Goal: Task Accomplishment & Management: Complete application form

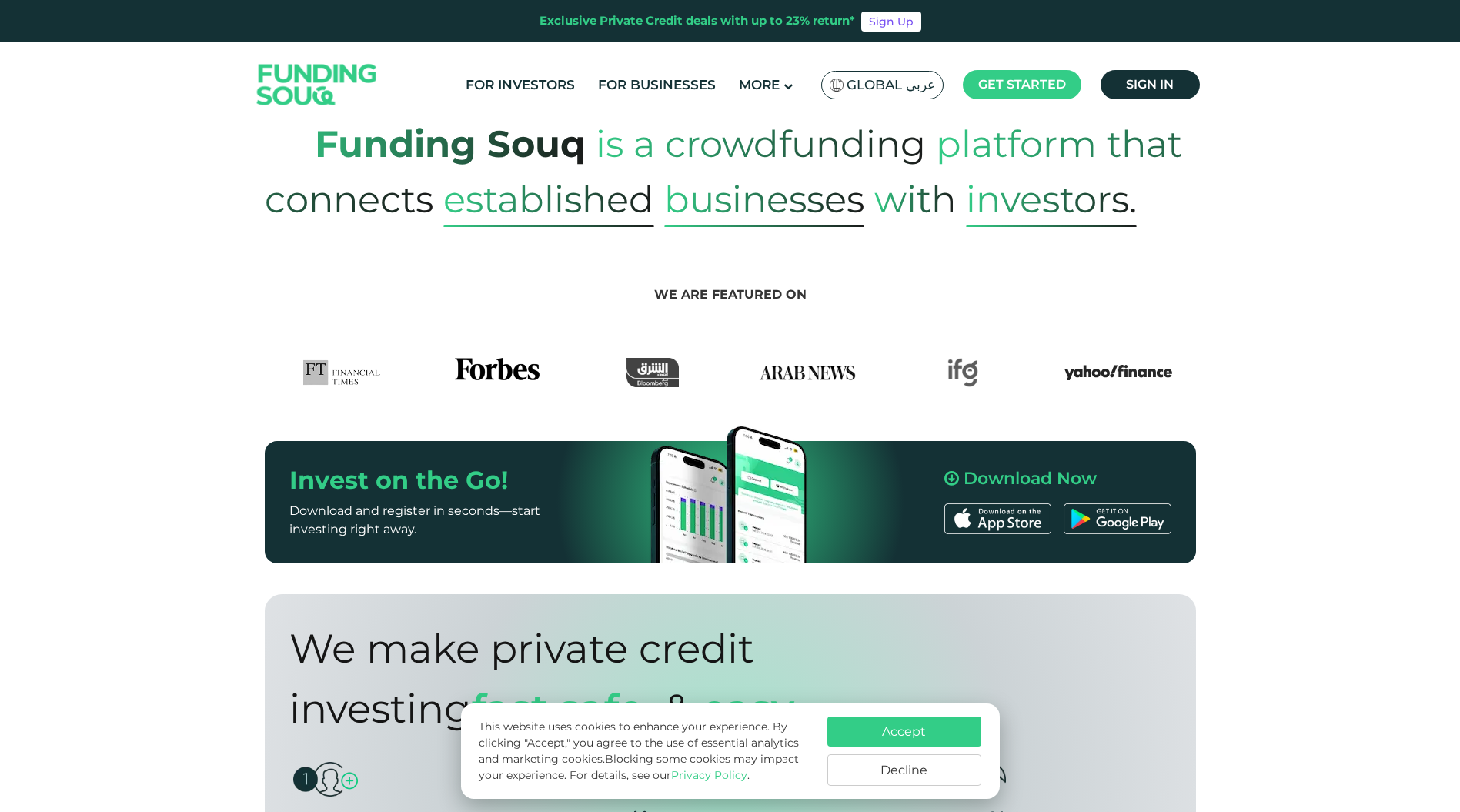
scroll to position [923, 0]
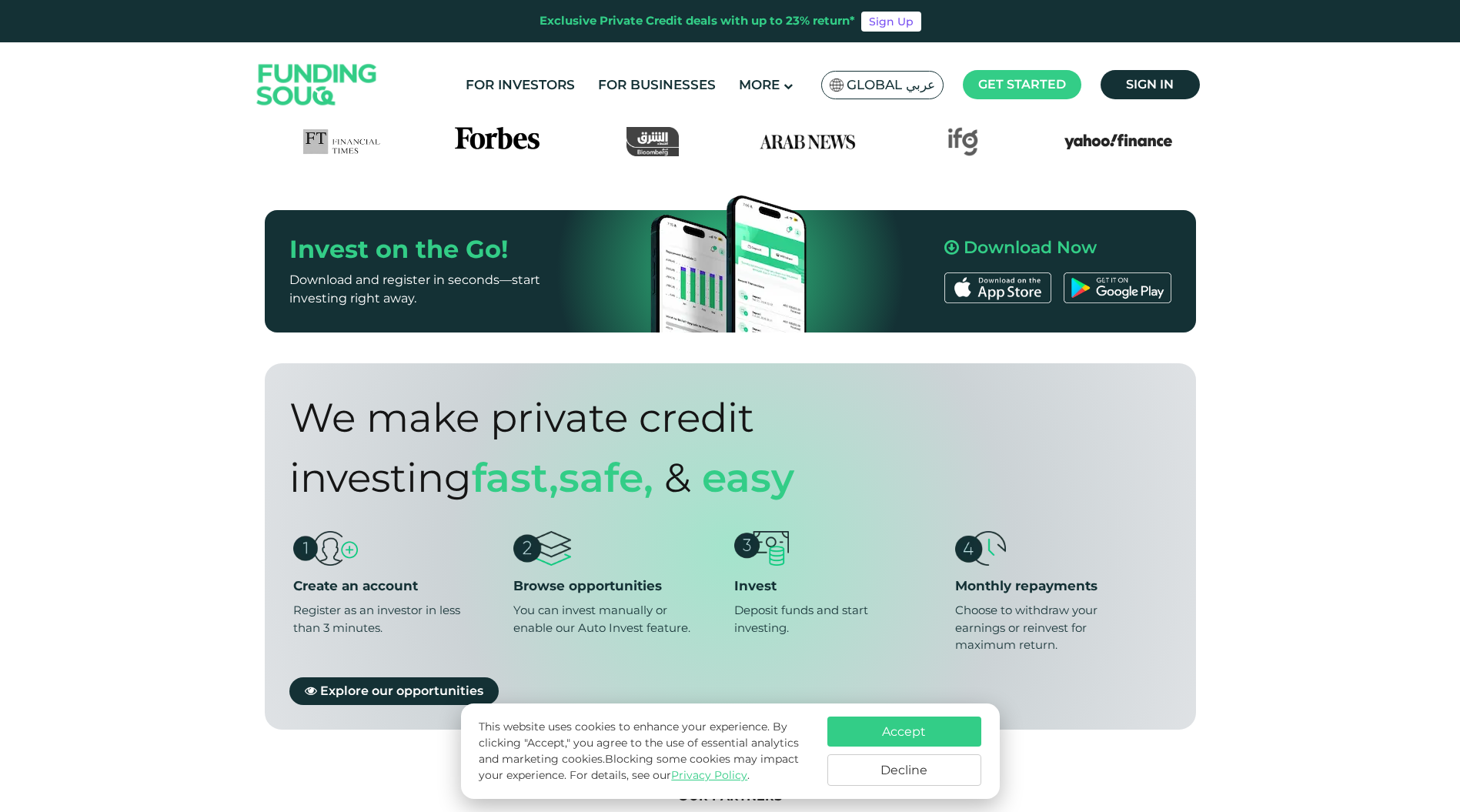
click at [881, 731] on button "Accept" at bounding box center [905, 731] width 154 height 30
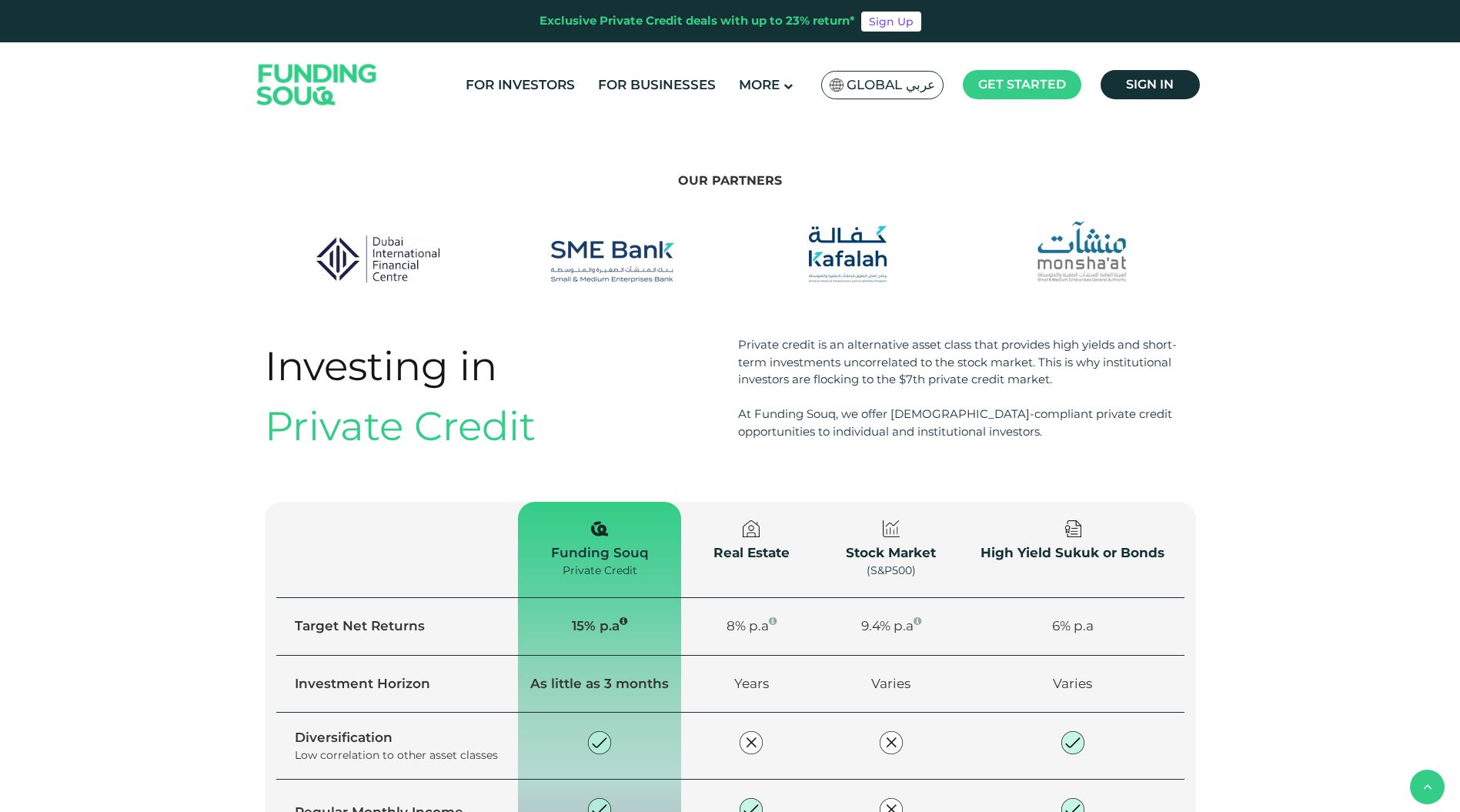
scroll to position [1693, 0]
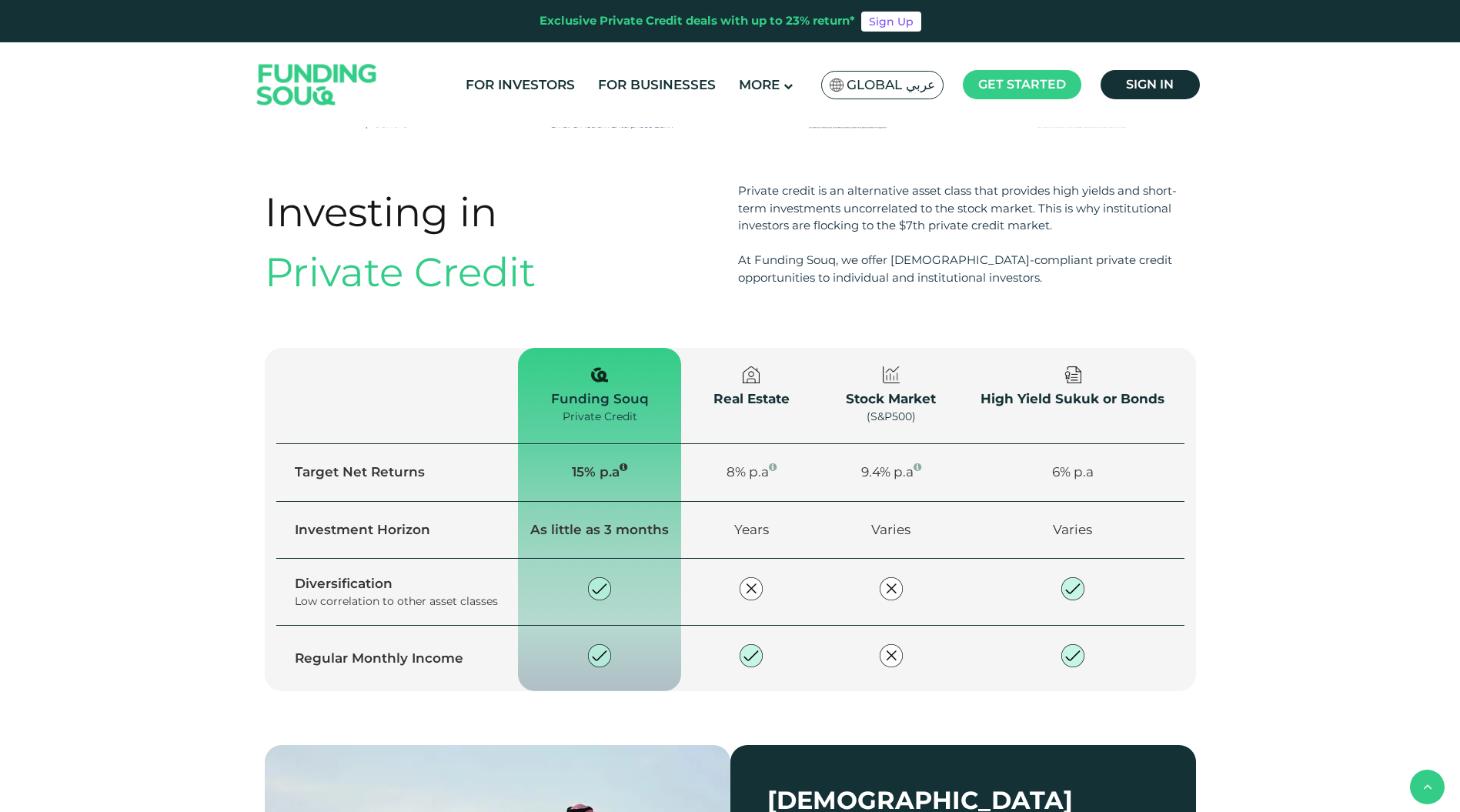
click at [752, 389] on div "Real Estate" at bounding box center [751, 399] width 103 height 20
click at [890, 389] on div "Stock Market" at bounding box center [891, 399] width 103 height 20
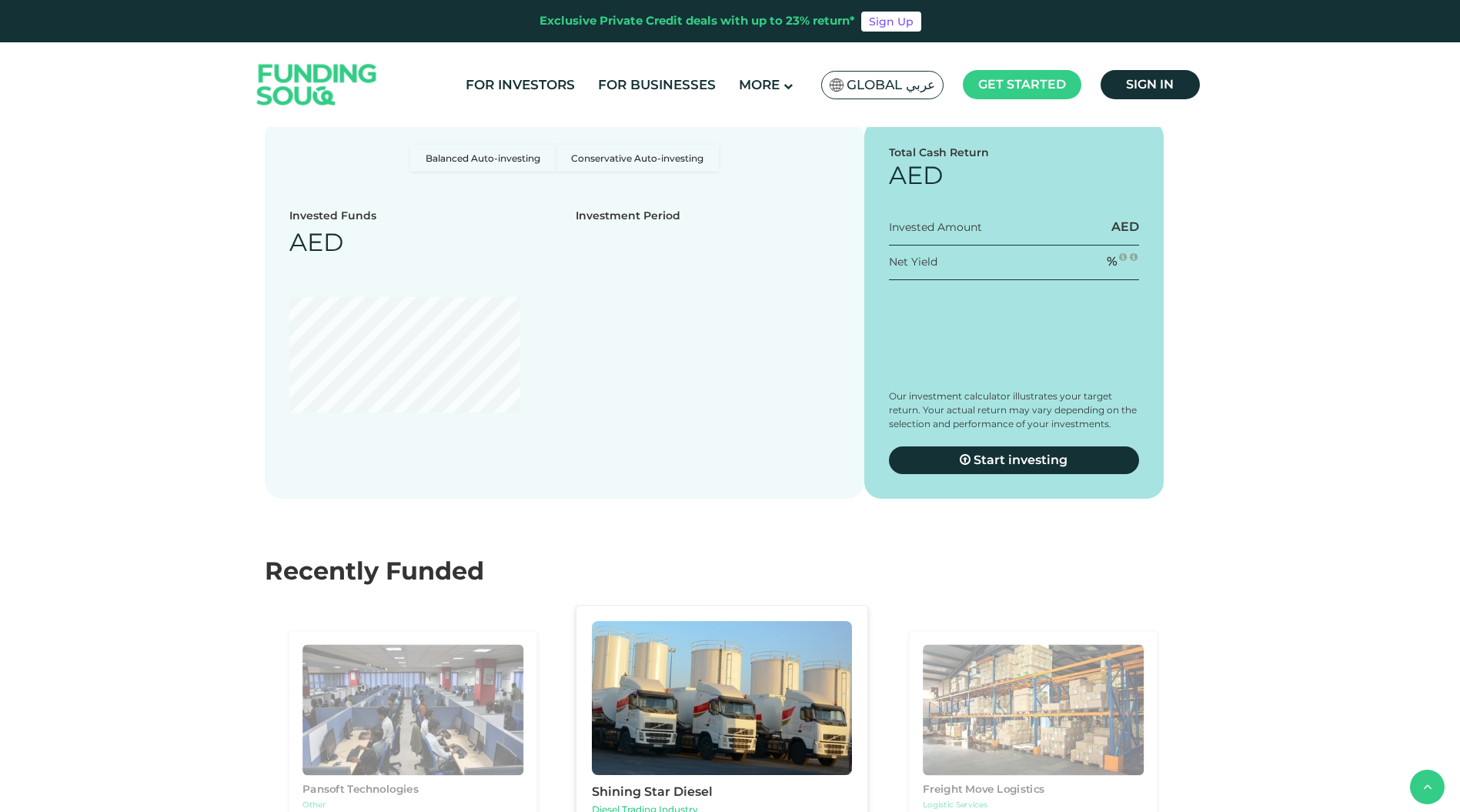
scroll to position [2616, 0]
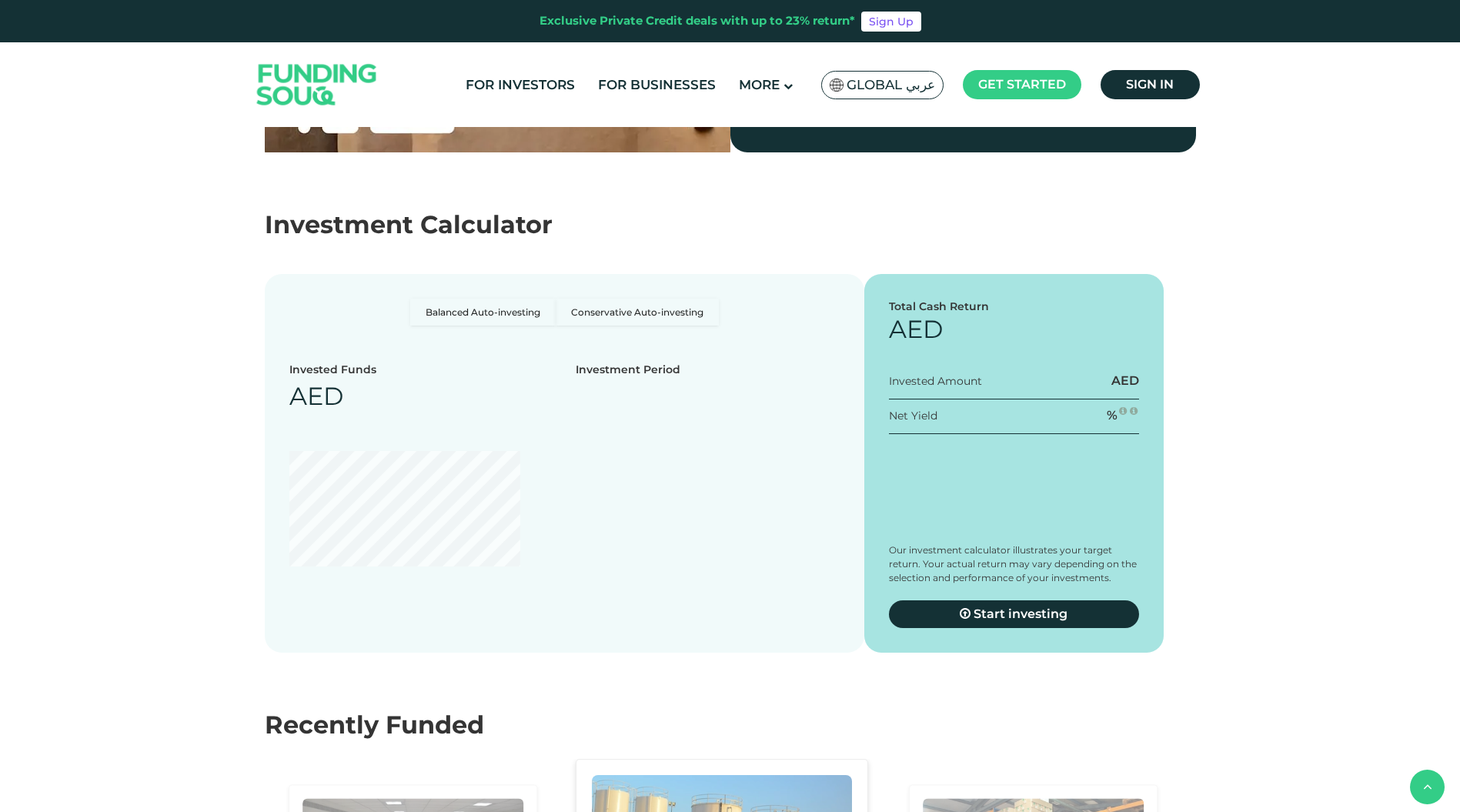
click at [941, 373] on div "Invested Amount" at bounding box center [936, 381] width 93 height 16
click at [945, 373] on div "Invested Amount" at bounding box center [936, 381] width 93 height 16
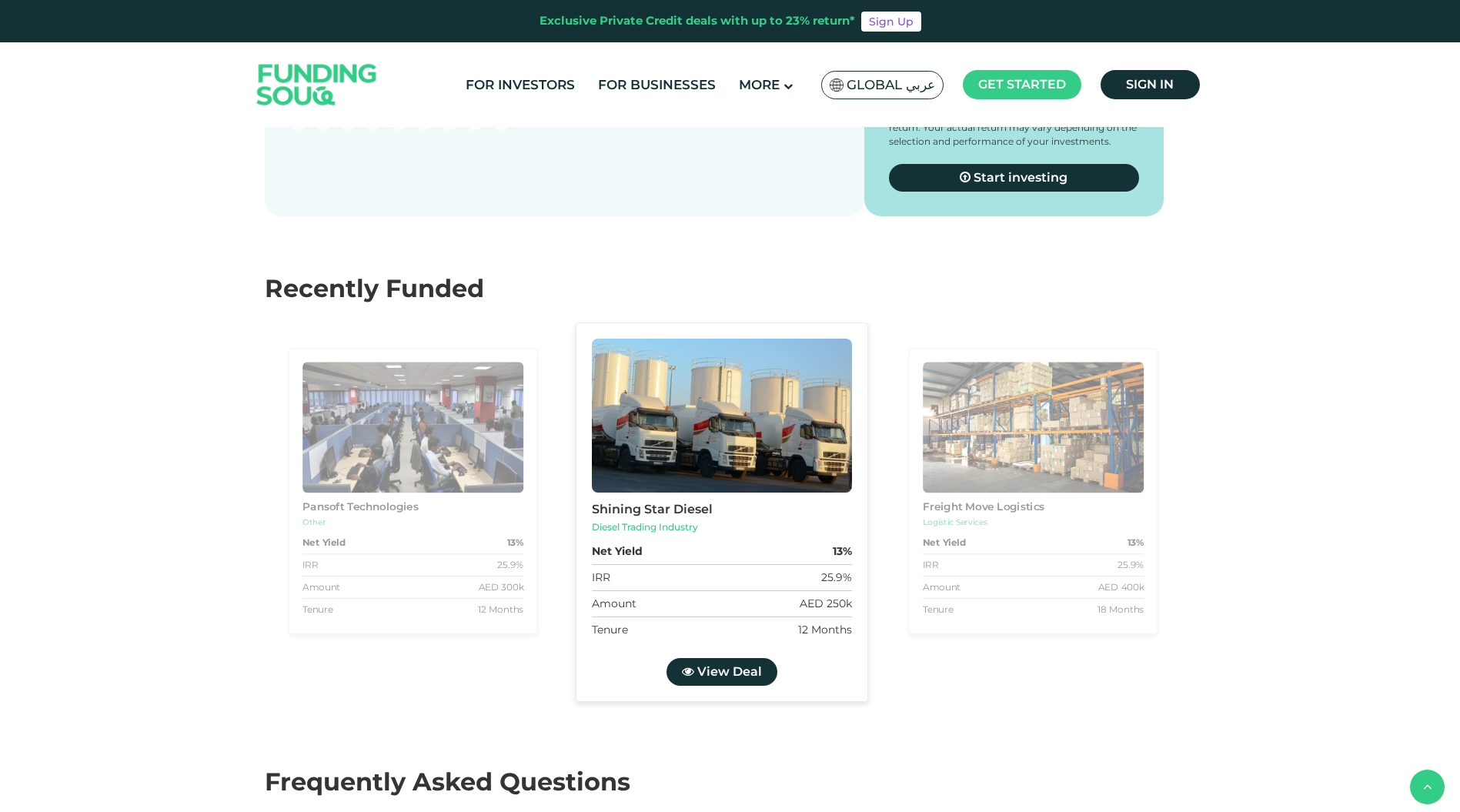
scroll to position [3155, 0]
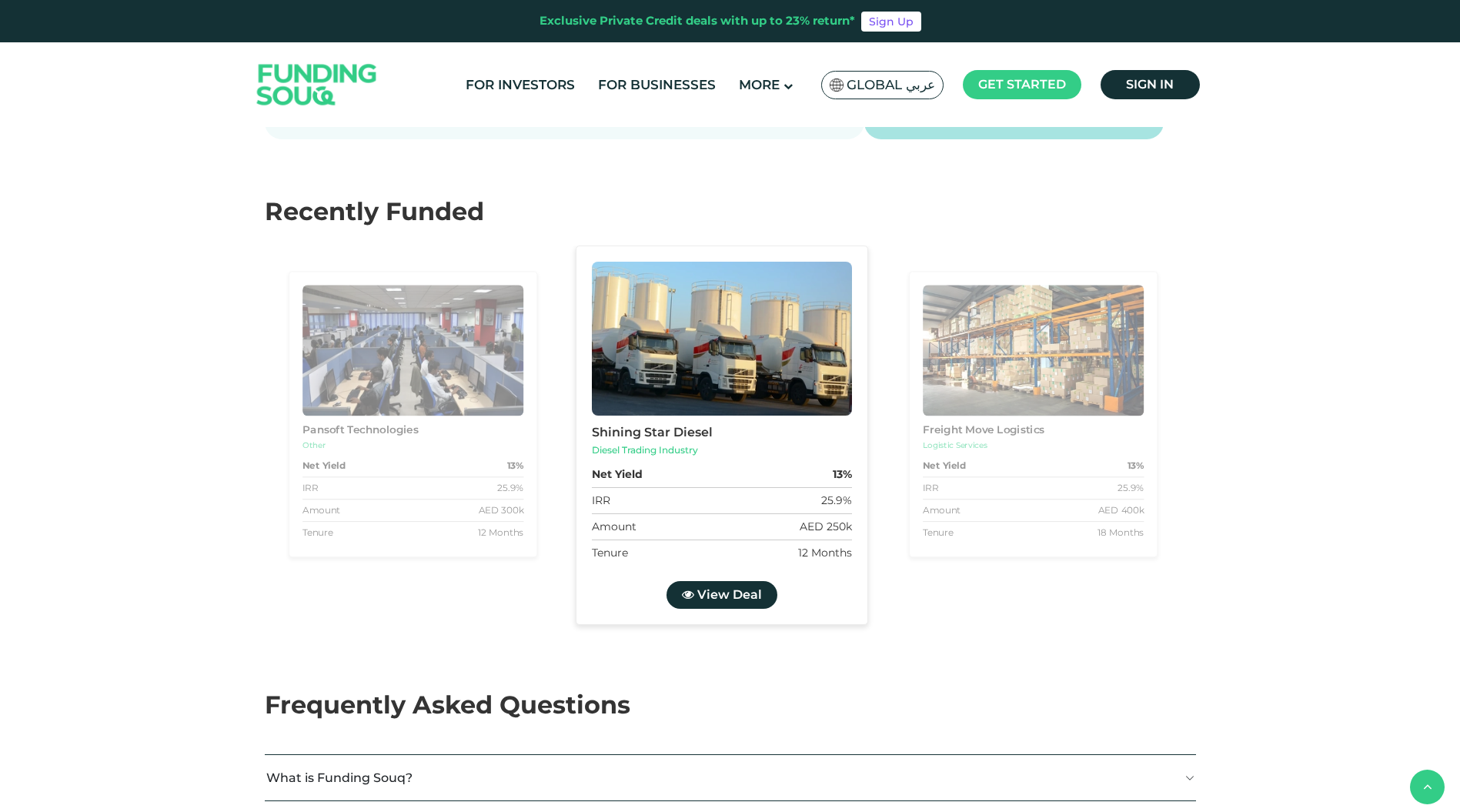
type tc-range-slider "4"
click at [417, 423] on div "Pansoft Technologies" at bounding box center [412, 430] width 221 height 15
click at [394, 423] on div "Pansoft Technologies" at bounding box center [412, 430] width 221 height 15
click at [1028, 477] on div "IRR 25.9%" at bounding box center [1033, 488] width 221 height 23
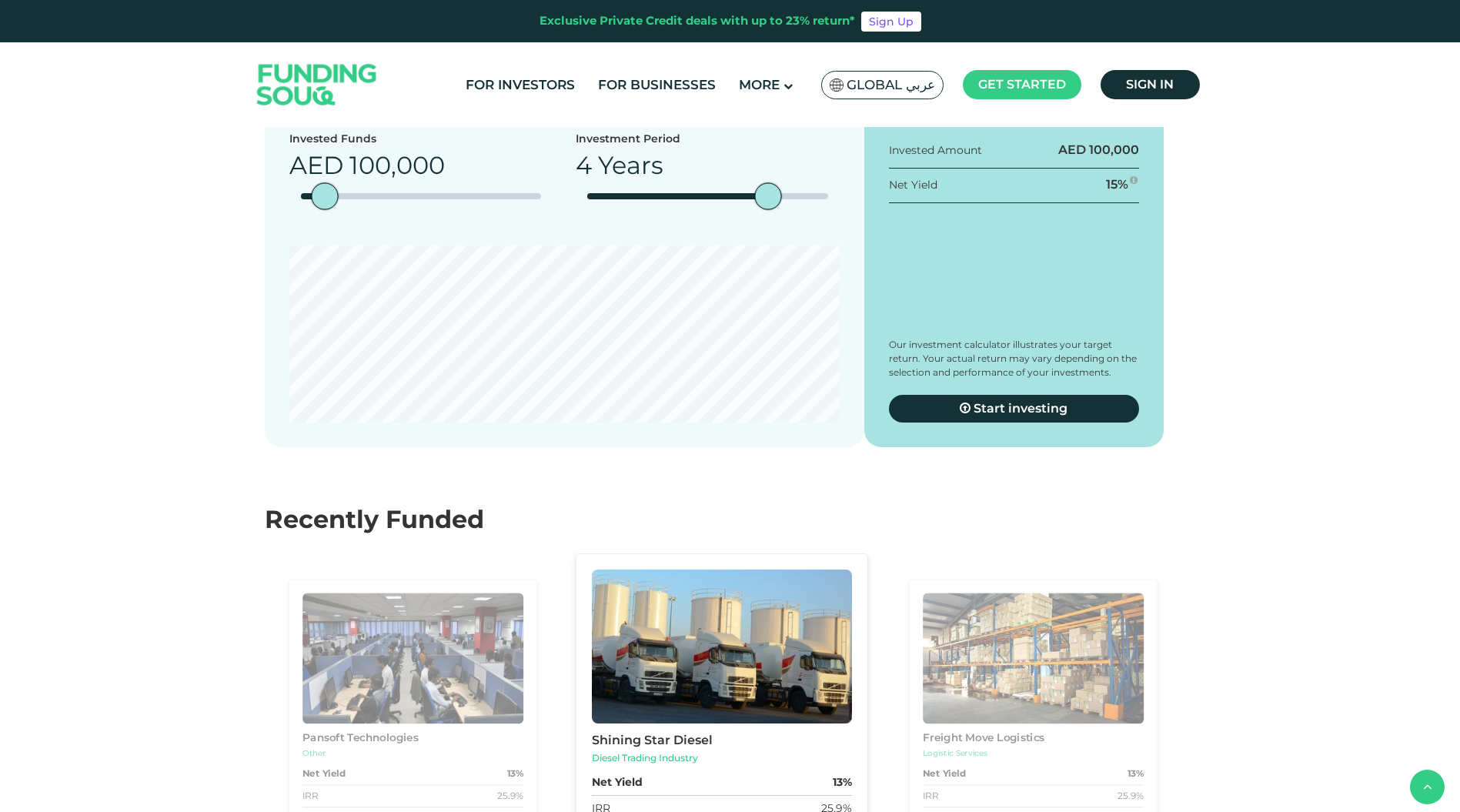
scroll to position [2462, 0]
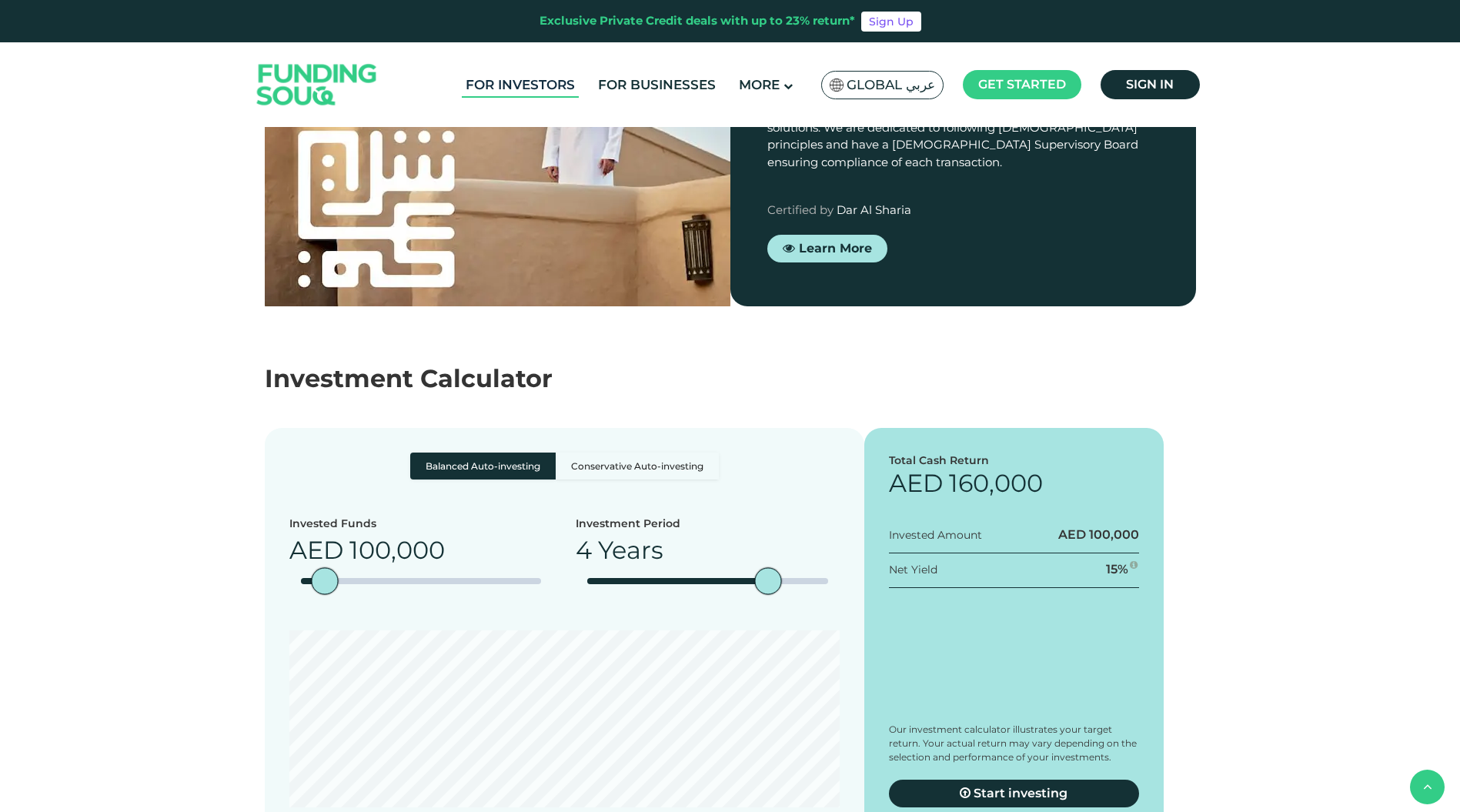
click at [545, 85] on link "For Investors" at bounding box center [520, 84] width 117 height 25
click at [312, 71] on img at bounding box center [317, 85] width 151 height 78
click at [542, 92] on link "For Investors" at bounding box center [520, 84] width 117 height 25
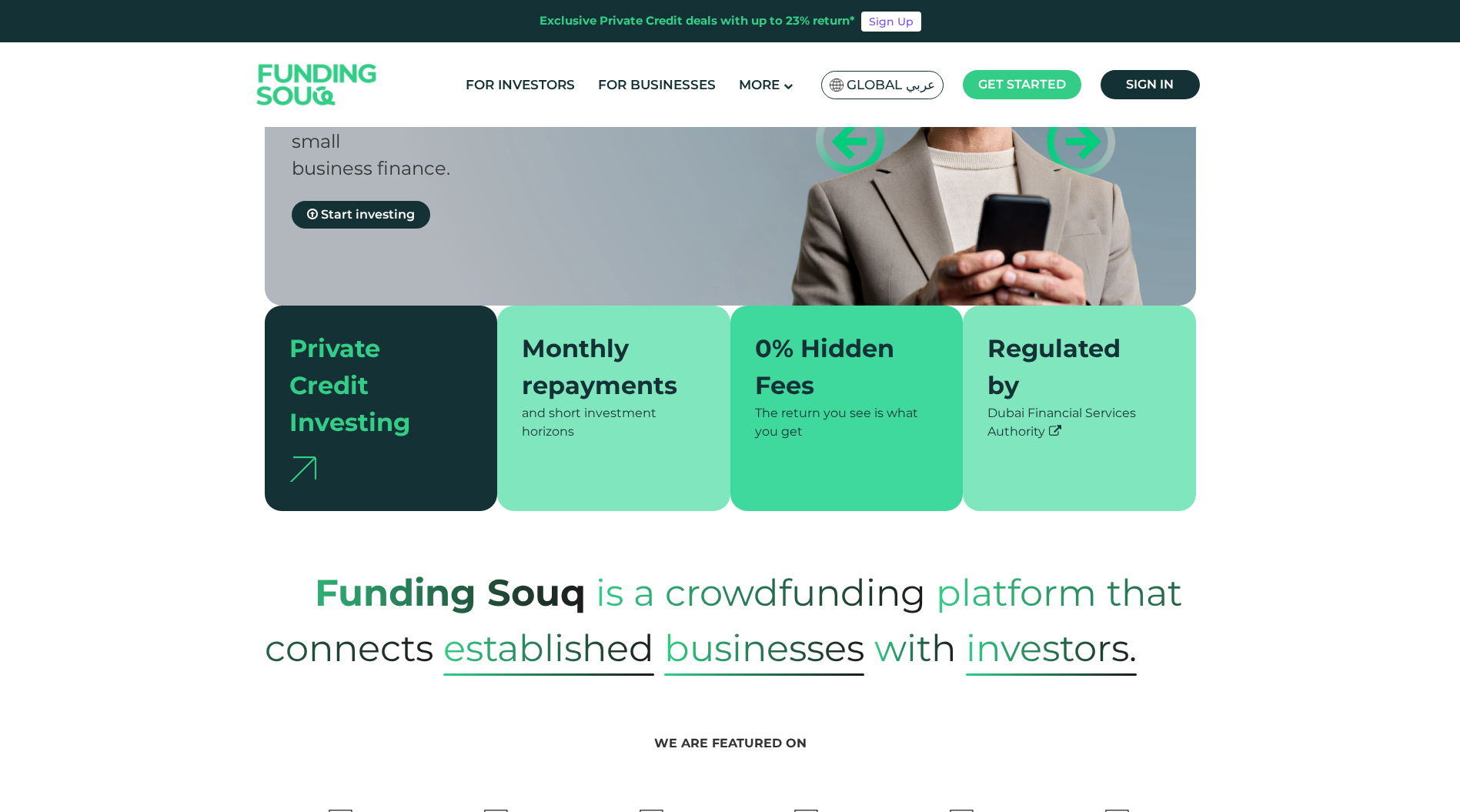
scroll to position [385, 0]
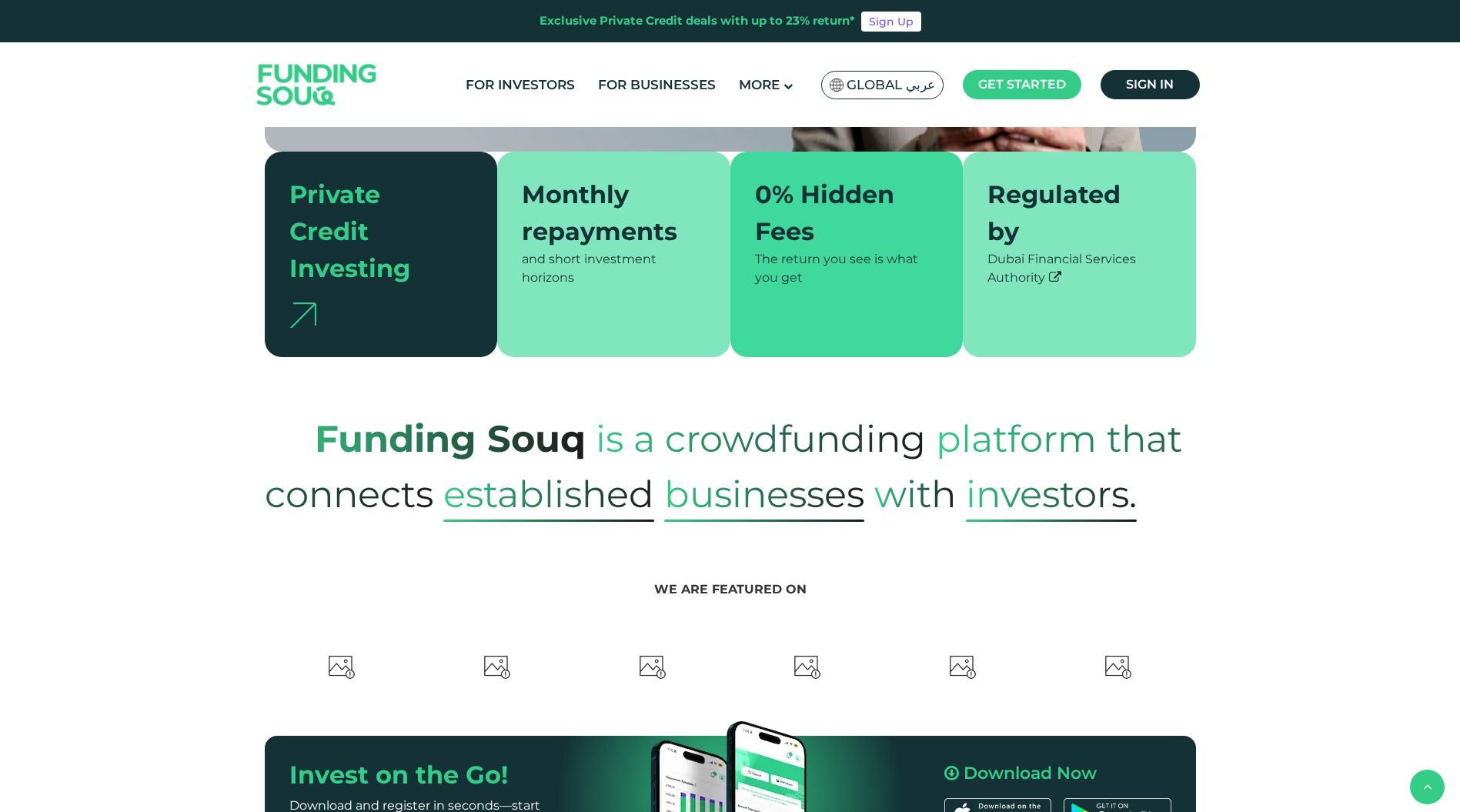
type tc-range-slider "4"
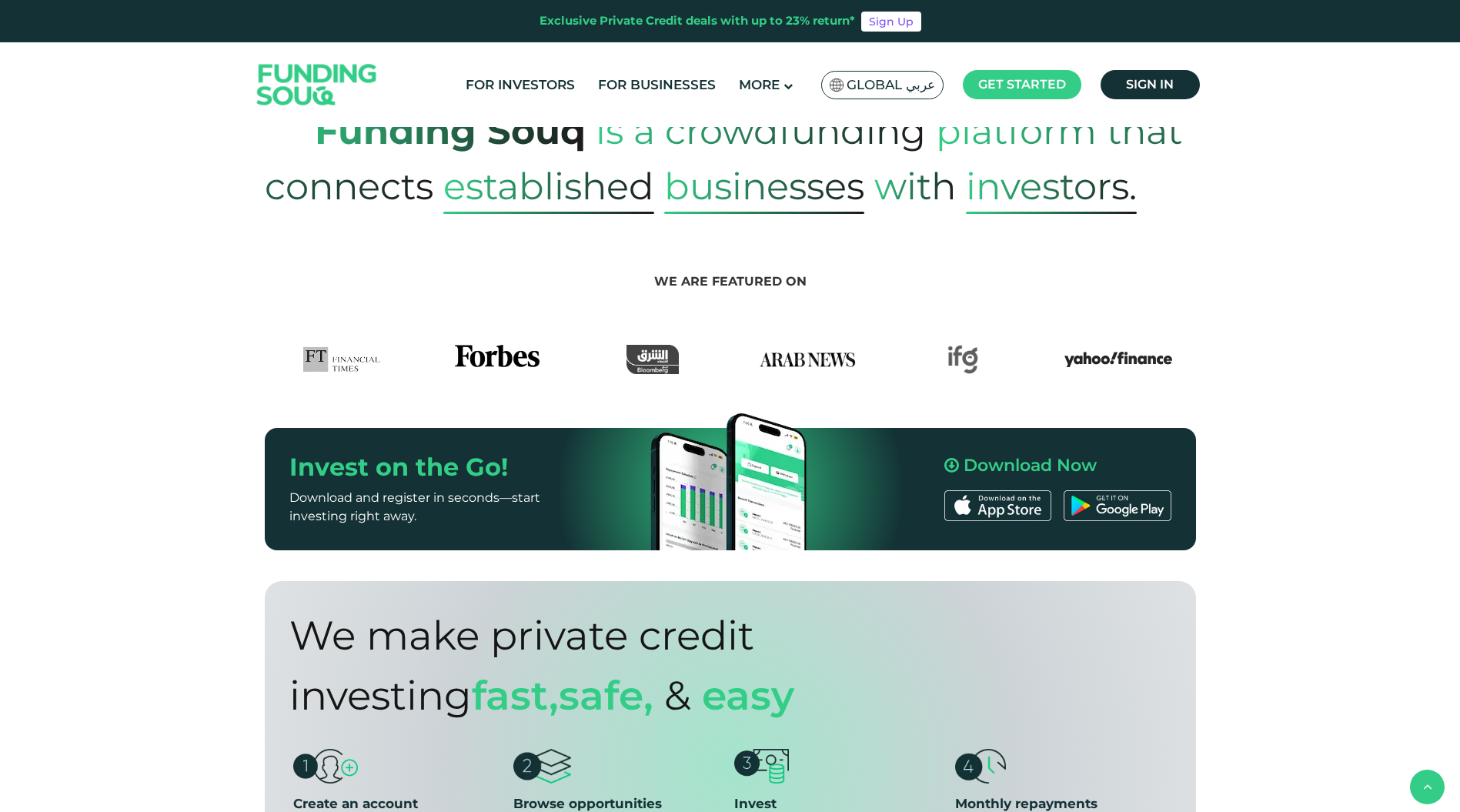
scroll to position [1077, 0]
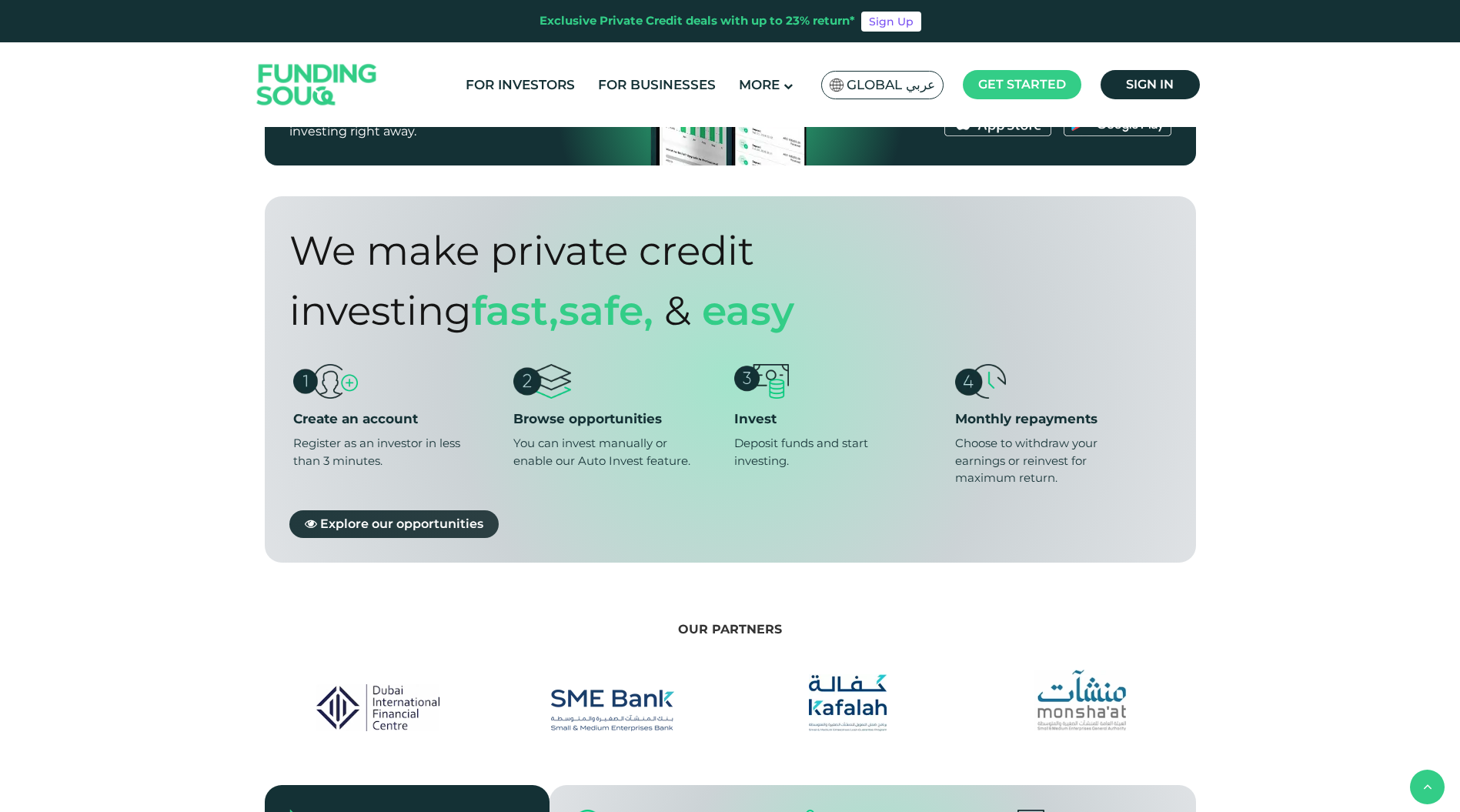
click at [426, 516] on span "Explore our opportunities" at bounding box center [402, 523] width 163 height 15
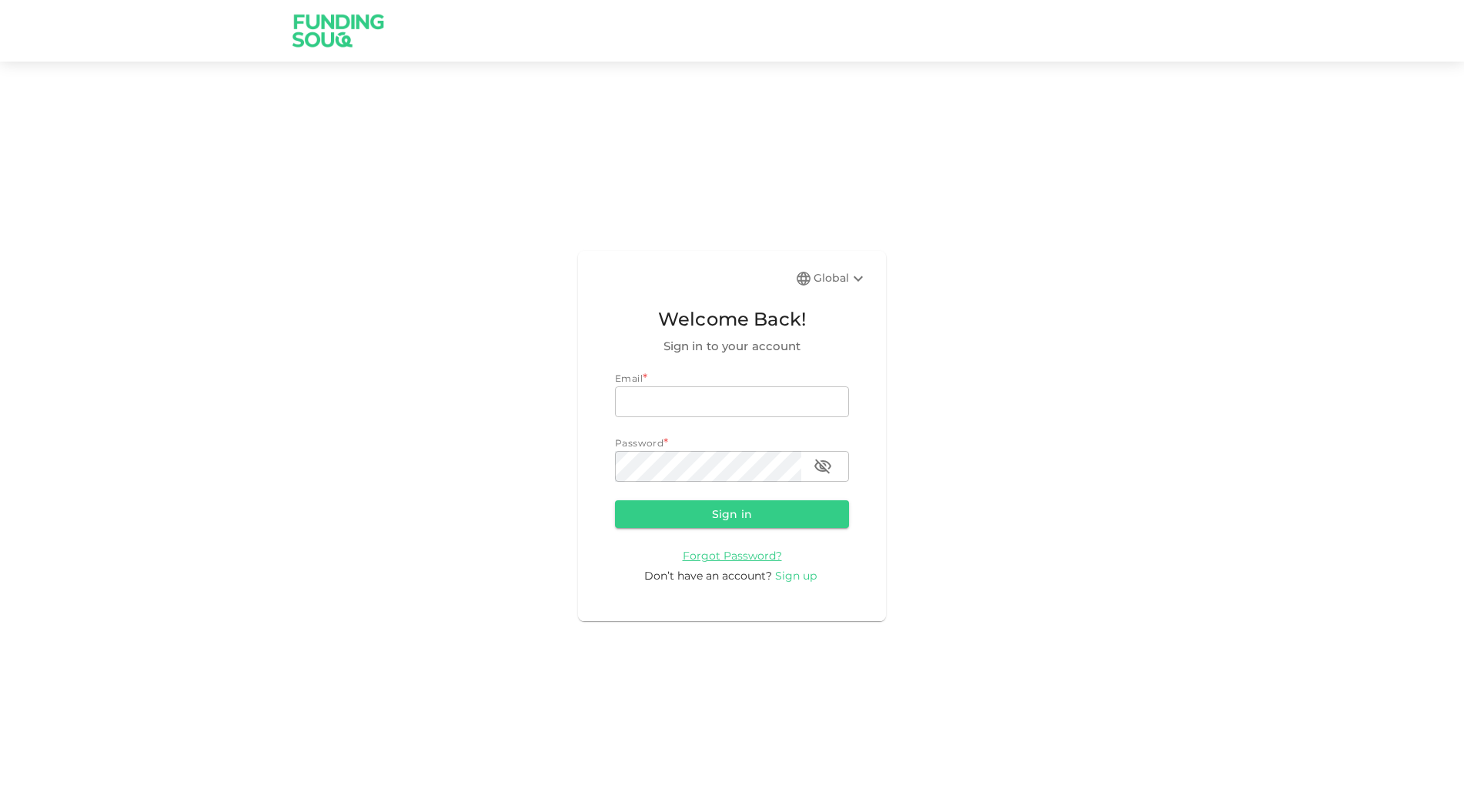
click at [789, 578] on span "Sign up" at bounding box center [795, 575] width 41 height 14
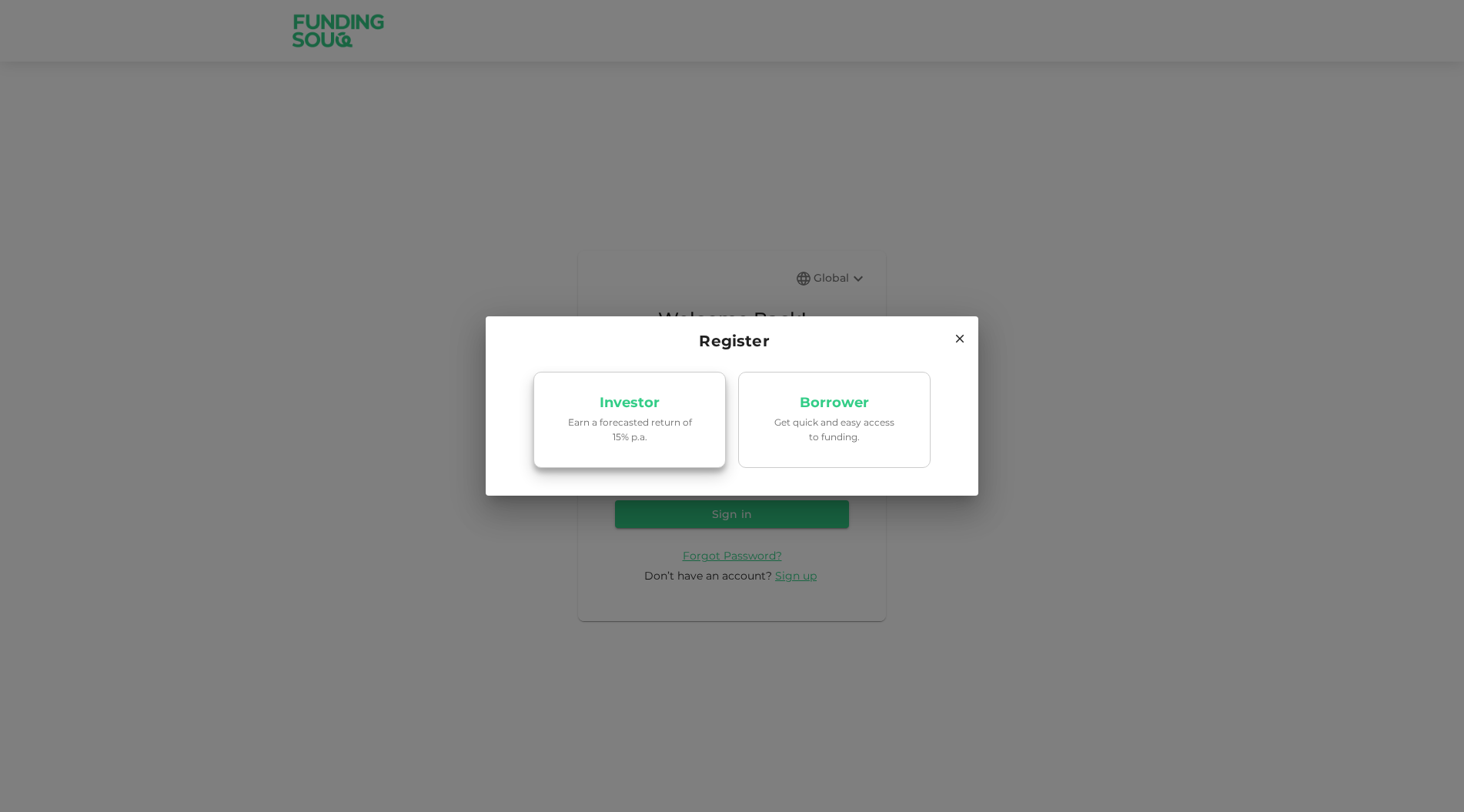
click at [617, 411] on link "Investor Earn a forecasted return of 15% p.a." at bounding box center [629, 420] width 192 height 97
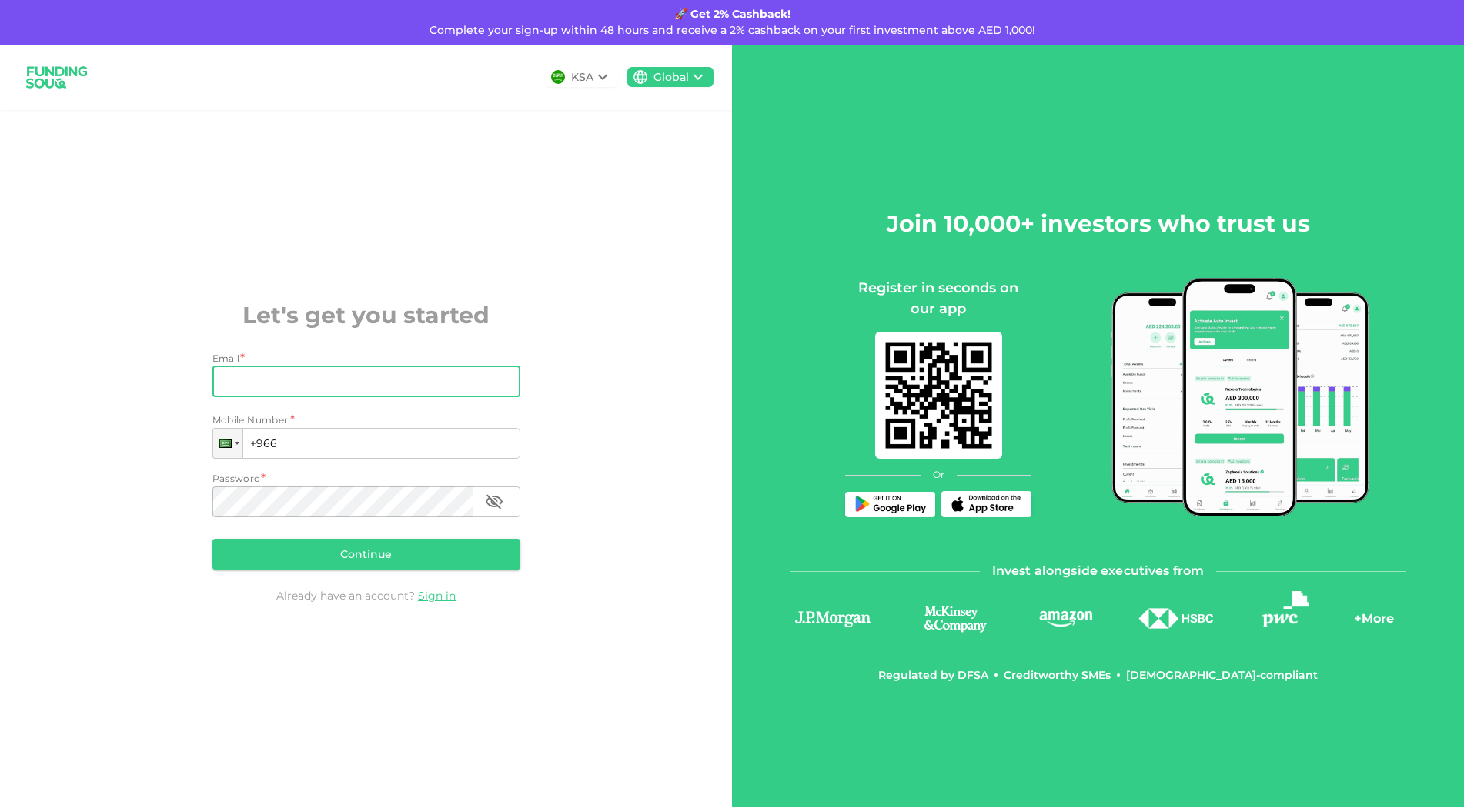
click at [433, 385] on input "Email" at bounding box center [358, 382] width 291 height 31
type input "[EMAIL_ADDRESS][DOMAIN_NAME]"
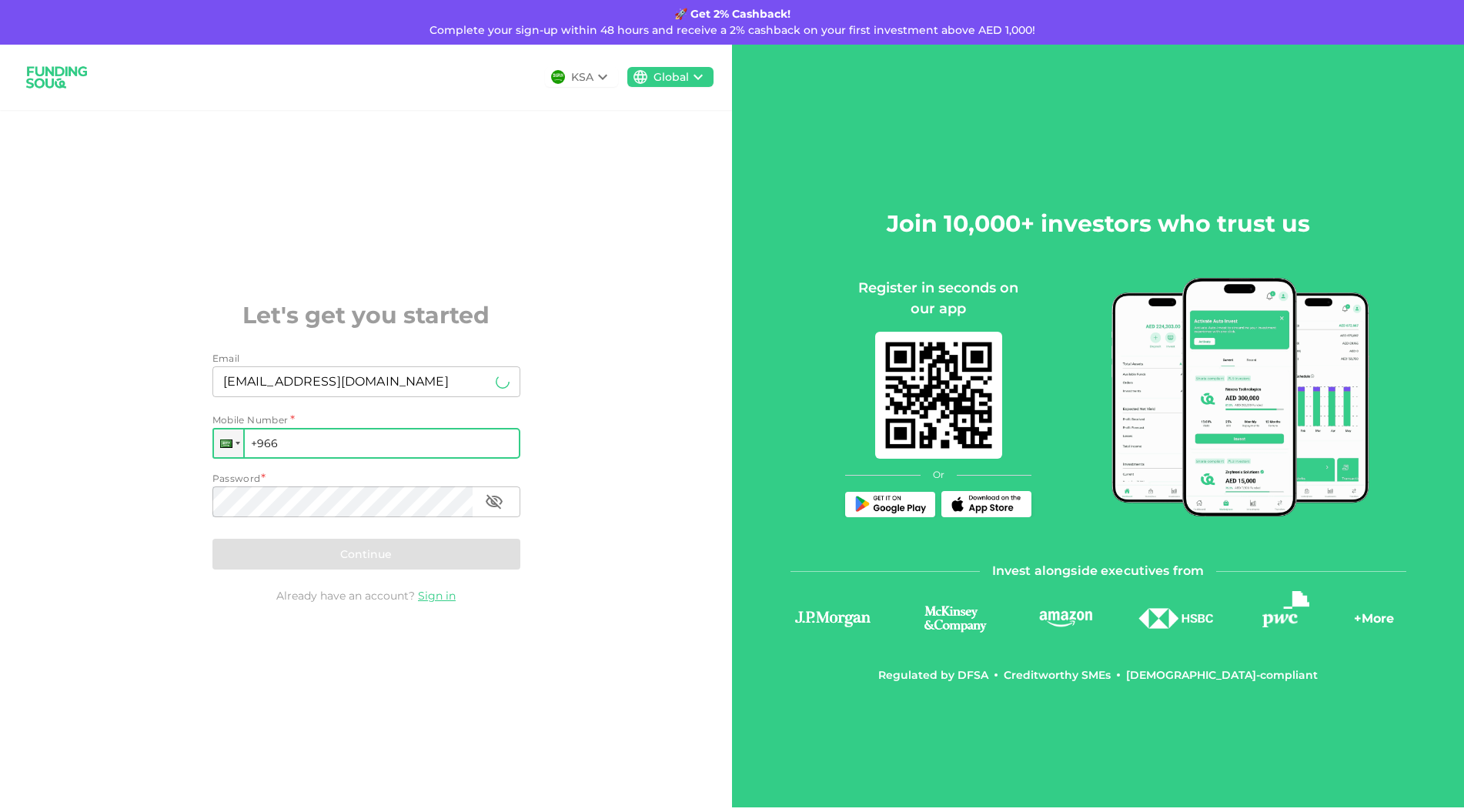
click at [347, 454] on input "+966" at bounding box center [366, 443] width 308 height 31
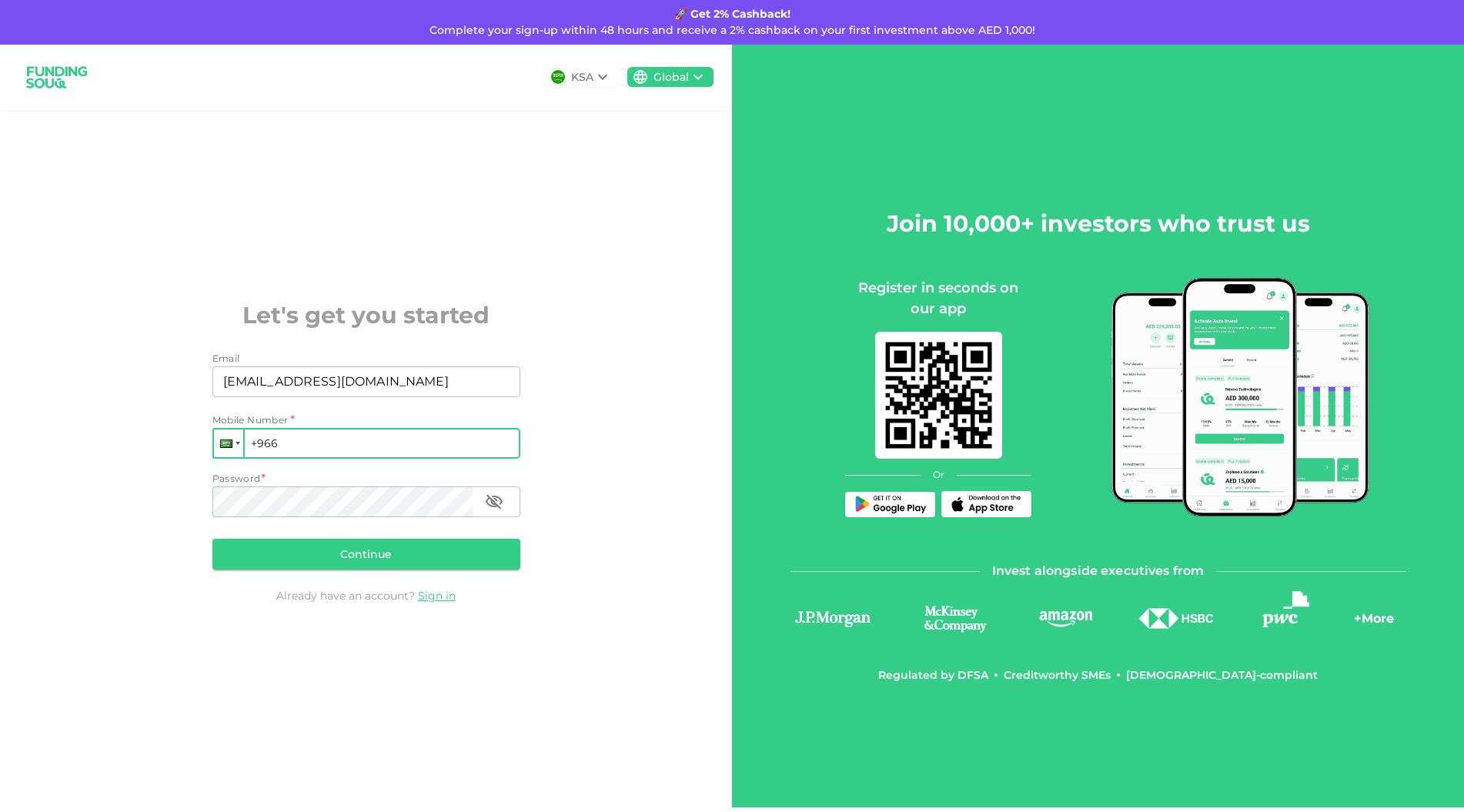
click at [233, 441] on div at bounding box center [229, 443] width 29 height 28
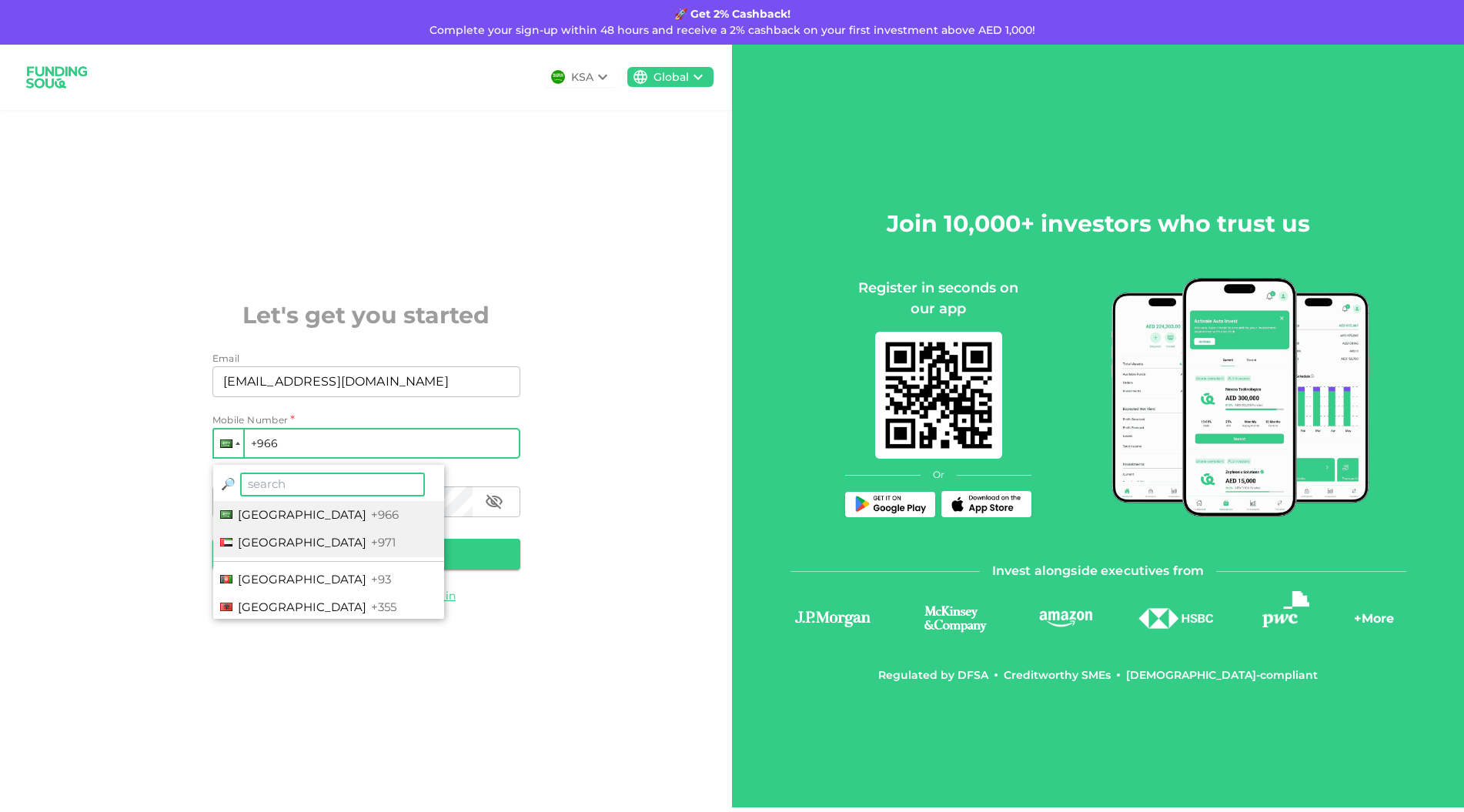
click at [286, 548] on span "[GEOGRAPHIC_DATA]" at bounding box center [302, 542] width 128 height 15
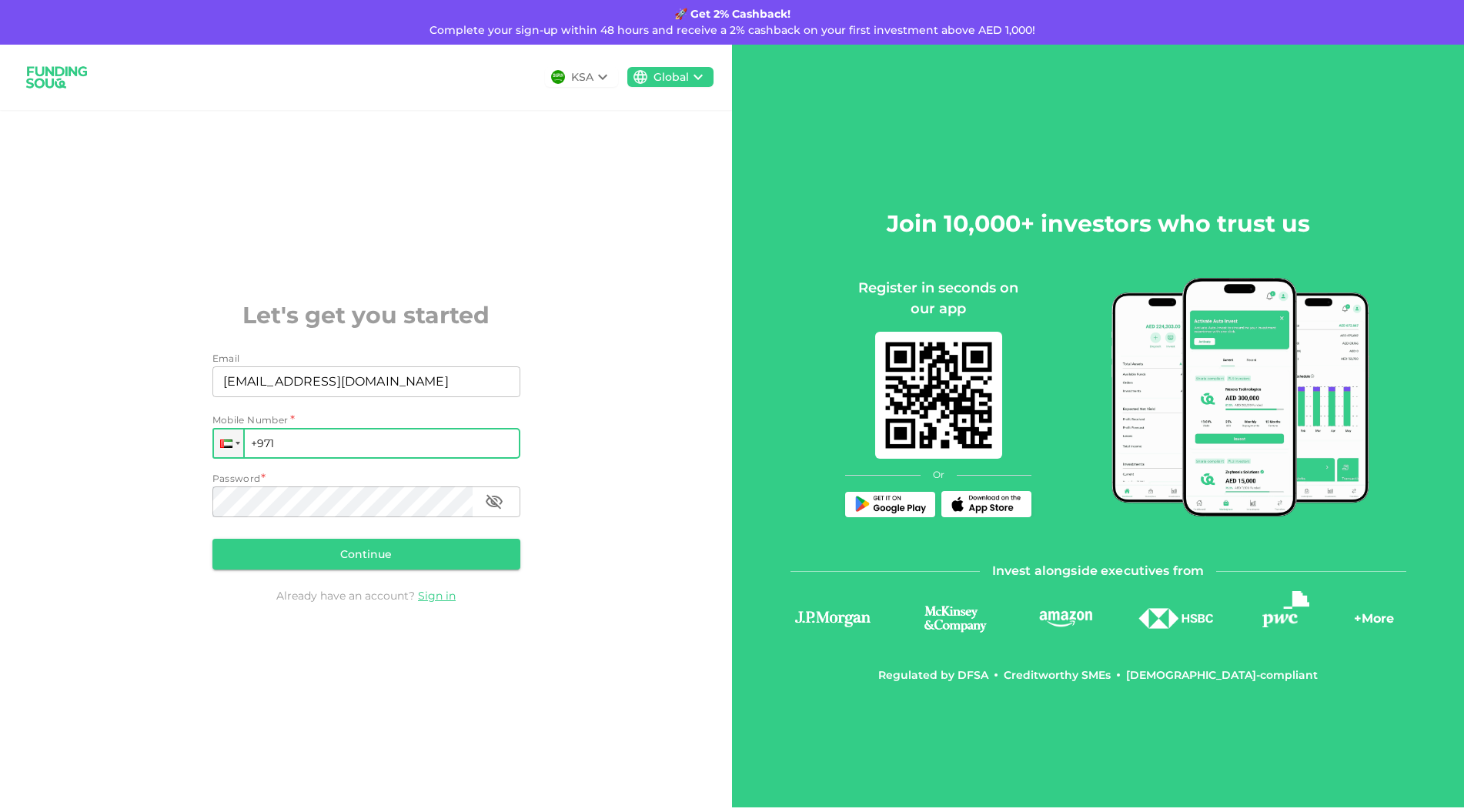
click at [307, 440] on input "+971" at bounding box center [366, 443] width 308 height 31
type input "+971 585 998 956"
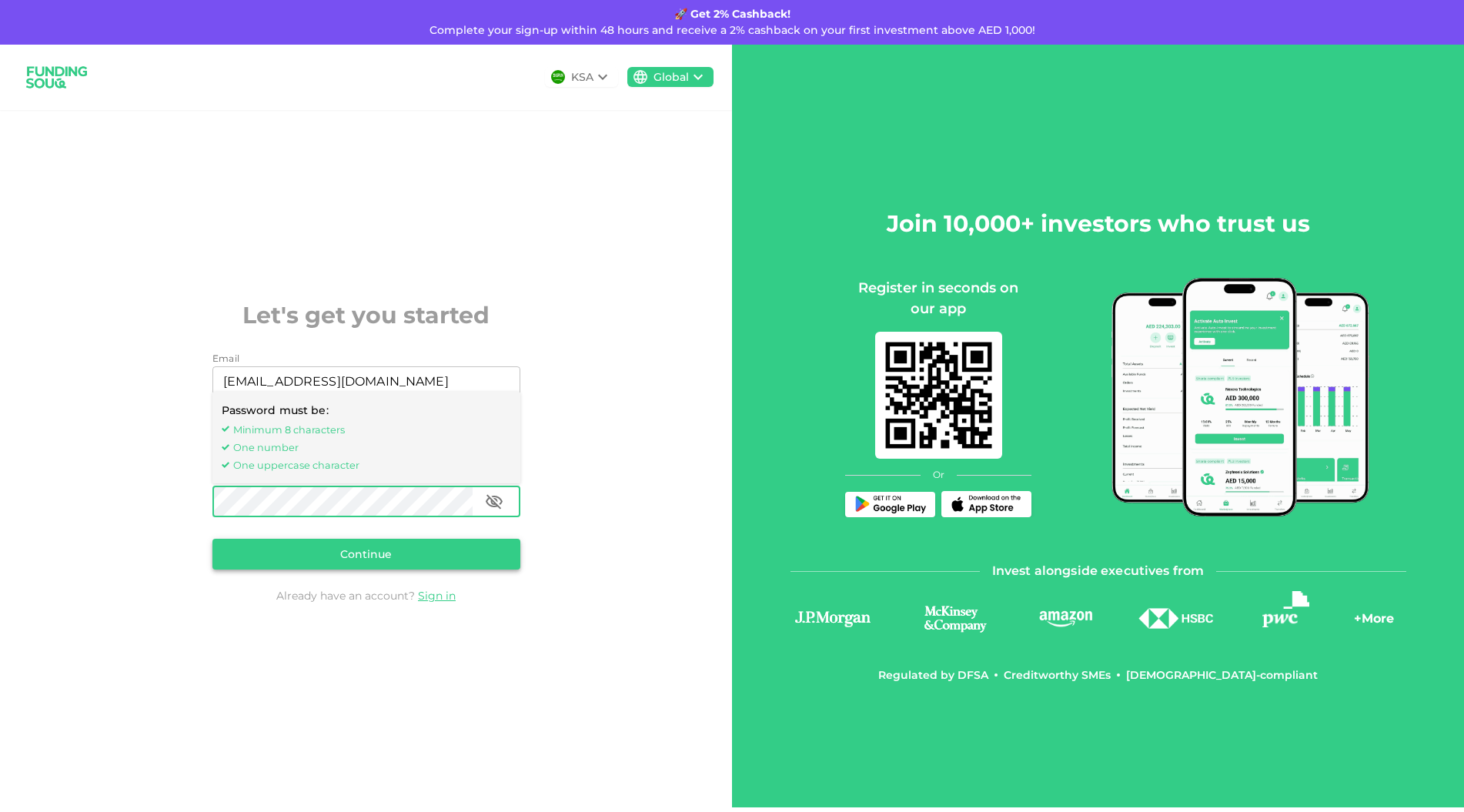
click at [381, 550] on button "Continue" at bounding box center [366, 554] width 308 height 31
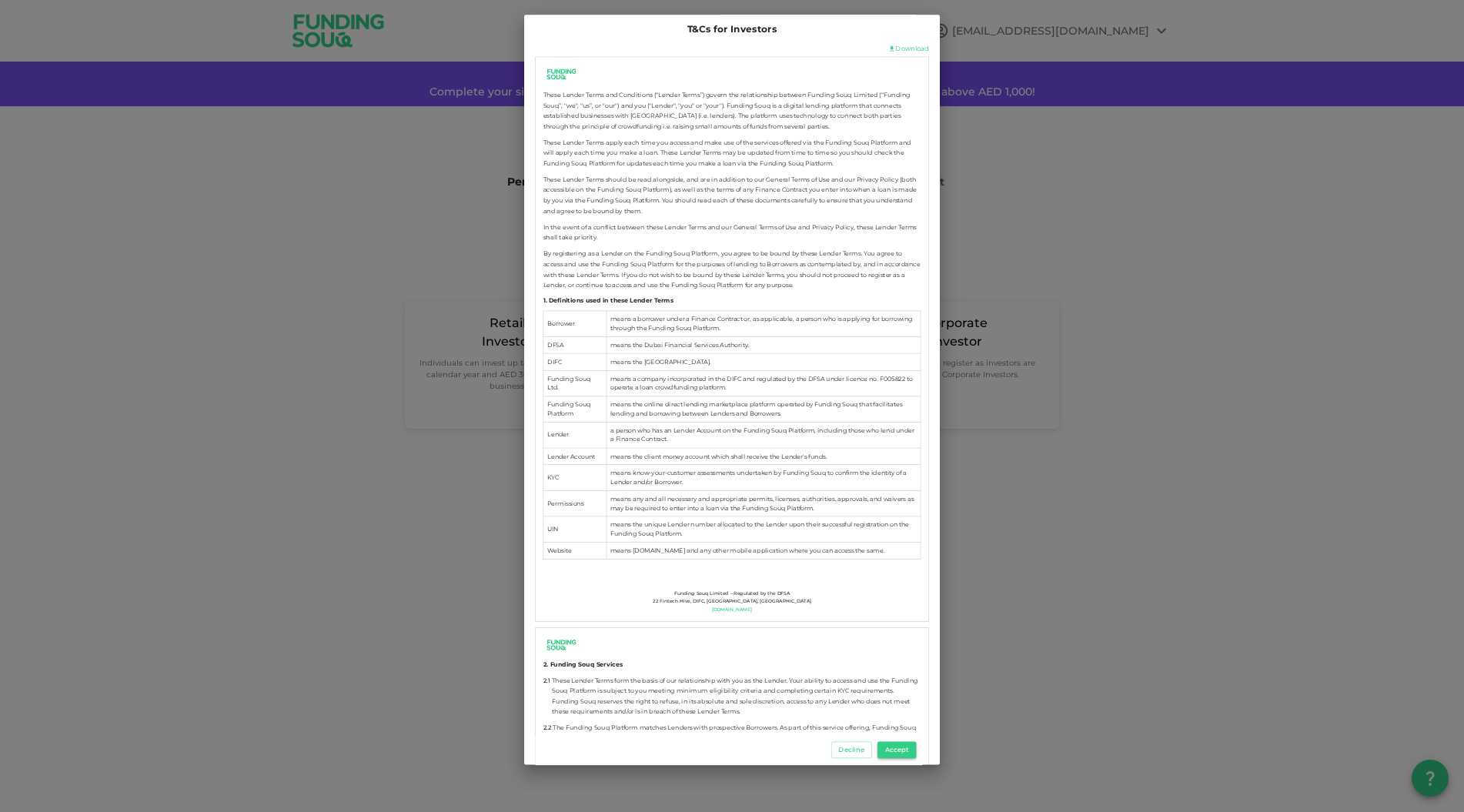
click at [899, 750] on button "Accept" at bounding box center [896, 750] width 38 height 17
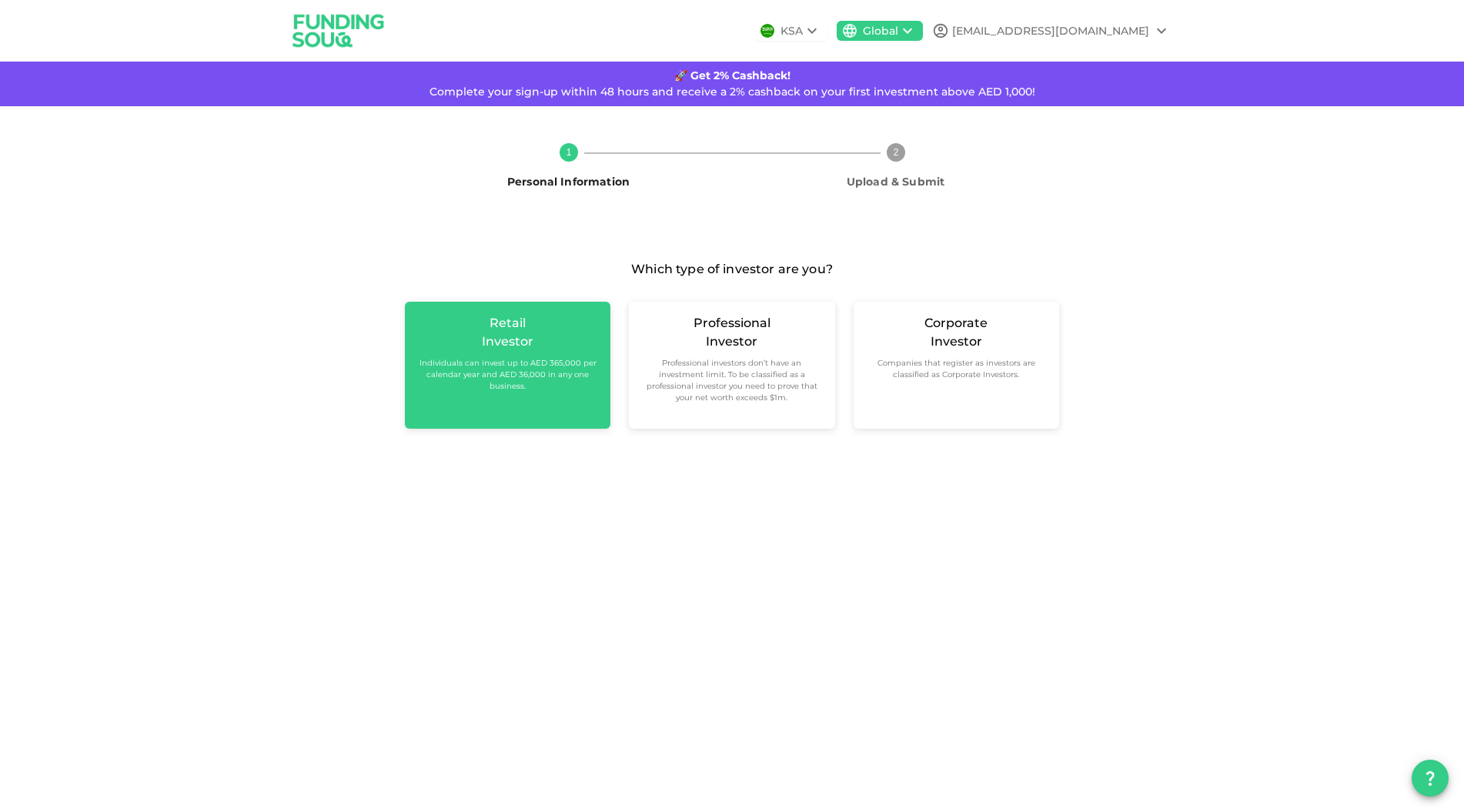
click at [507, 303] on div "Retail Investor Individuals can invest up to AED 365,000 per calendar year and …" at bounding box center [507, 365] width 205 height 127
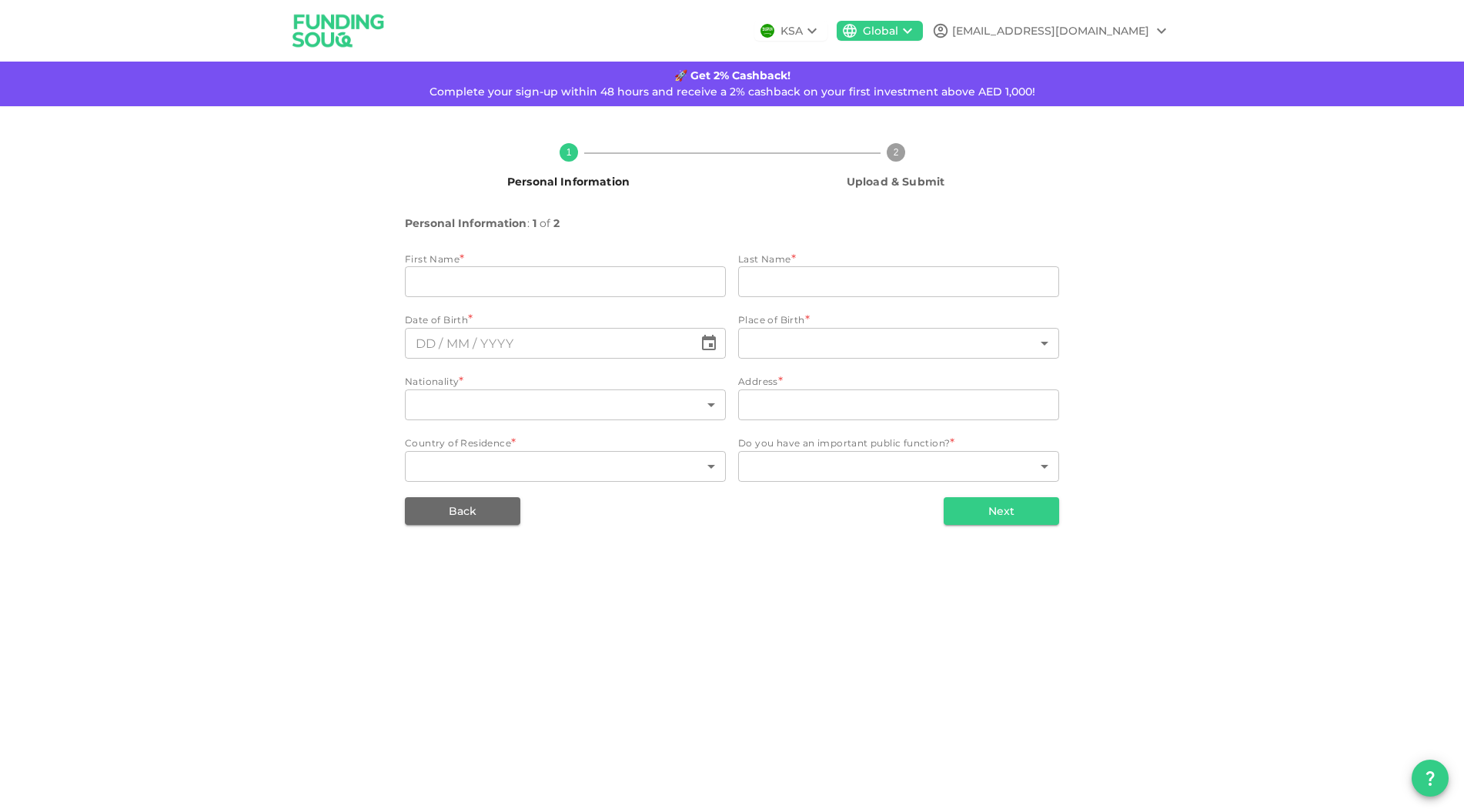
click at [551, 264] on div "First Name *" at bounding box center [566, 259] width 321 height 15
click at [548, 272] on input "firstName" at bounding box center [566, 281] width 321 height 31
type input "Arthur"
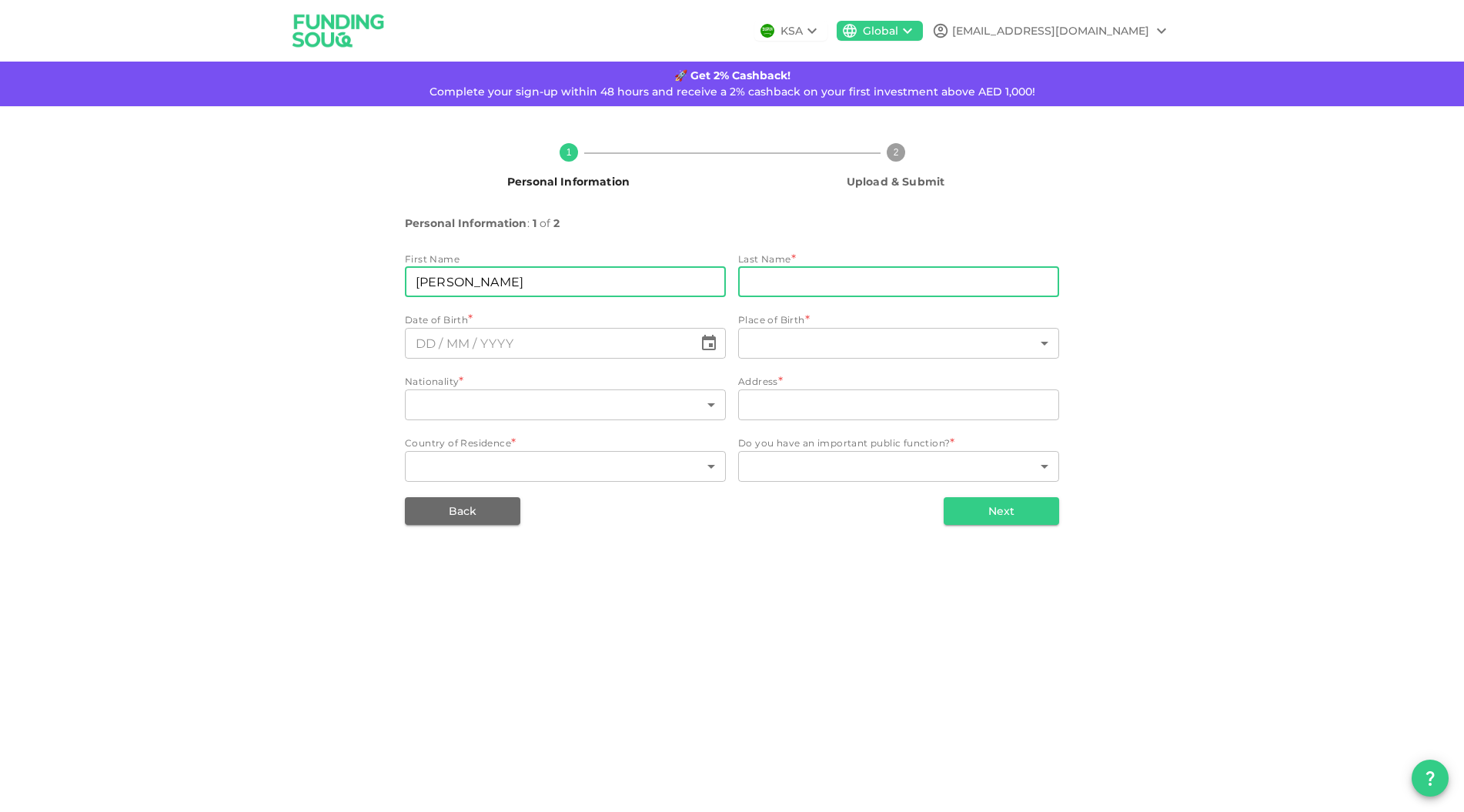
drag, startPoint x: 765, startPoint y: 294, endPoint x: 773, endPoint y: 290, distance: 8.9
click at [773, 290] on input "lastName" at bounding box center [899, 281] width 321 height 31
type input "Coirault"
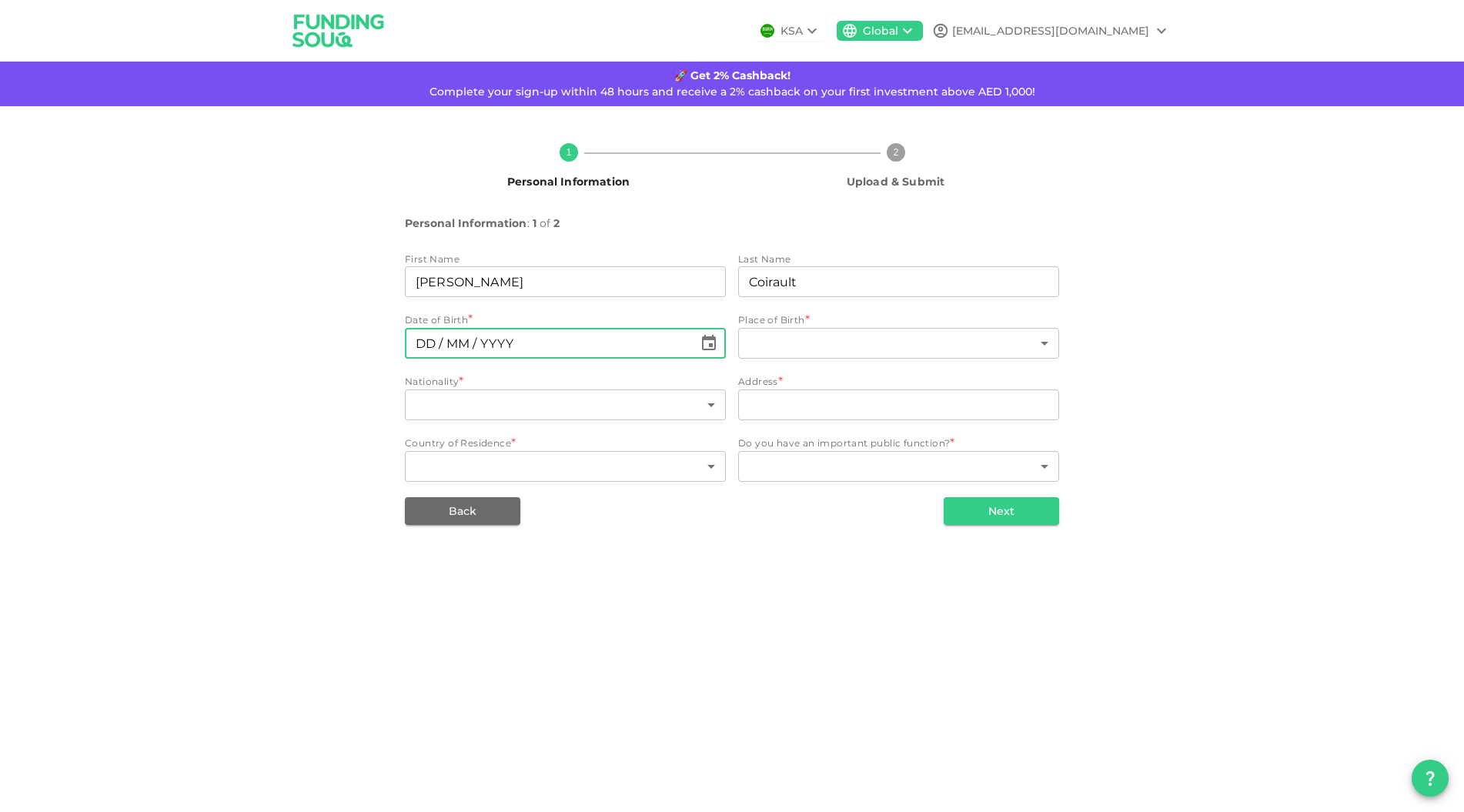
click at [599, 334] on input "⁦⁨DD⁩ / ⁨MM⁩ / ⁨YYYY⁩⁩" at bounding box center [549, 343] width 289 height 31
type input "⁦⁨26⁩ / ⁨10⁩ / ⁨YYYY⁩⁩"
click at [498, 337] on input "⁦⁨26⁩ / ⁨10⁩ / ⁨YYYY⁩⁩" at bounding box center [549, 343] width 289 height 31
click at [499, 337] on input "⁦⁨26⁩ / ⁨10⁩ / ⁨YYYY⁩⁩" at bounding box center [549, 343] width 289 height 31
type input "⁦⁨26⁩ / ⁨10⁩ / ⁨1988⁩⁩"
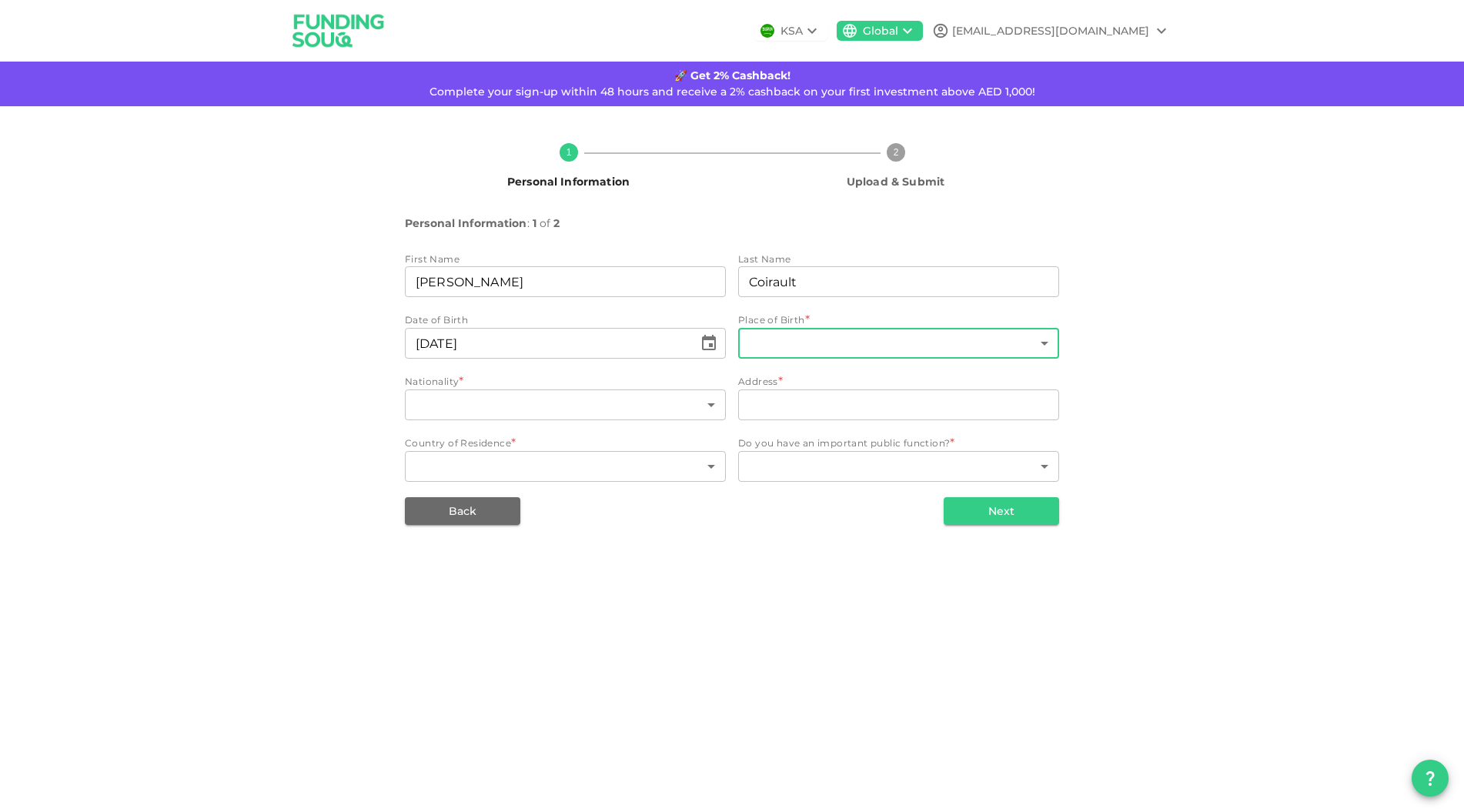
click at [772, 337] on body "KSA Global arthurcoirault@gmail.com 🚀 Get 2% Cashback! Complete your sign-up wi…" at bounding box center [732, 406] width 1464 height 812
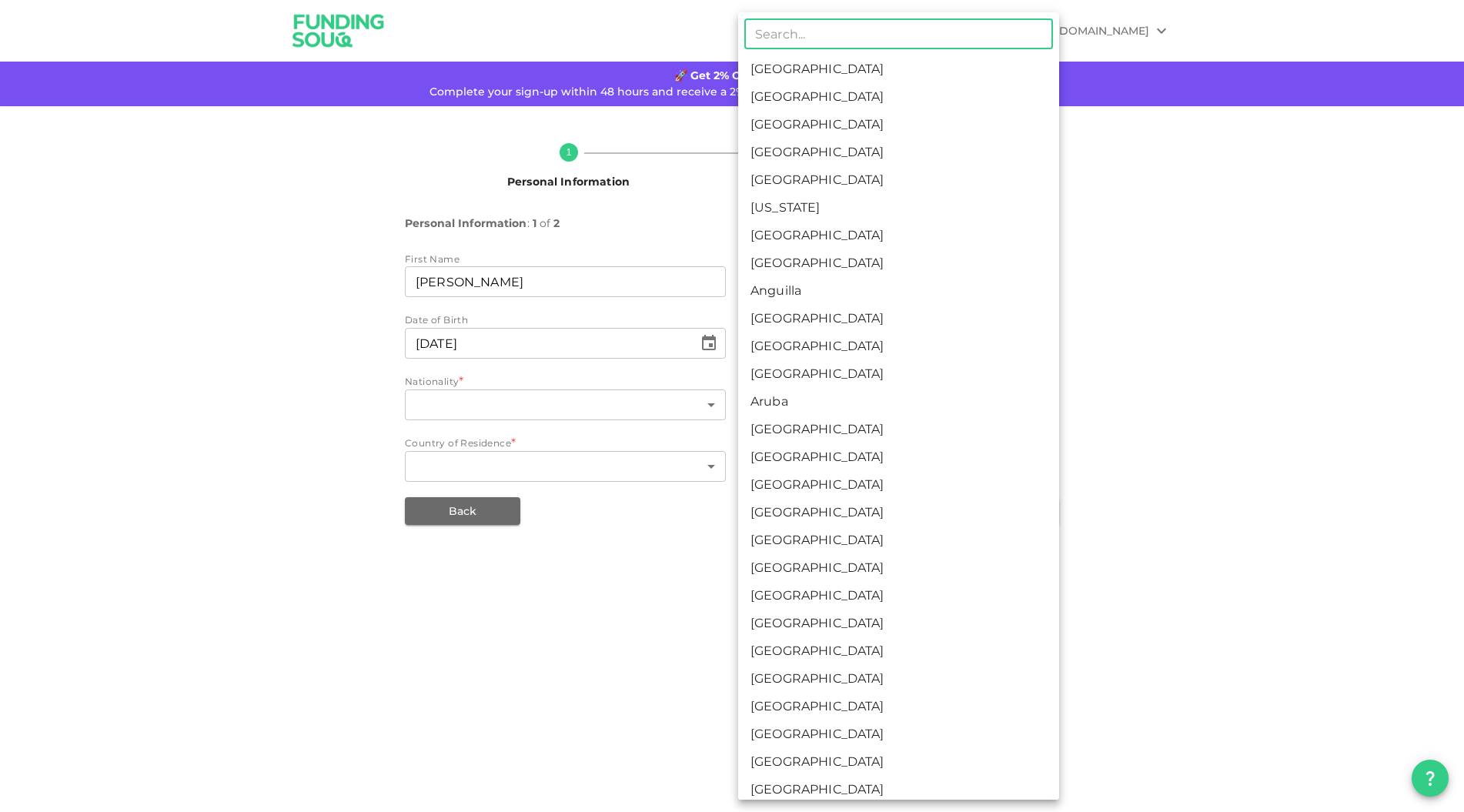
click at [863, 37] on input "text" at bounding box center [898, 34] width 308 height 31
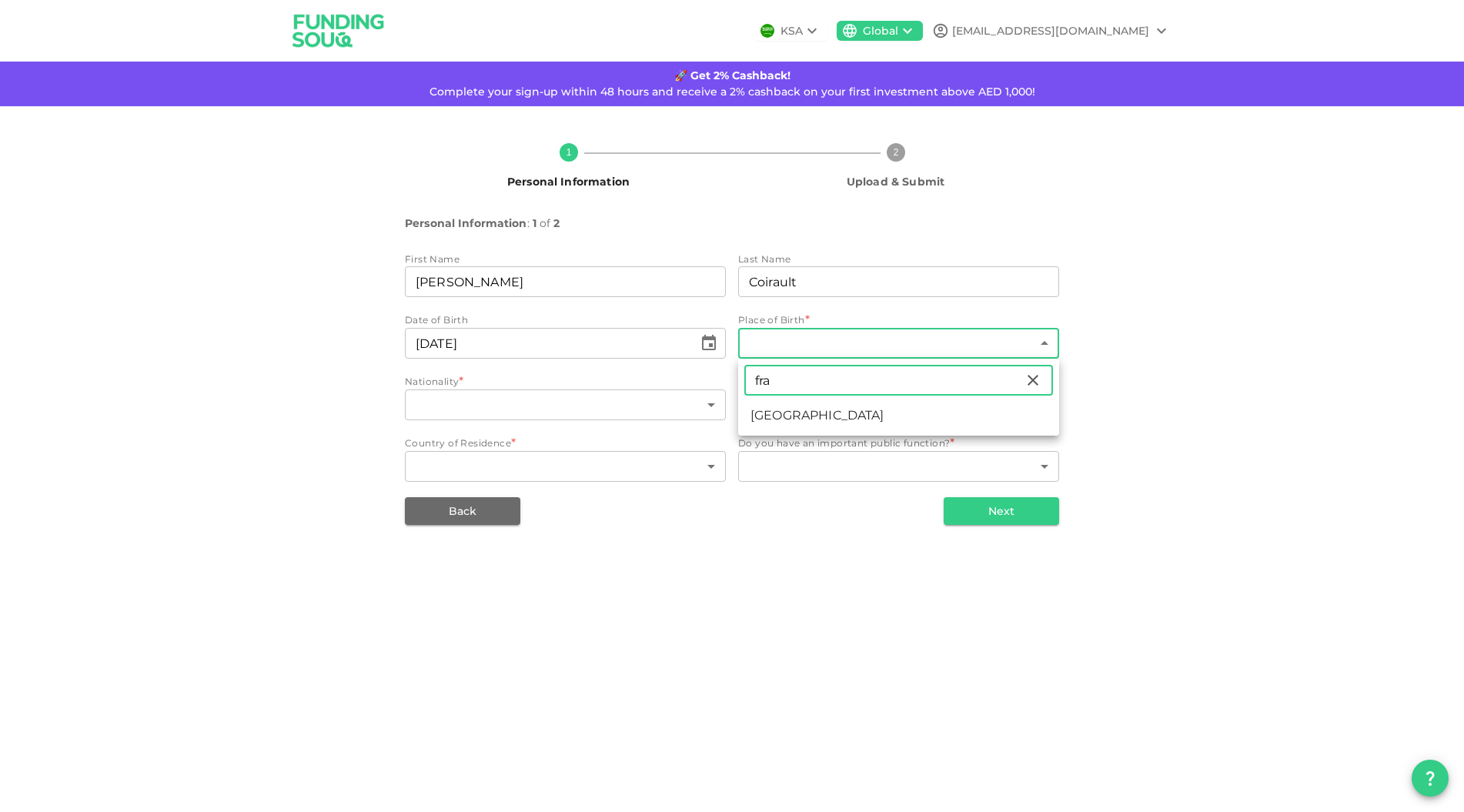
type input "fra"
click at [820, 411] on li "France" at bounding box center [899, 415] width 321 height 28
type input "67"
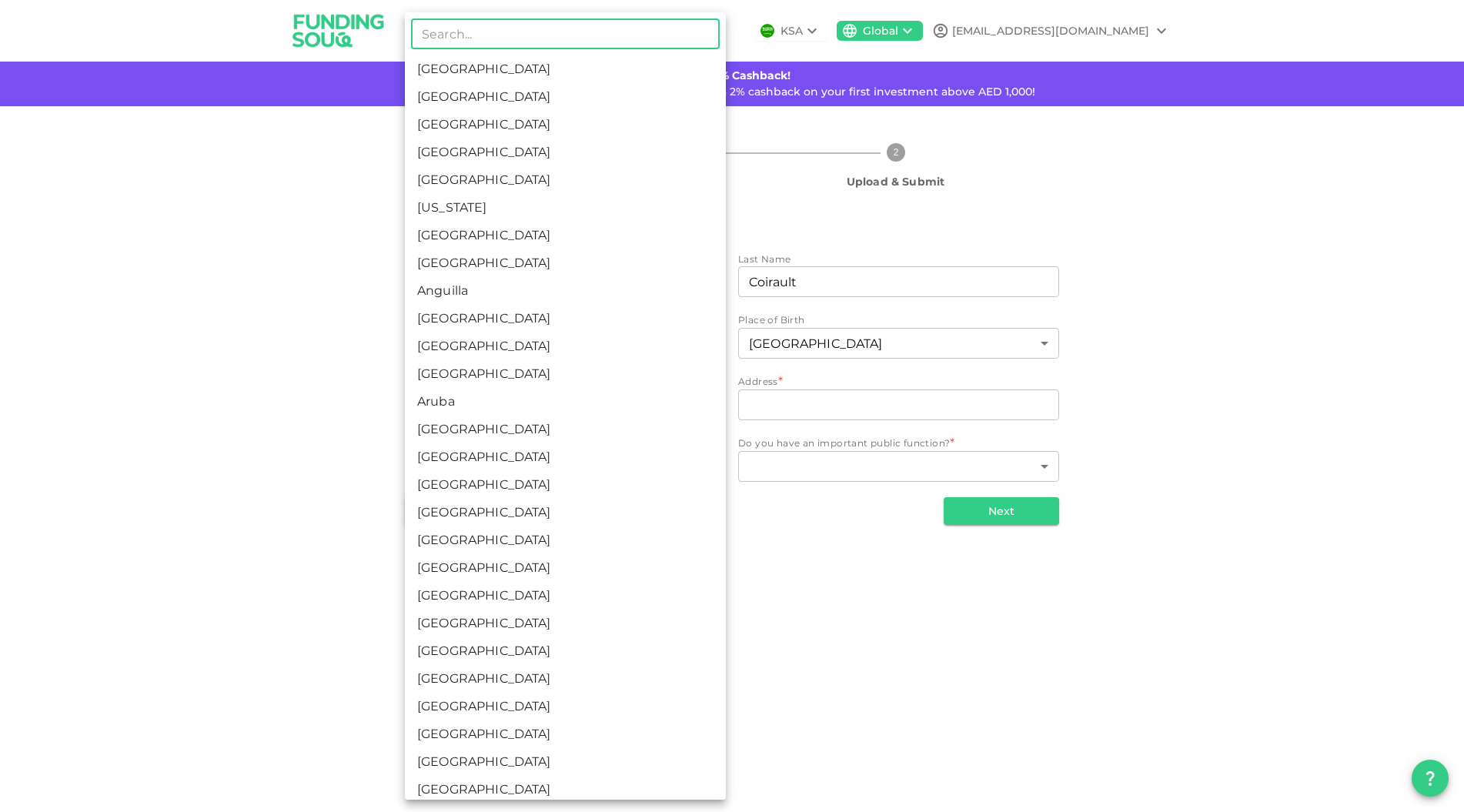
click at [591, 406] on body "KSA Global arthurcoirault@gmail.com 🚀 Get 2% Cashback! Complete your sign-up wi…" at bounding box center [732, 406] width 1464 height 812
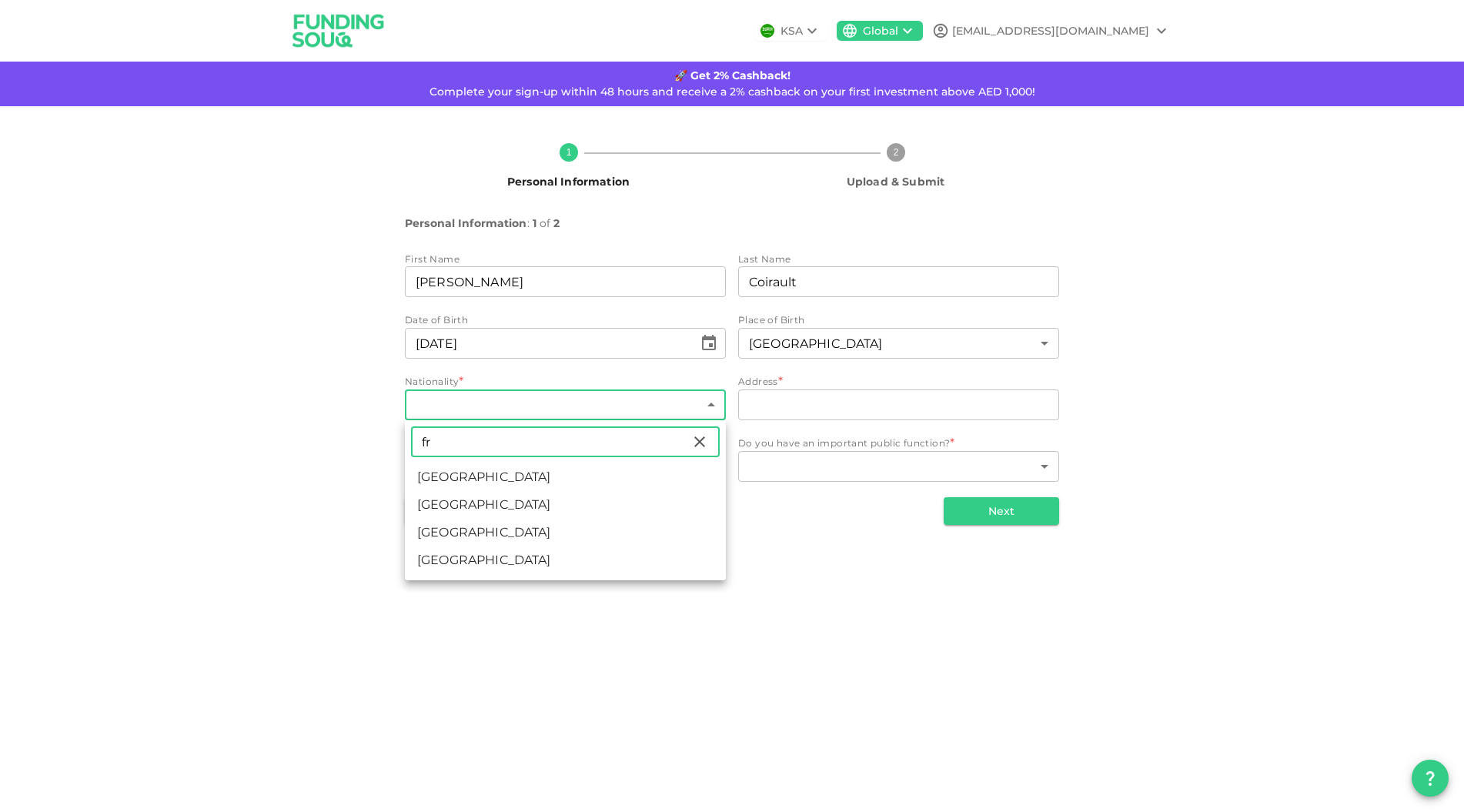
type input "fr"
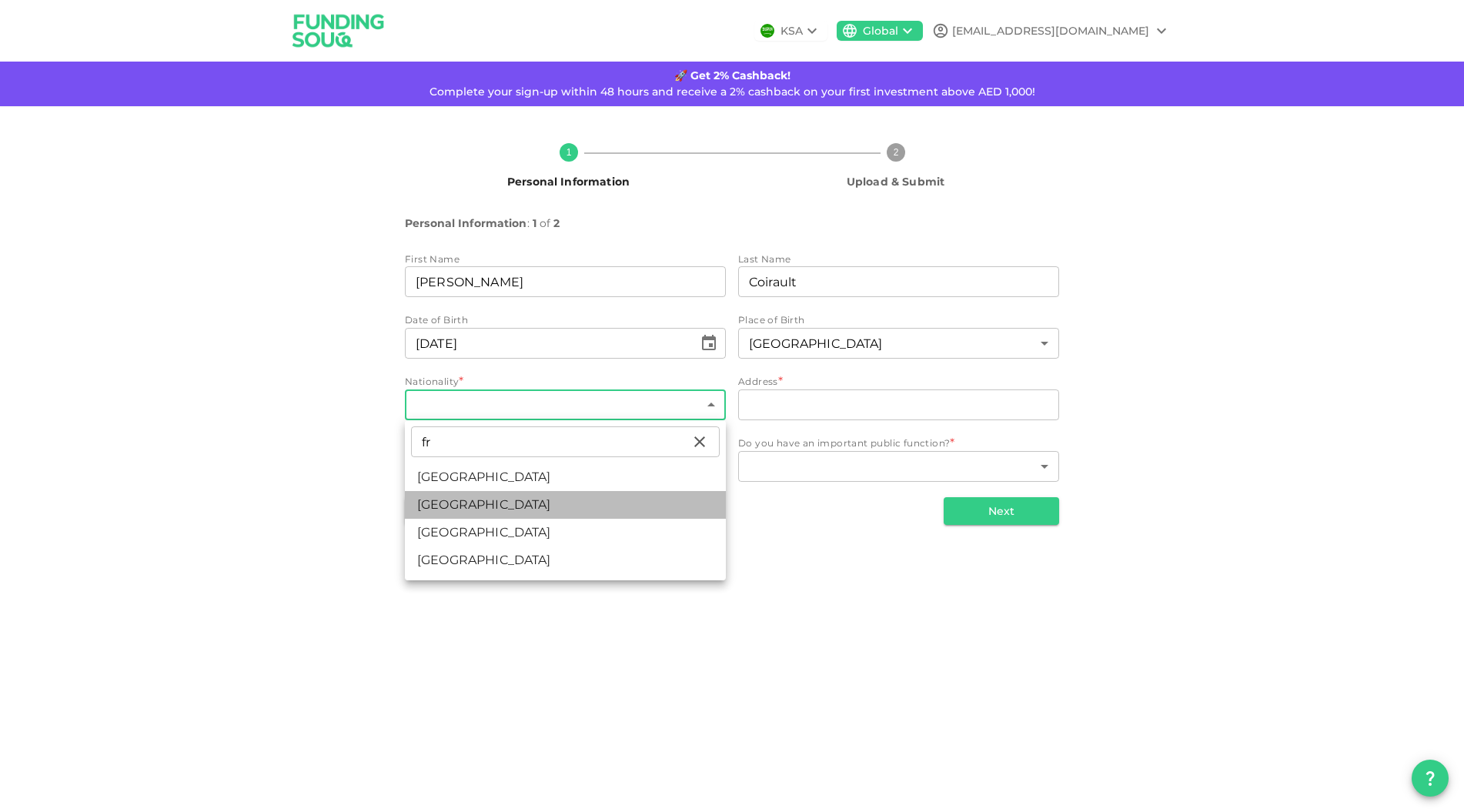
click at [506, 505] on li "France" at bounding box center [566, 505] width 321 height 28
type input "67"
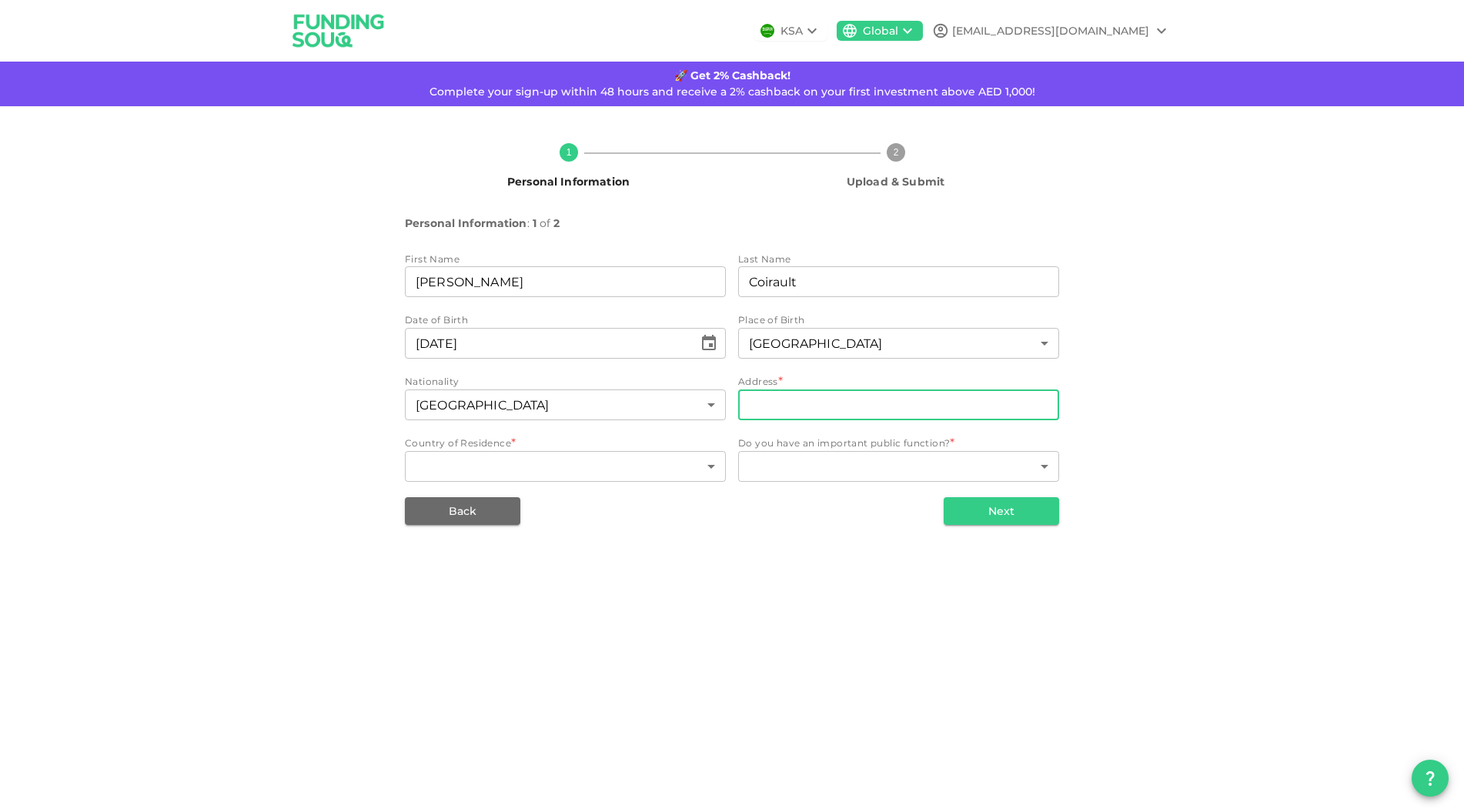
click at [794, 408] on input "address" at bounding box center [899, 405] width 321 height 31
type input "Whispering Pines E147, Jumeirah golf estates, Dubai"
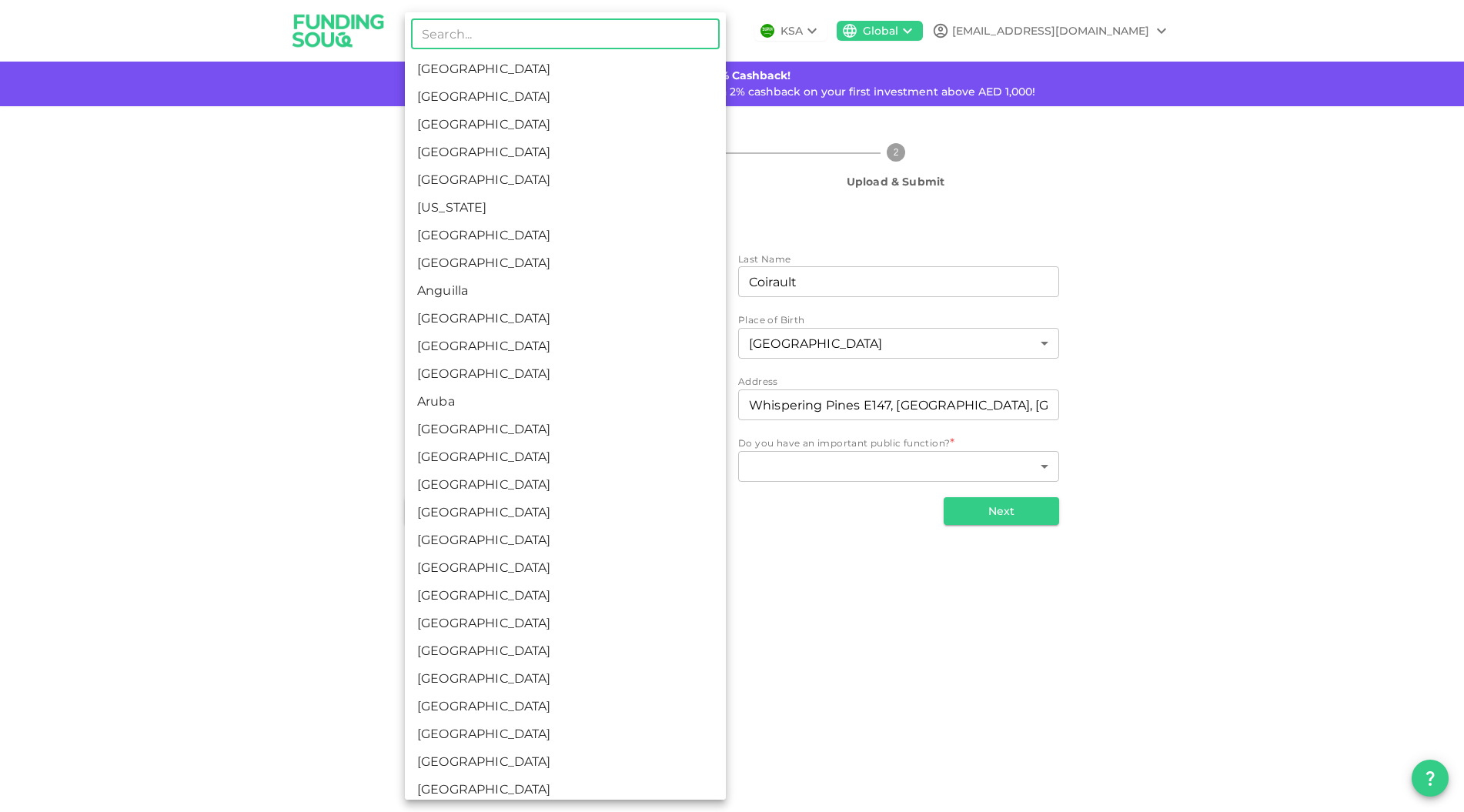
click at [627, 466] on body "KSA Global arthurcoirault@gmail.com 🚀 Get 2% Cashback! Complete your sign-up wi…" at bounding box center [732, 406] width 1464 height 812
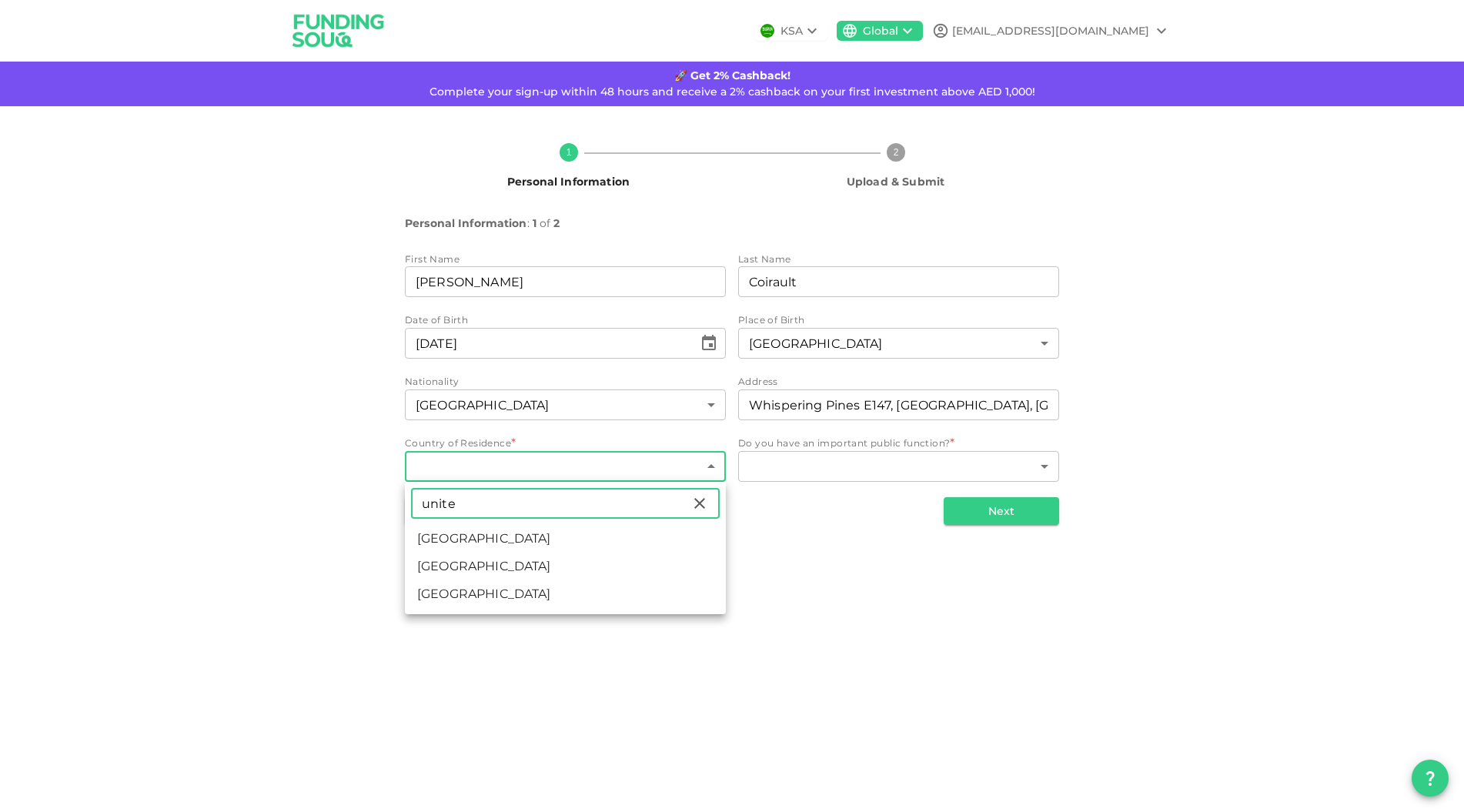
type input "unite"
click at [580, 532] on li "United Arab Emirates" at bounding box center [566, 539] width 321 height 28
type input "2"
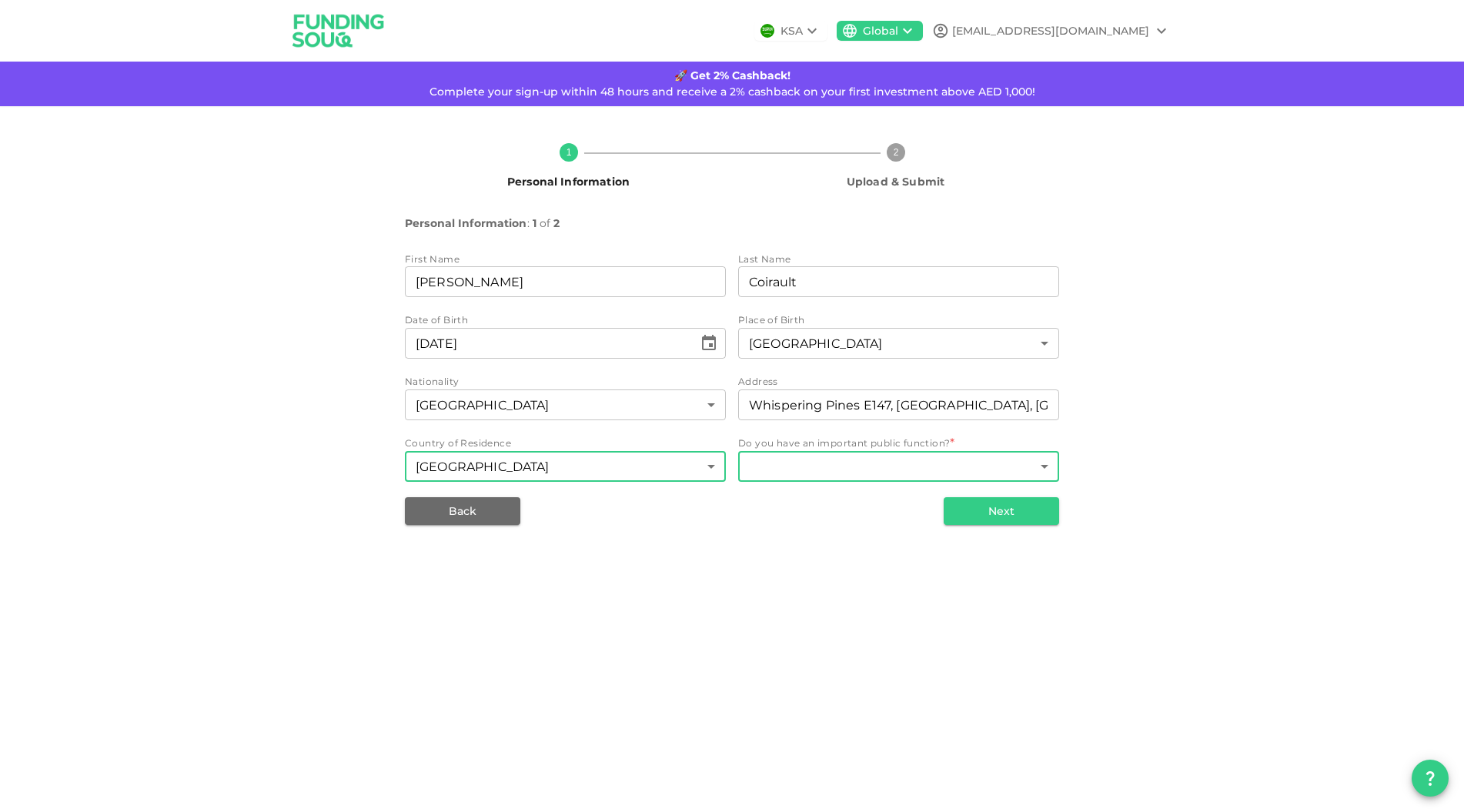
click at [893, 470] on body "KSA Global arthurcoirault@gmail.com 🚀 Get 2% Cashback! Complete your sign-up wi…" at bounding box center [732, 406] width 1464 height 812
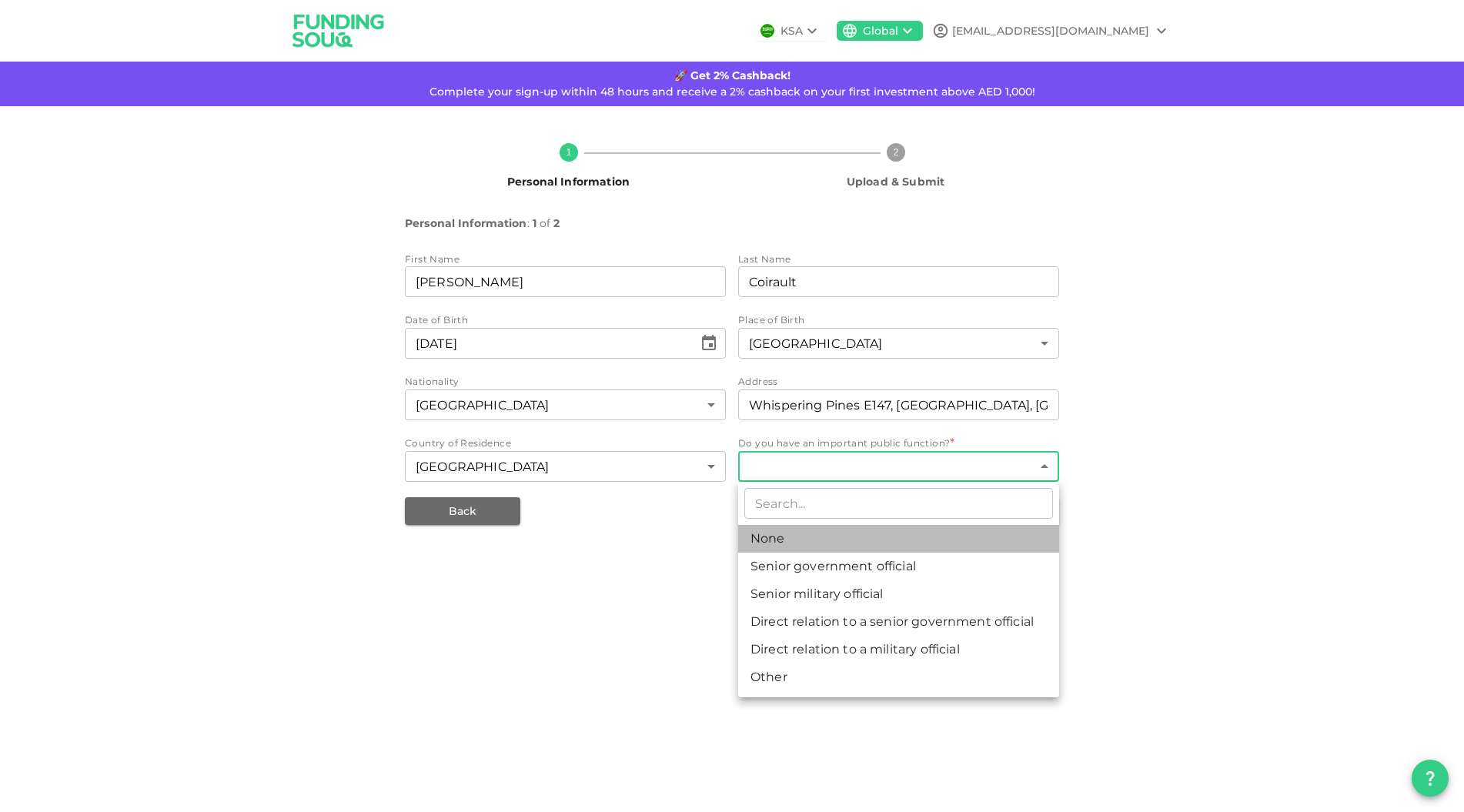
click at [876, 538] on li "None" at bounding box center [899, 539] width 321 height 28
type input "1"
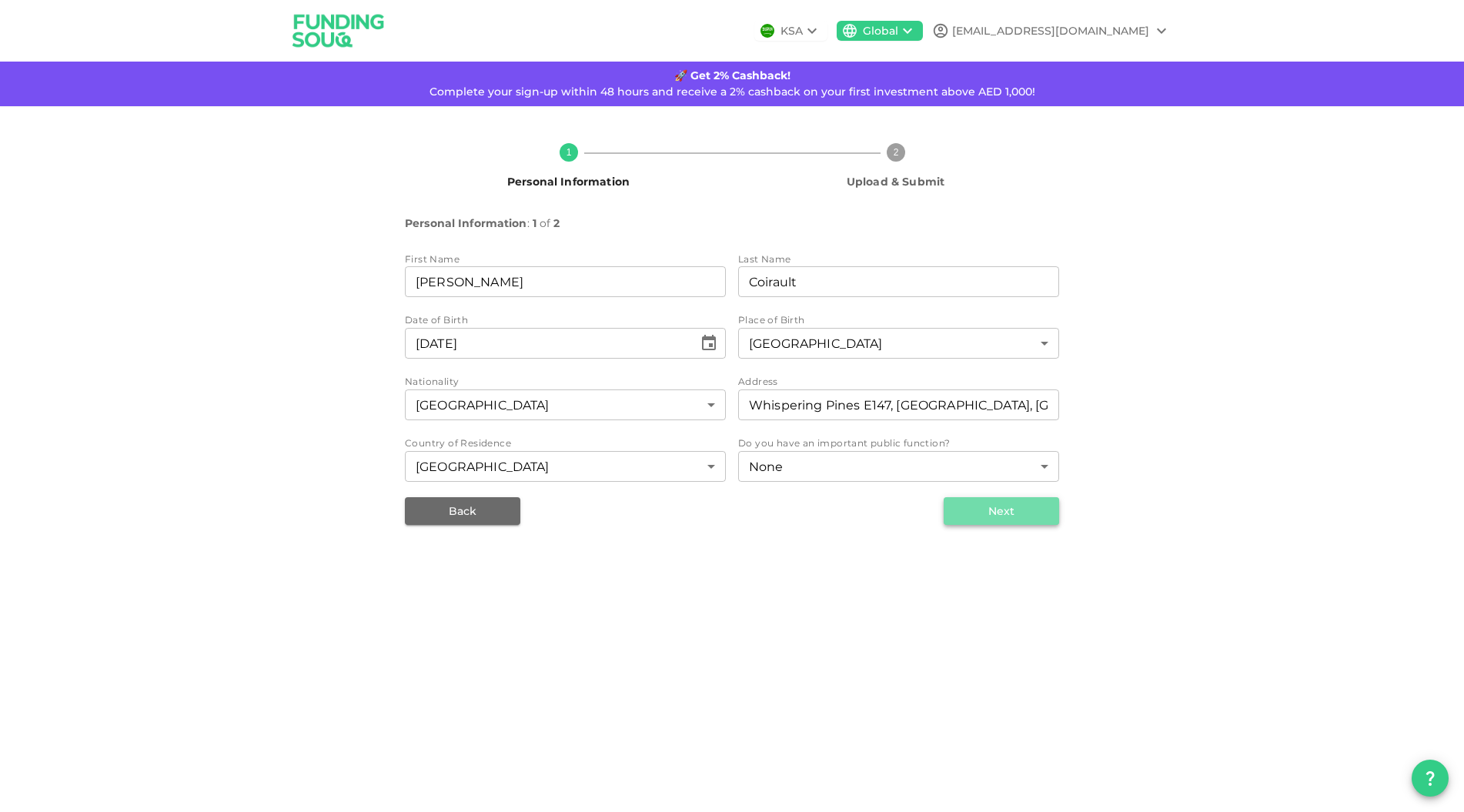
click at [1022, 516] on button "Next" at bounding box center [1001, 511] width 115 height 28
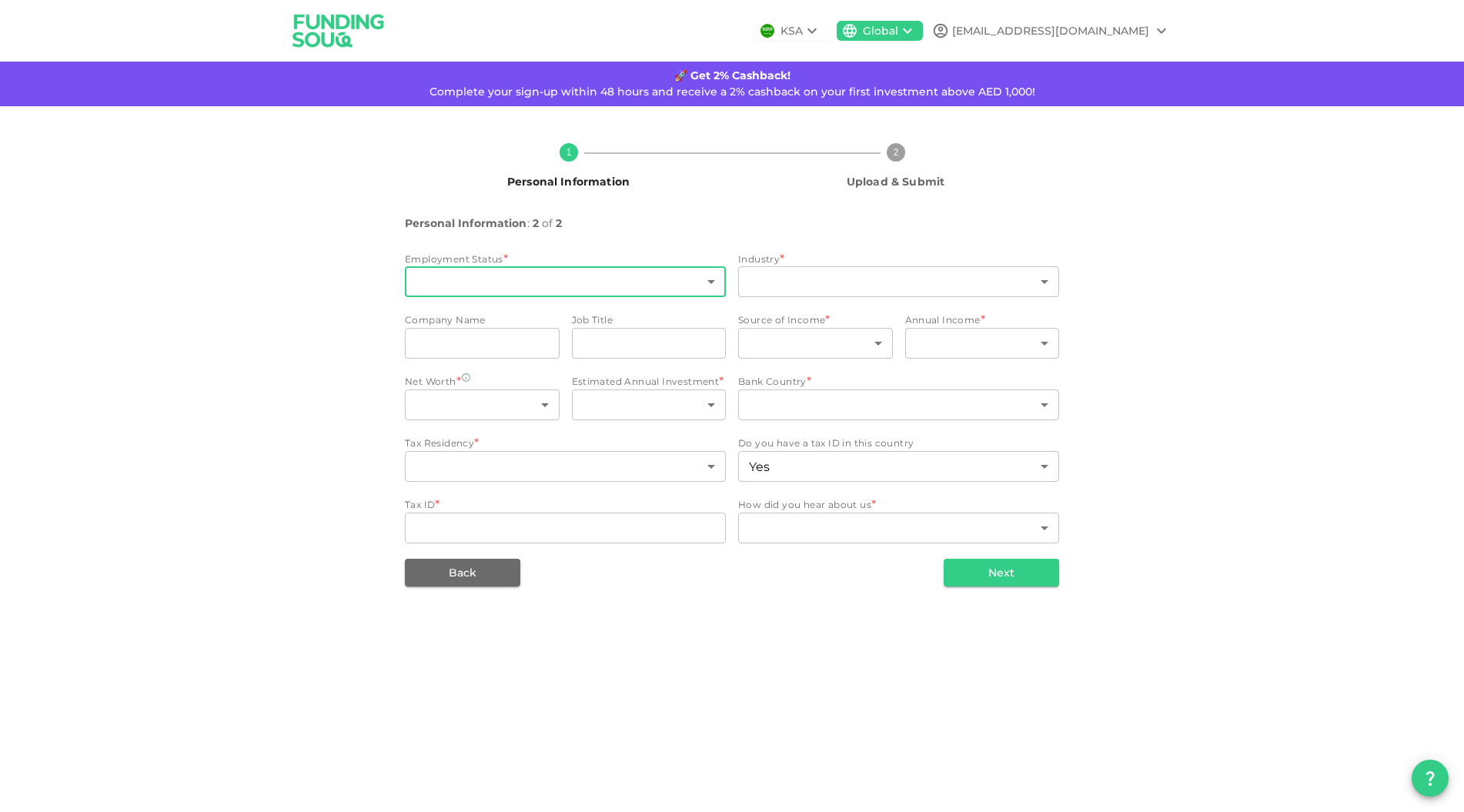
type input "2"
type input "false"
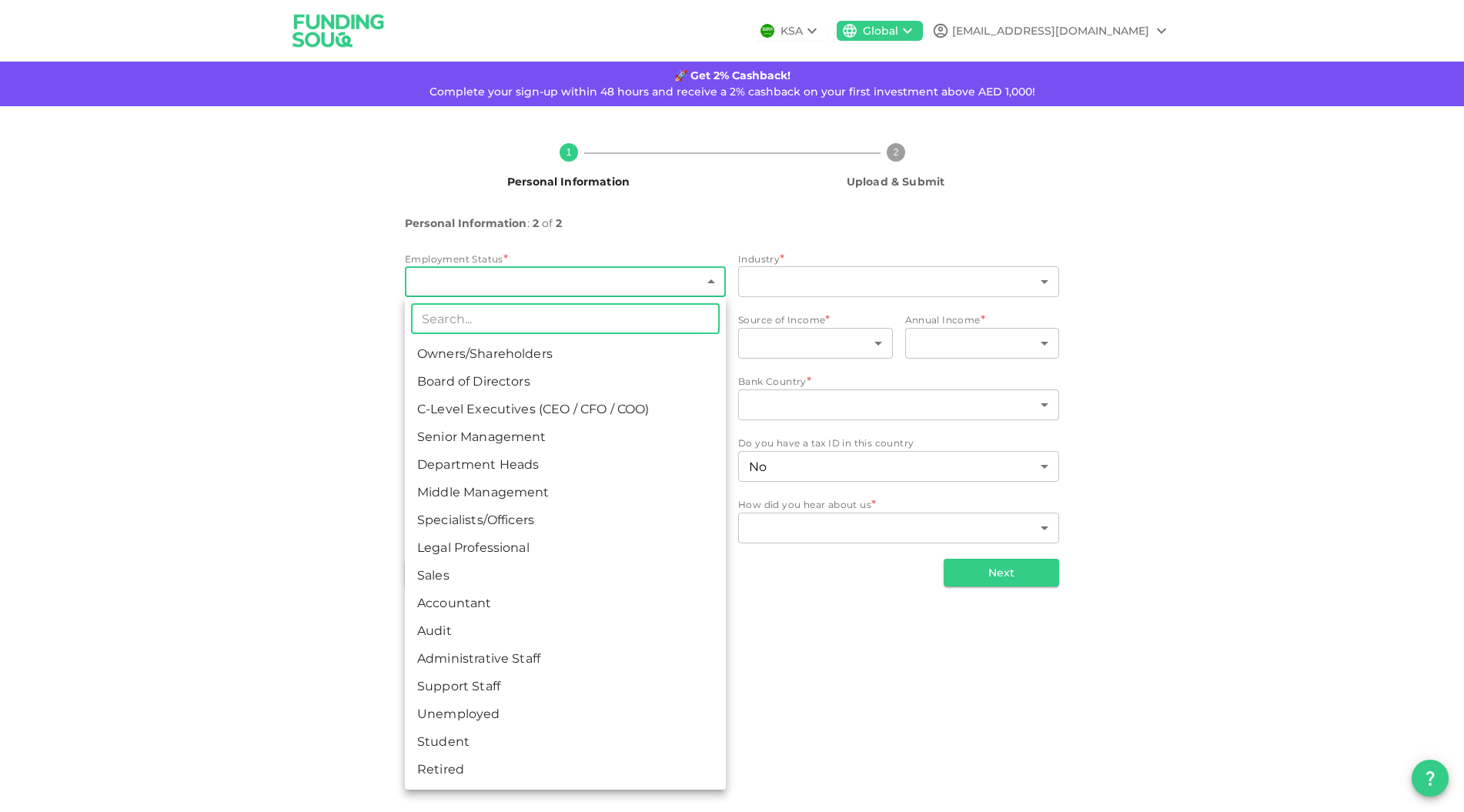
click at [592, 278] on body "KSA Global arthurcoirault@gmail.com 🚀 Get 2% Cashback! Complete your sign-up wi…" at bounding box center [732, 406] width 1464 height 812
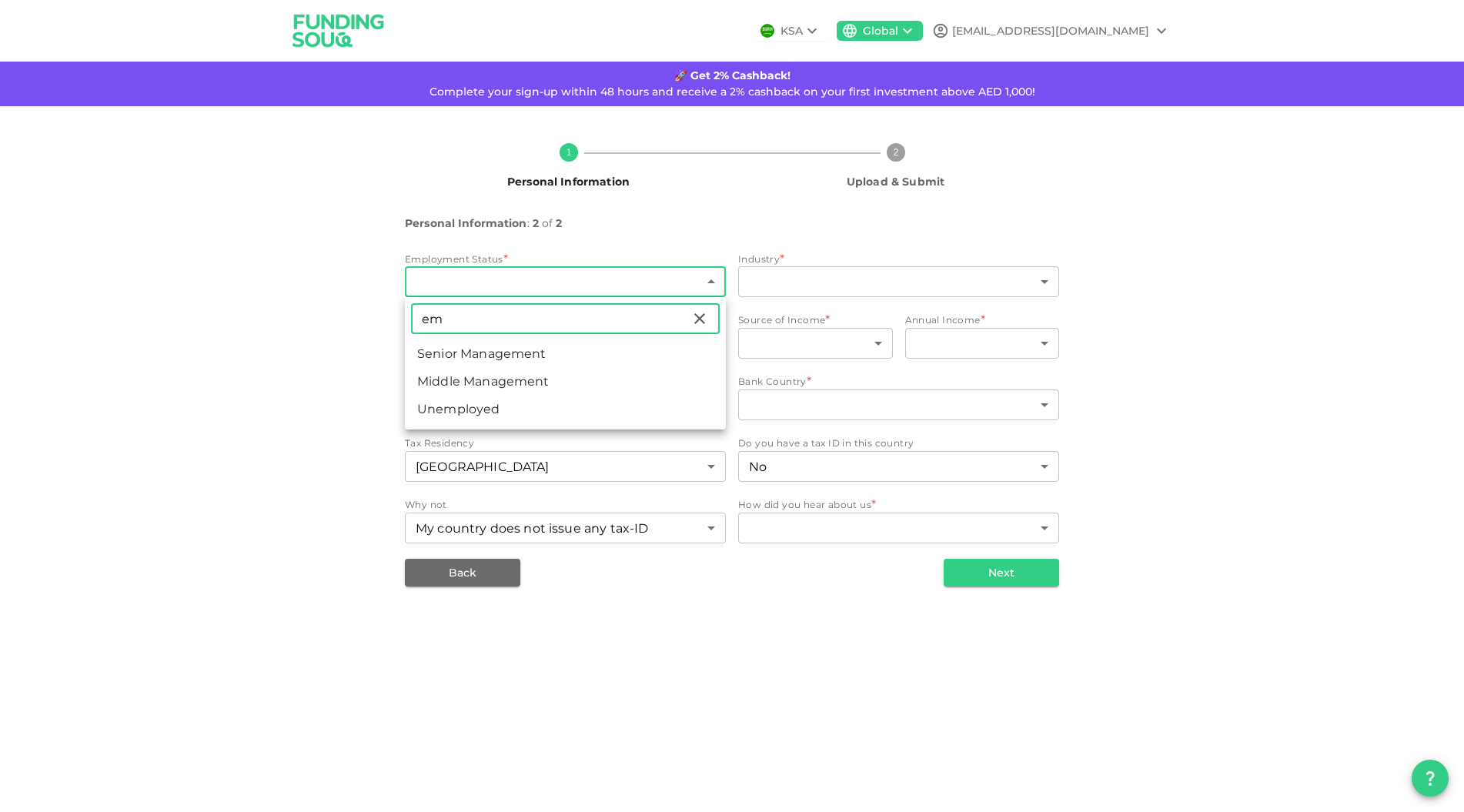
type input "e"
type input "f"
type input "b"
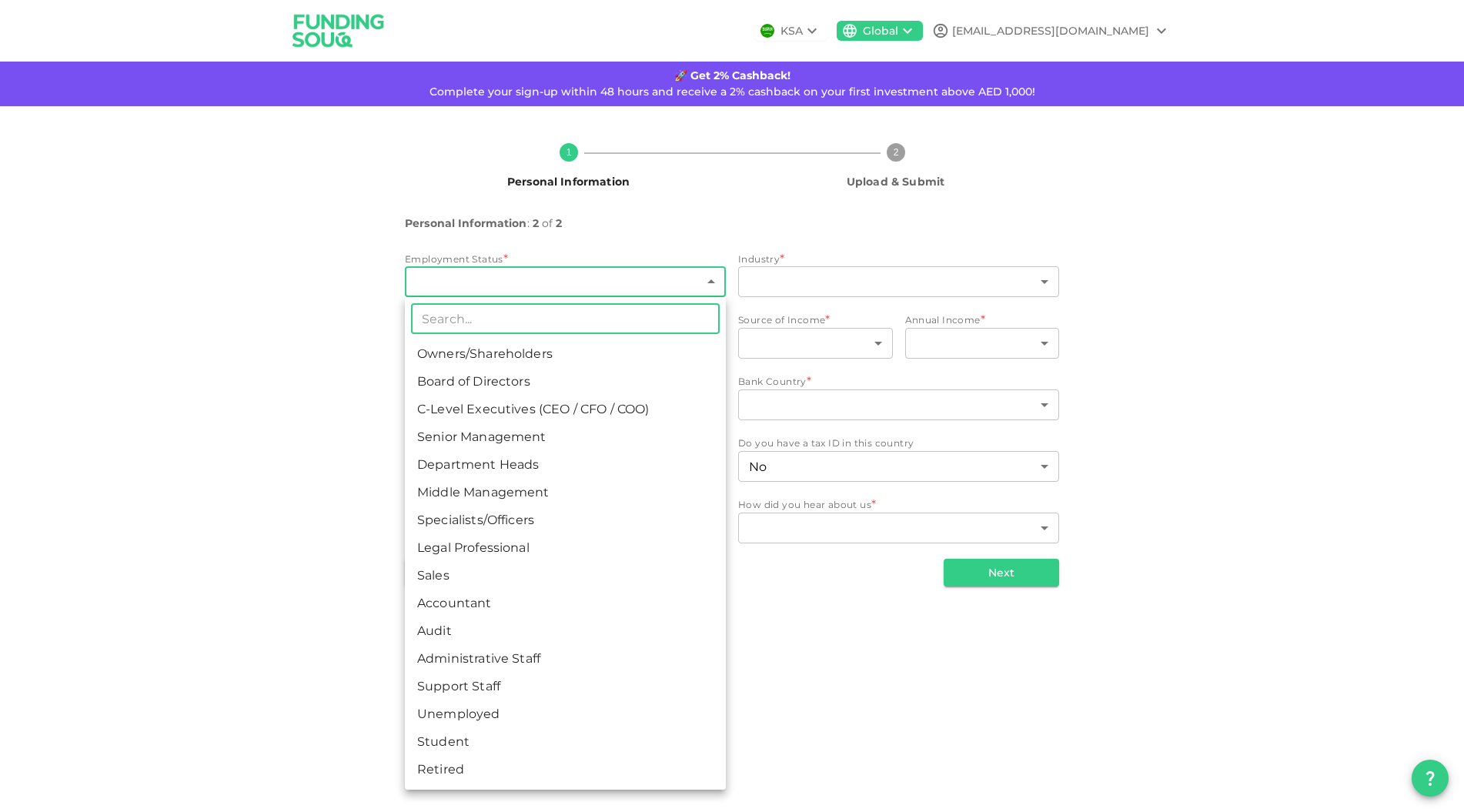
click at [534, 437] on li "Senior Management" at bounding box center [566, 437] width 321 height 28
type input "4"
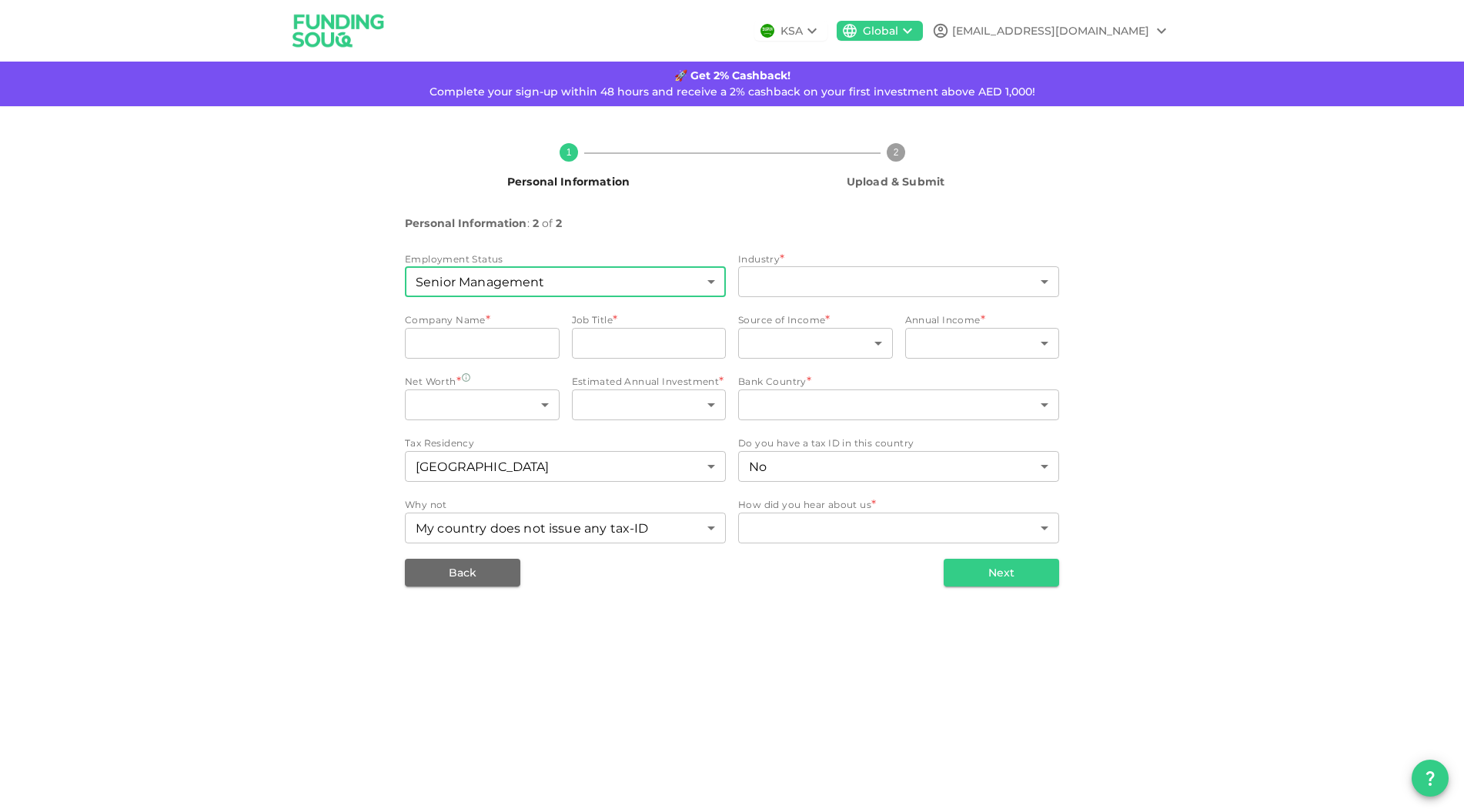
click at [802, 302] on div "Employment Status Senior Management 4 ​ Industry * ​ ​ Company Name * companyNa…" at bounding box center [732, 399] width 654 height 295
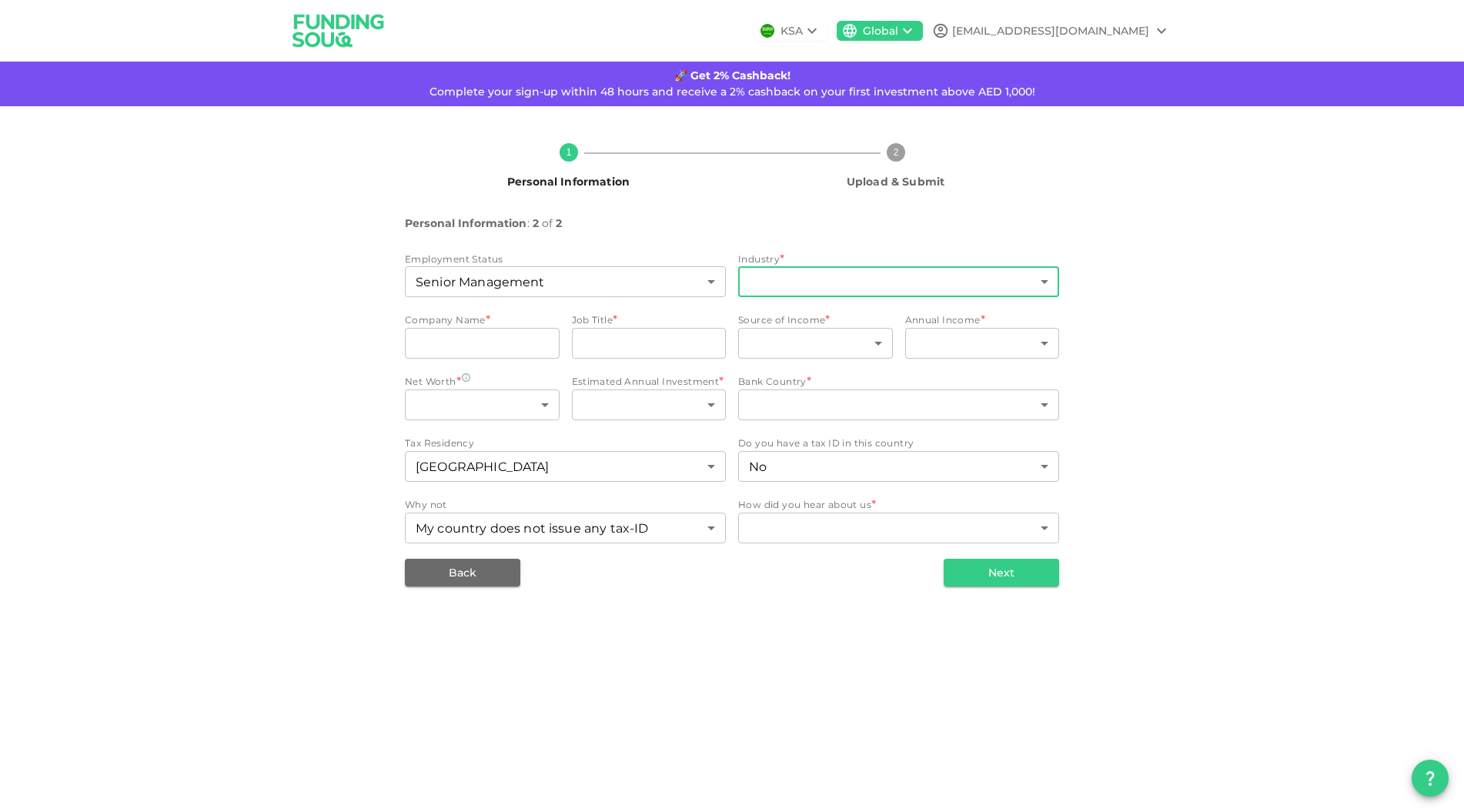
click at [812, 289] on body "KSA Global arthurcoirault@gmail.com 🚀 Get 2% Cashback! Complete your sign-up wi…" at bounding box center [732, 406] width 1464 height 812
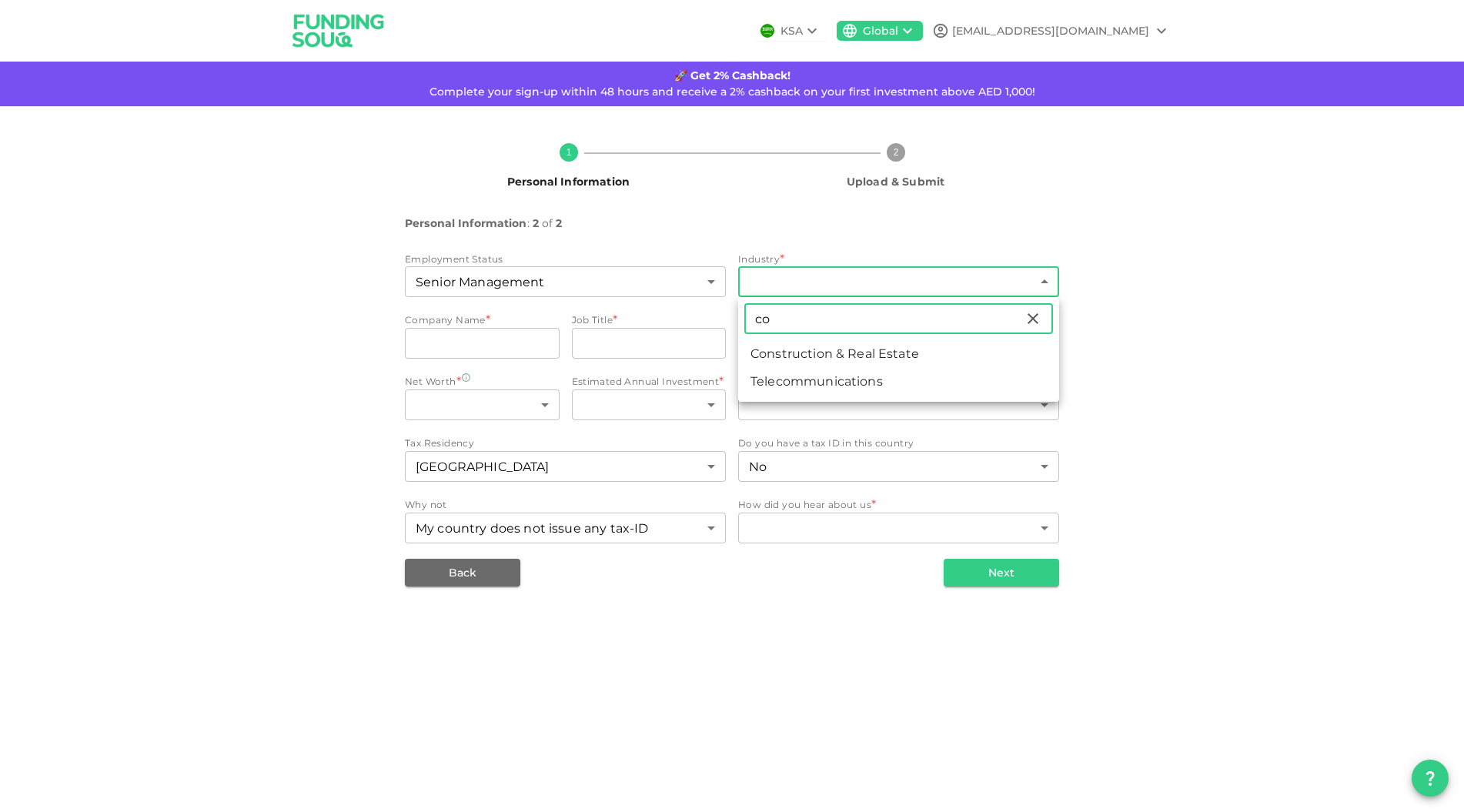
type input "c"
type input "t"
type input "b"
type input "finan"
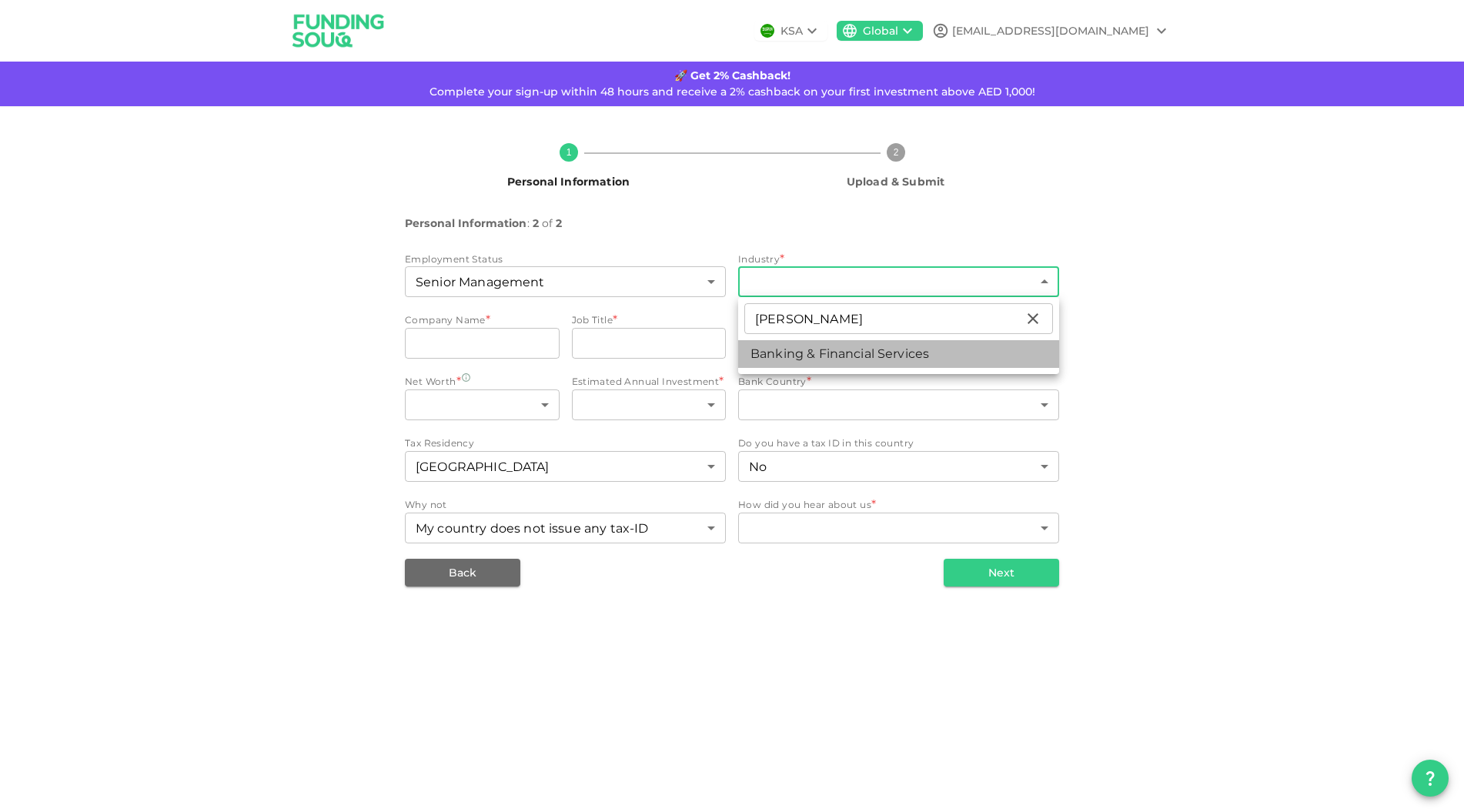
click at [842, 354] on li "Banking & Financial Services" at bounding box center [899, 354] width 321 height 28
type input "1"
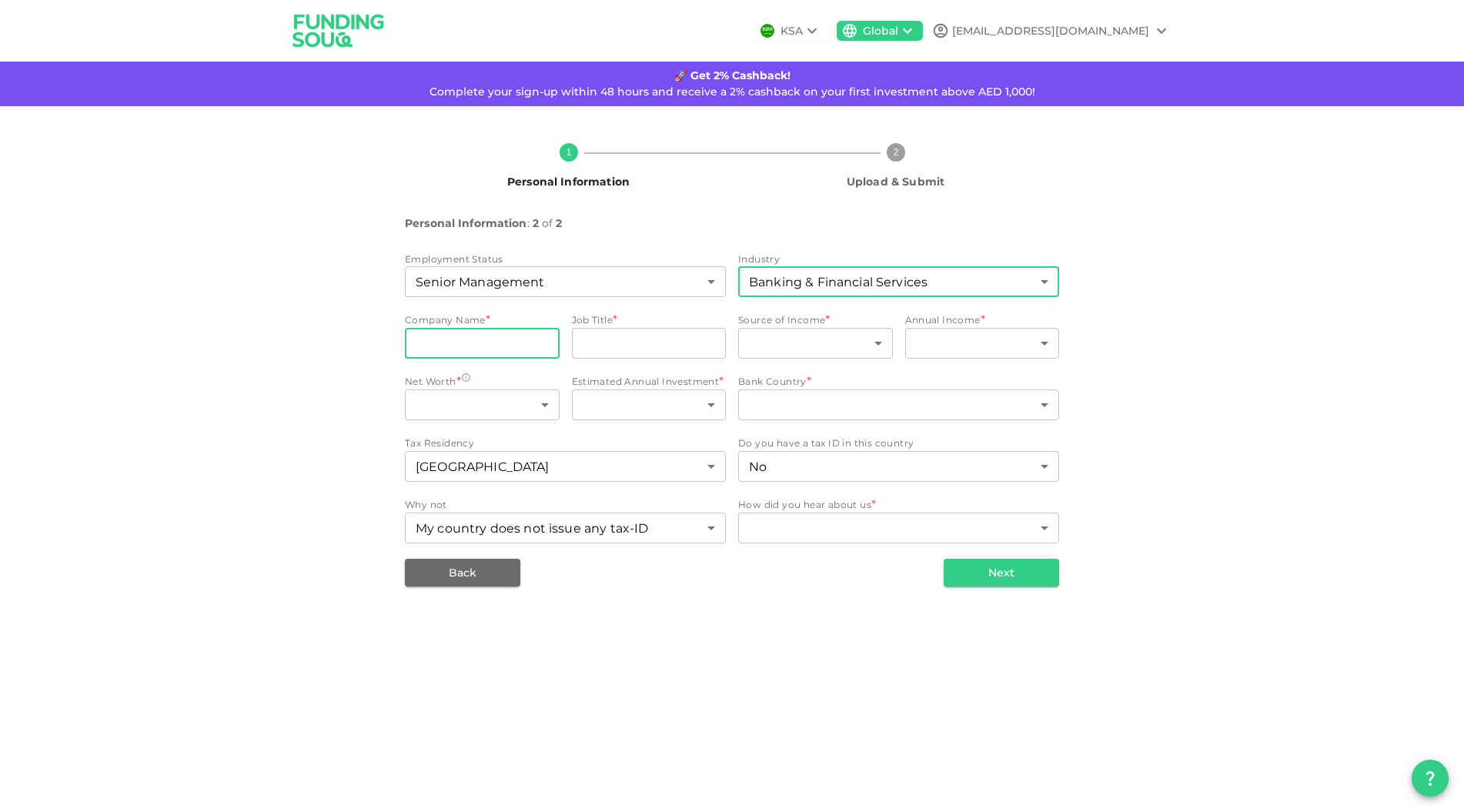
click at [502, 347] on input "companyName" at bounding box center [482, 343] width 155 height 31
type input "Clarksons"
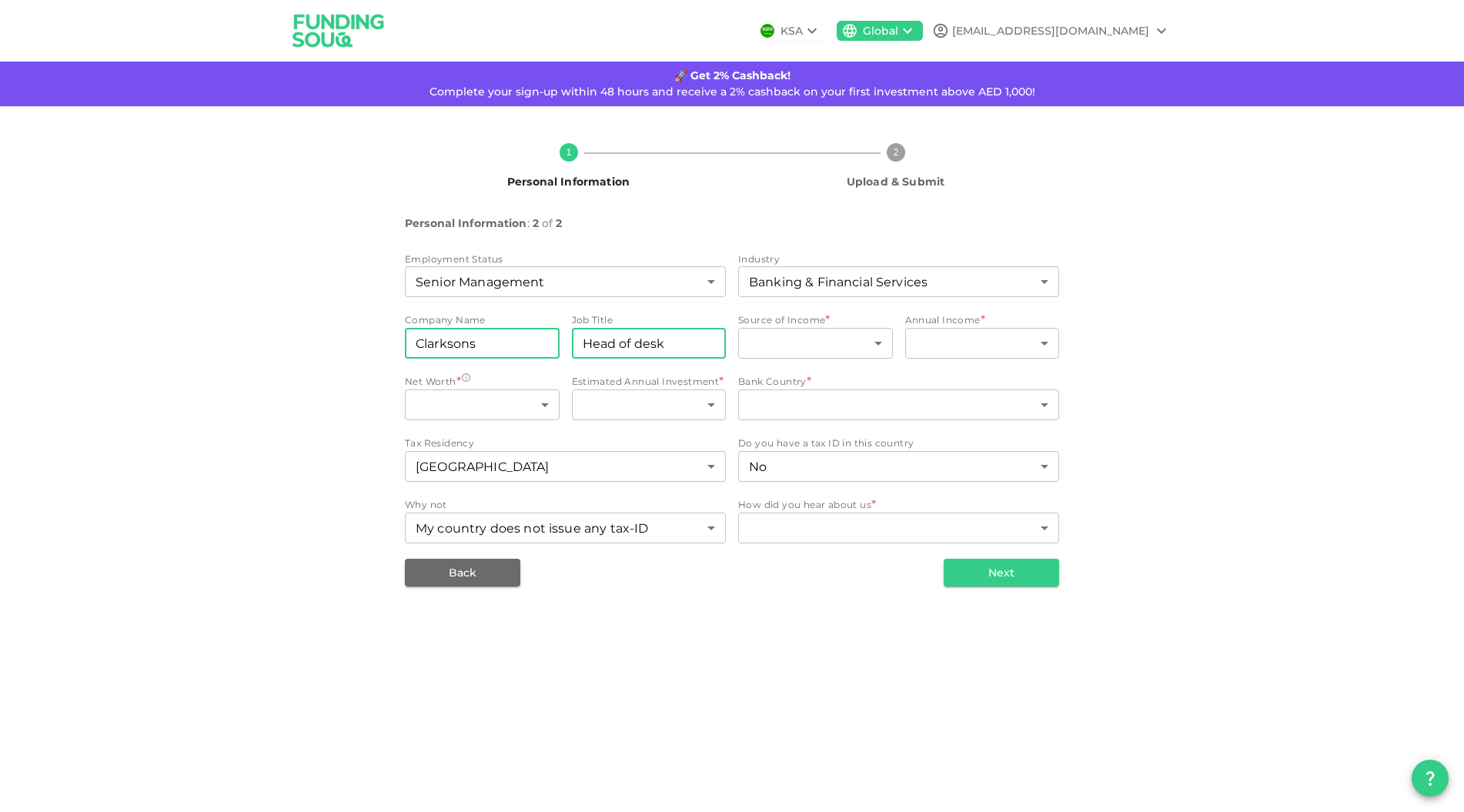
type input "Head of desk"
click at [800, 343] on body "KSA Global arthurcoirault@gmail.com 🚀 Get 2% Cashback! Complete your sign-up wi…" at bounding box center [732, 406] width 1464 height 812
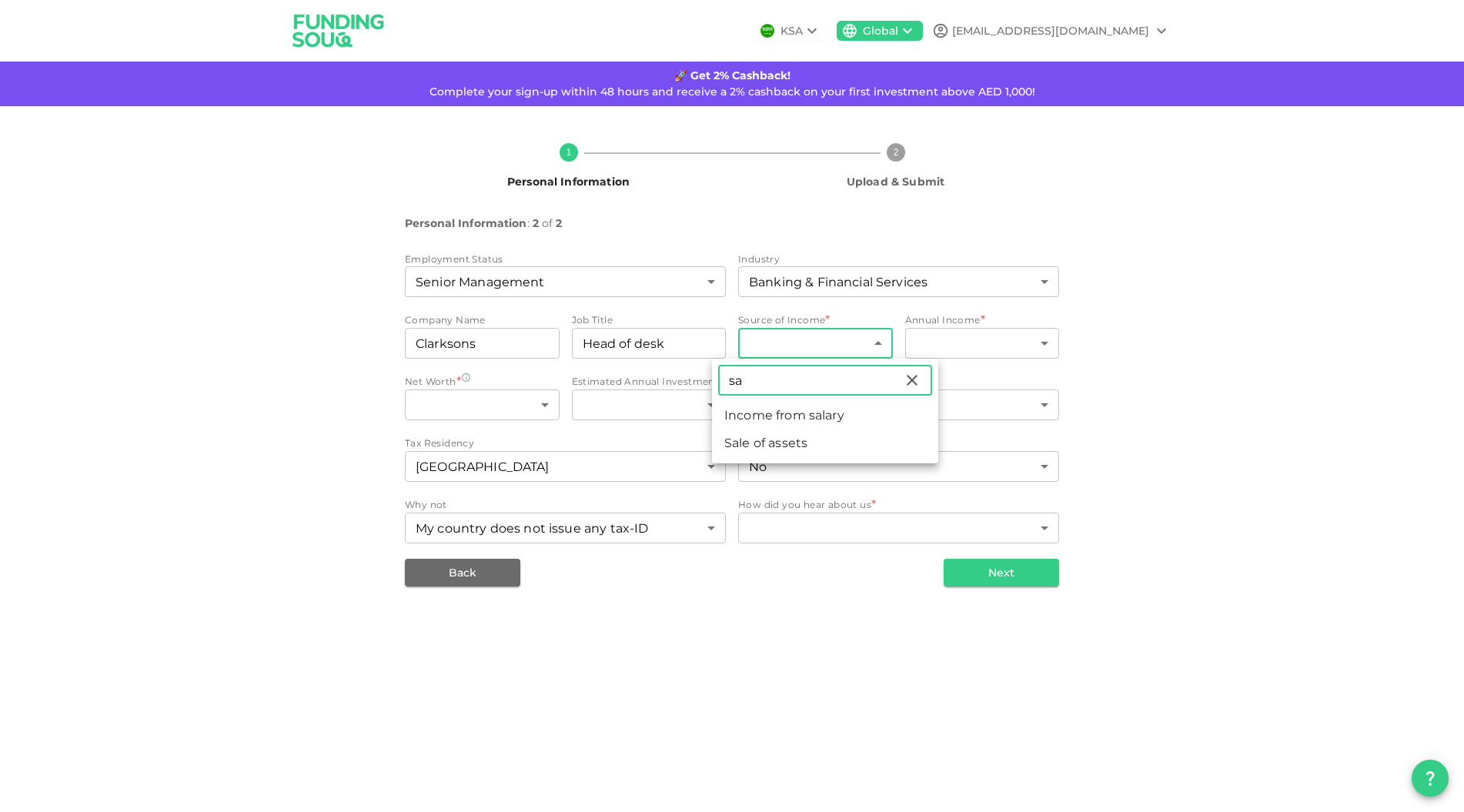
type input "sa"
click at [758, 420] on li "Income from salary" at bounding box center [825, 415] width 226 height 28
type input "1"
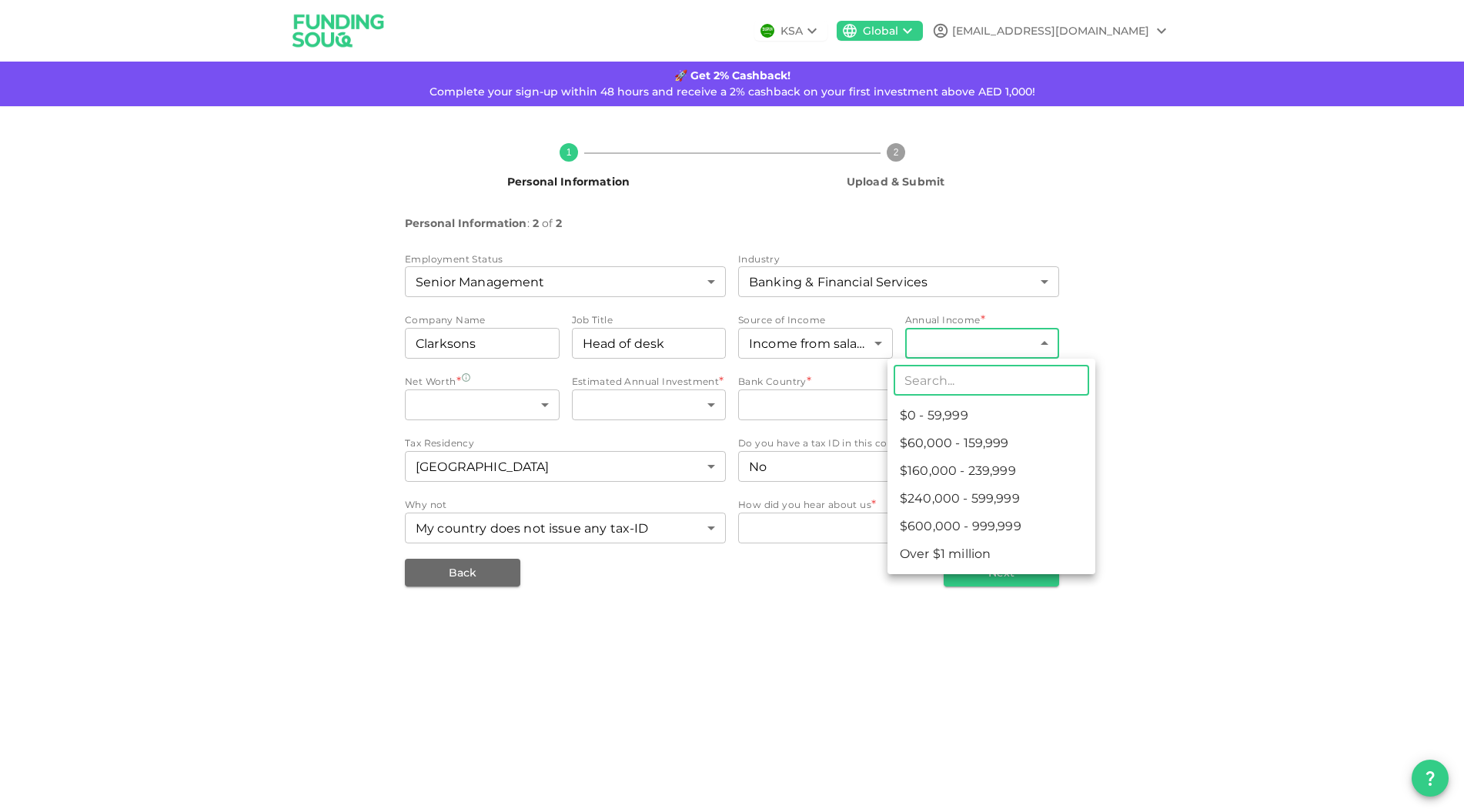
click at [981, 349] on body "KSA Global arthurcoirault@gmail.com 🚀 Get 2% Cashback! Complete your sign-up wi…" at bounding box center [732, 406] width 1464 height 812
click at [964, 501] on li "$240,000 - 599,999" at bounding box center [992, 499] width 208 height 28
type input "4"
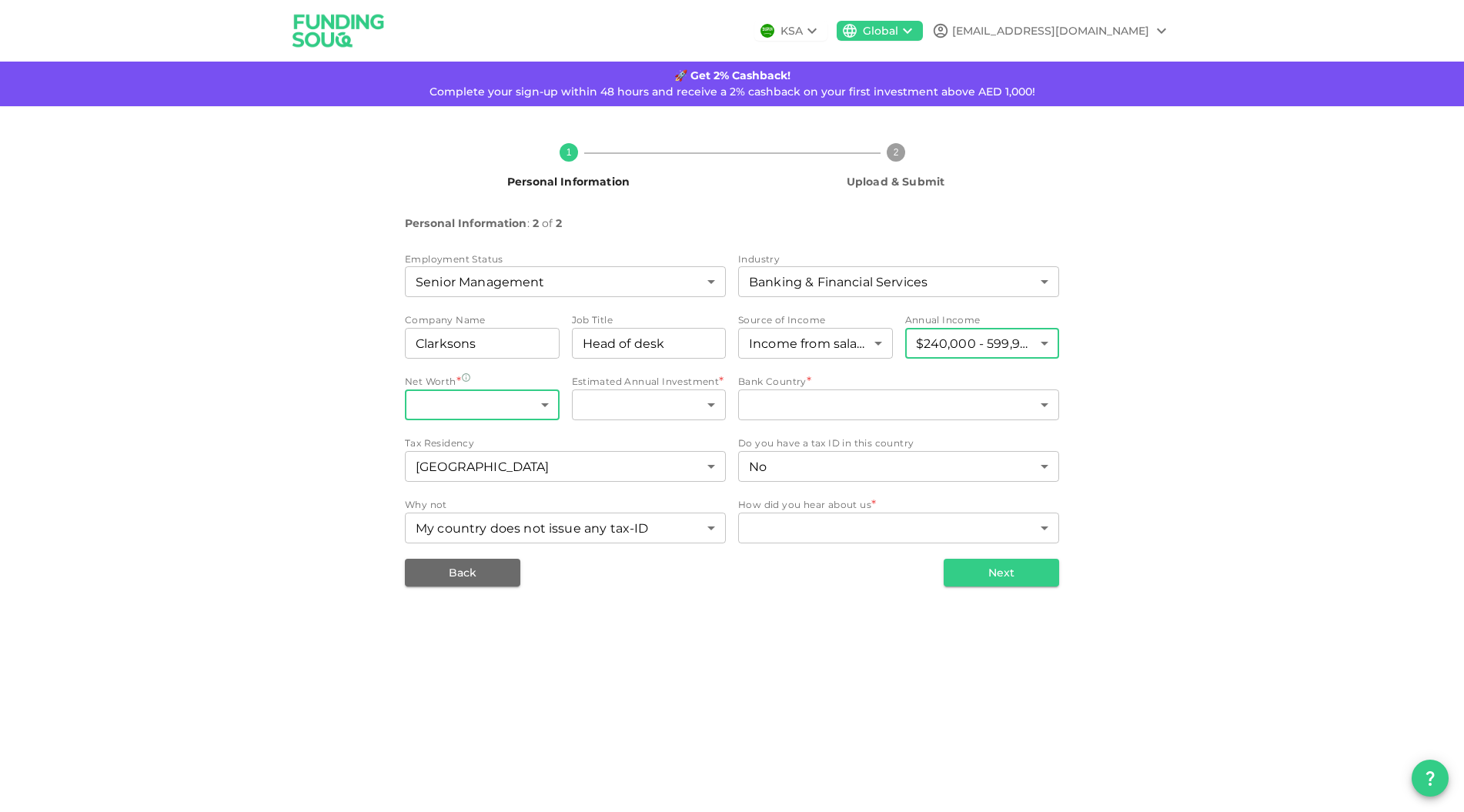
click at [525, 408] on body "KSA Global arthurcoirault@gmail.com 🚀 Get 2% Cashback! Complete your sign-up wi…" at bounding box center [732, 406] width 1464 height 812
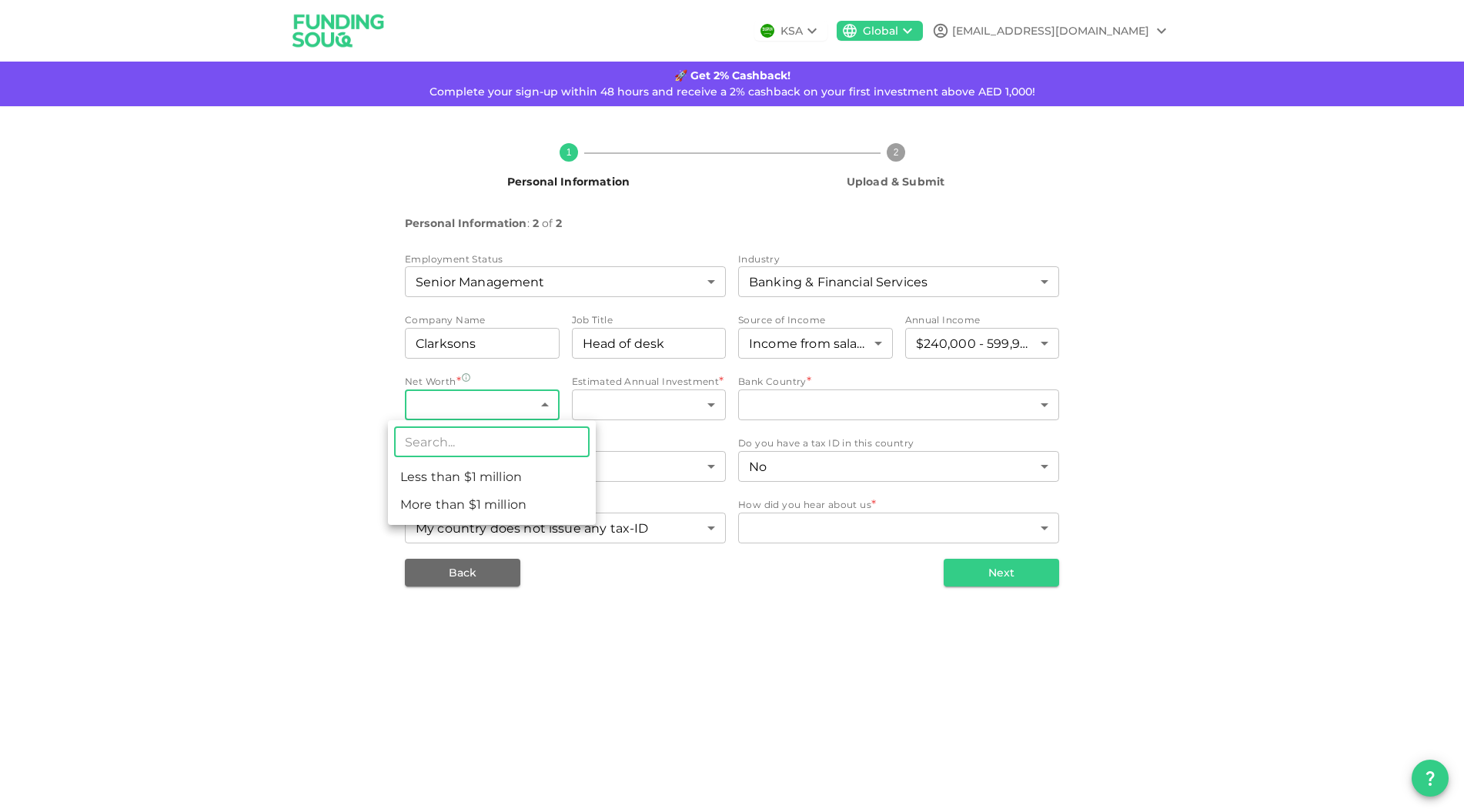
click at [480, 505] on li "More than $1 million" at bounding box center [492, 505] width 208 height 28
type input "2"
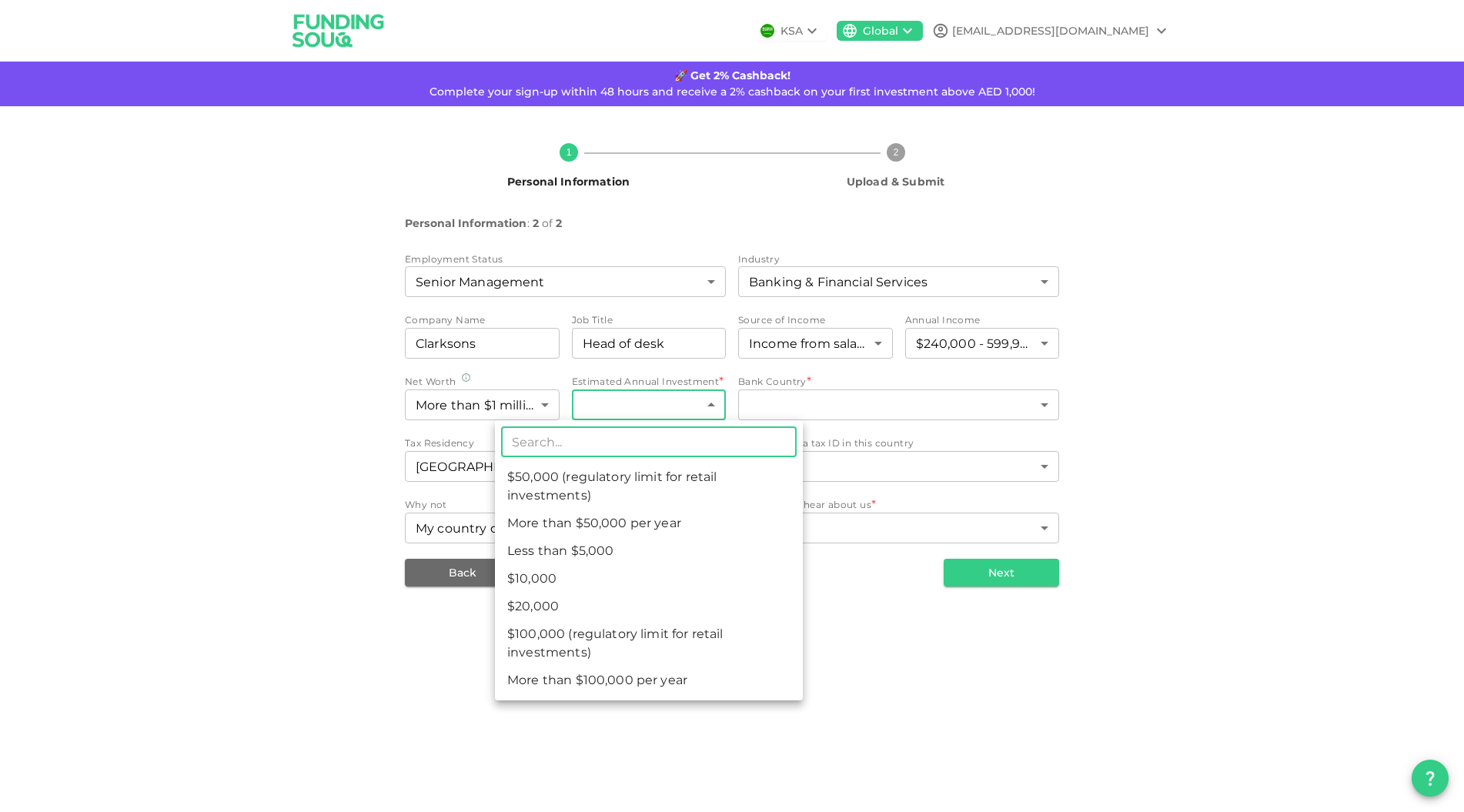
click at [662, 407] on body "KSA Global arthurcoirault@gmail.com 🚀 Get 2% Cashback! Complete your sign-up wi…" at bounding box center [732, 406] width 1464 height 812
click at [596, 489] on li "$50,000 (regulatory limit for retail investments)" at bounding box center [648, 486] width 308 height 46
type input "4"
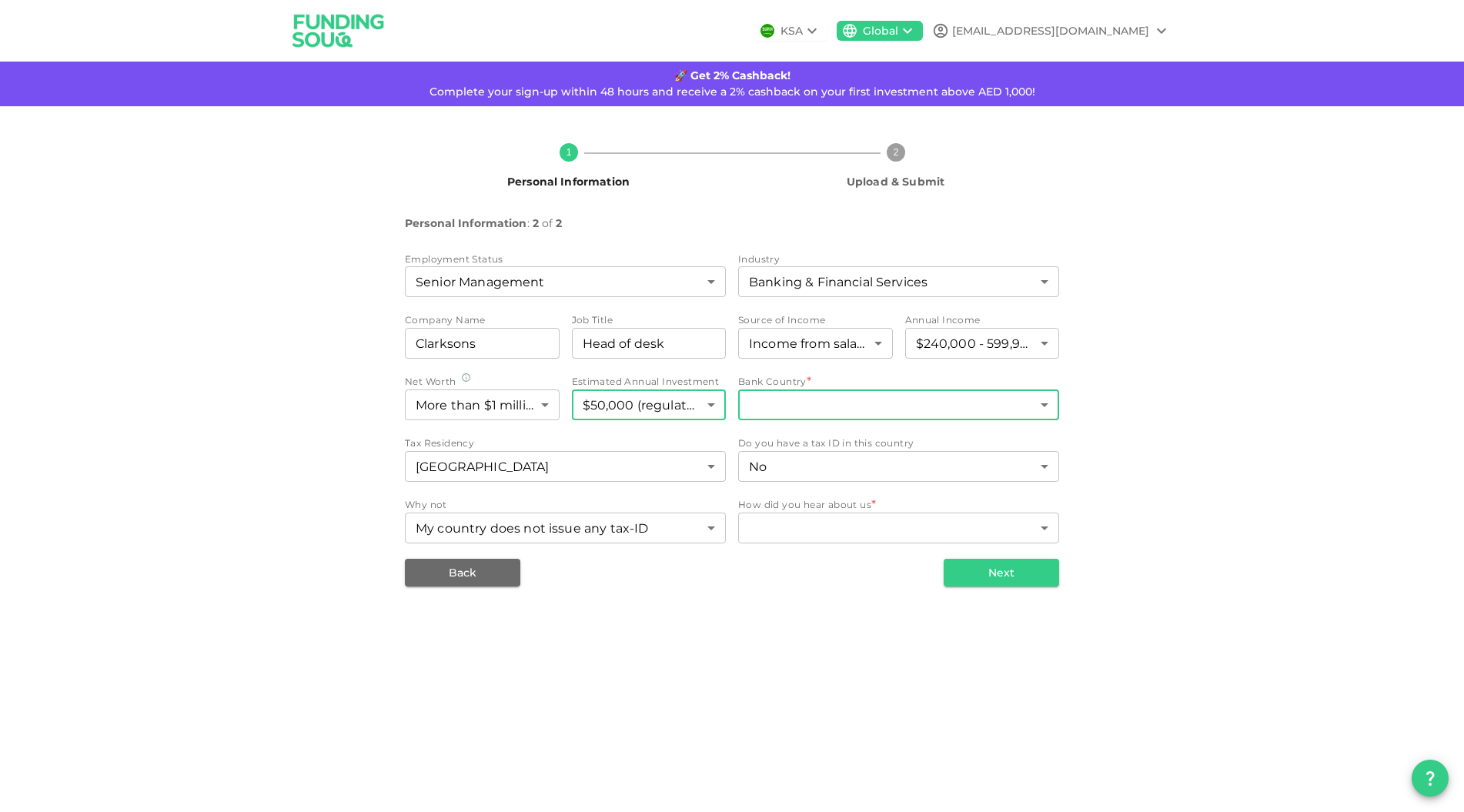
click at [830, 399] on body "KSA Global arthurcoirault@gmail.com 🚀 Get 2% Cashback! Complete your sign-up wi…" at bounding box center [732, 406] width 1464 height 812
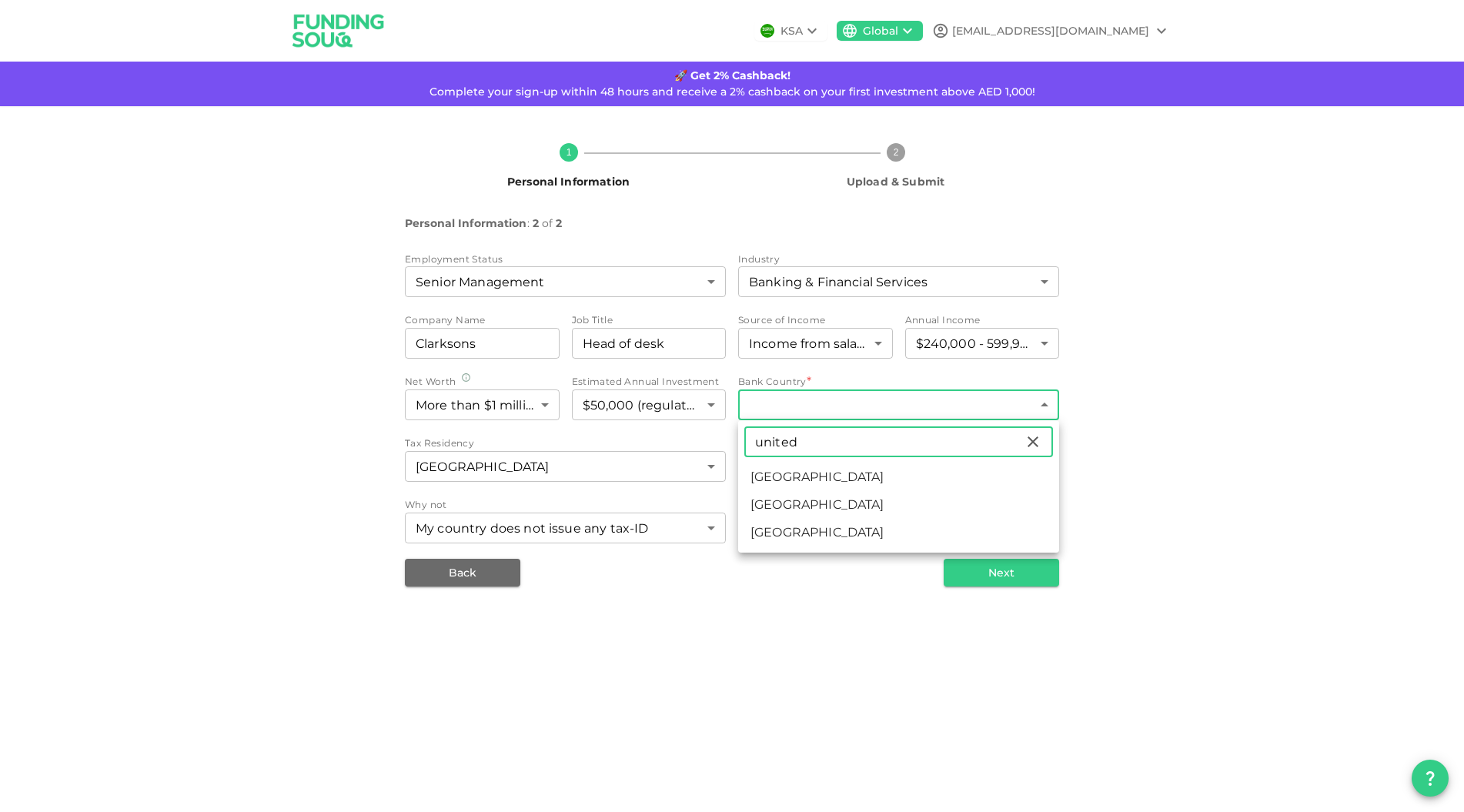
type input "united"
click at [816, 484] on li "United Arab Emirates" at bounding box center [899, 477] width 321 height 28
type input "2"
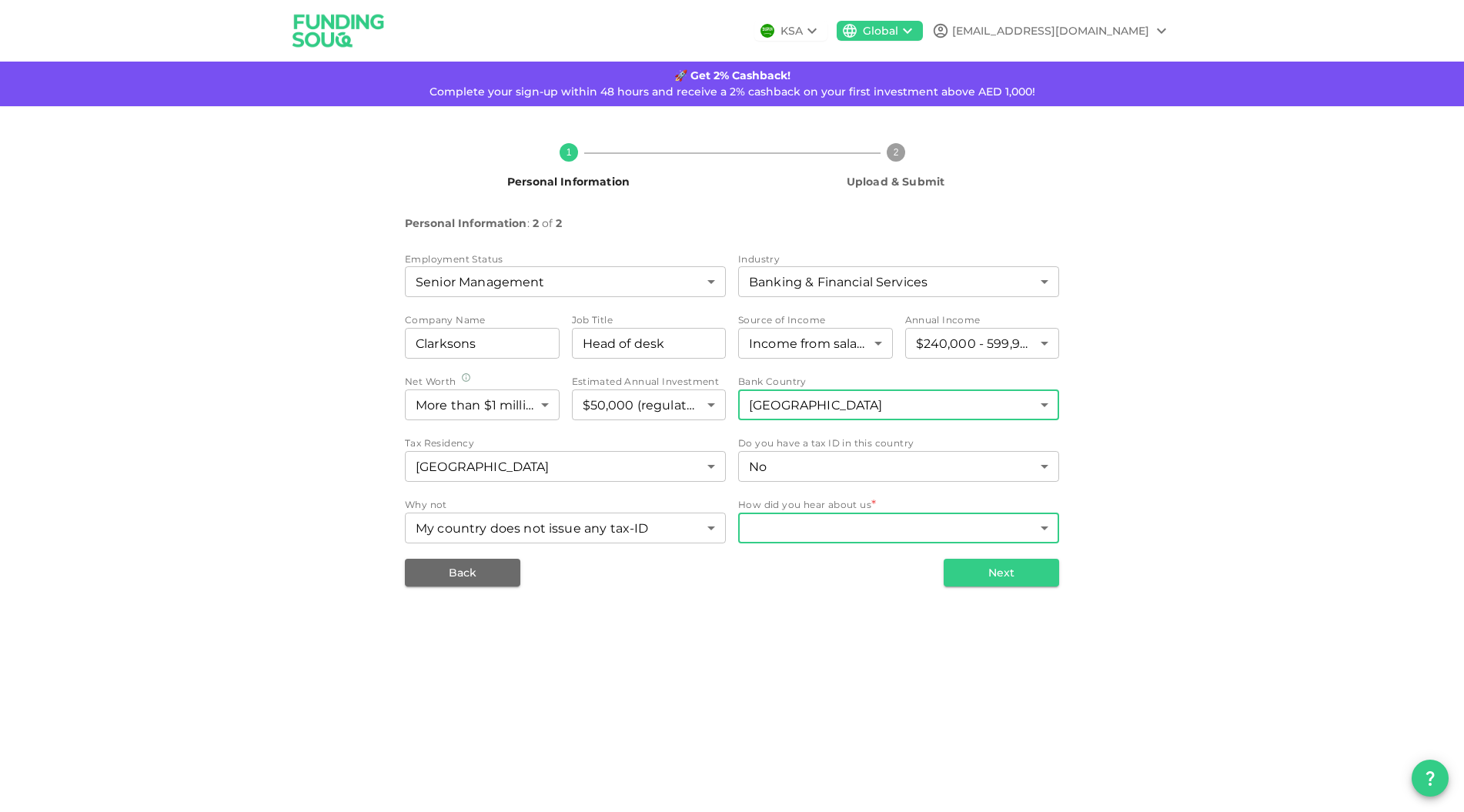
click at [881, 530] on body "KSA Global arthurcoirault@gmail.com 🚀 Get 2% Cashback! Complete your sign-up wi…" at bounding box center [732, 406] width 1464 height 812
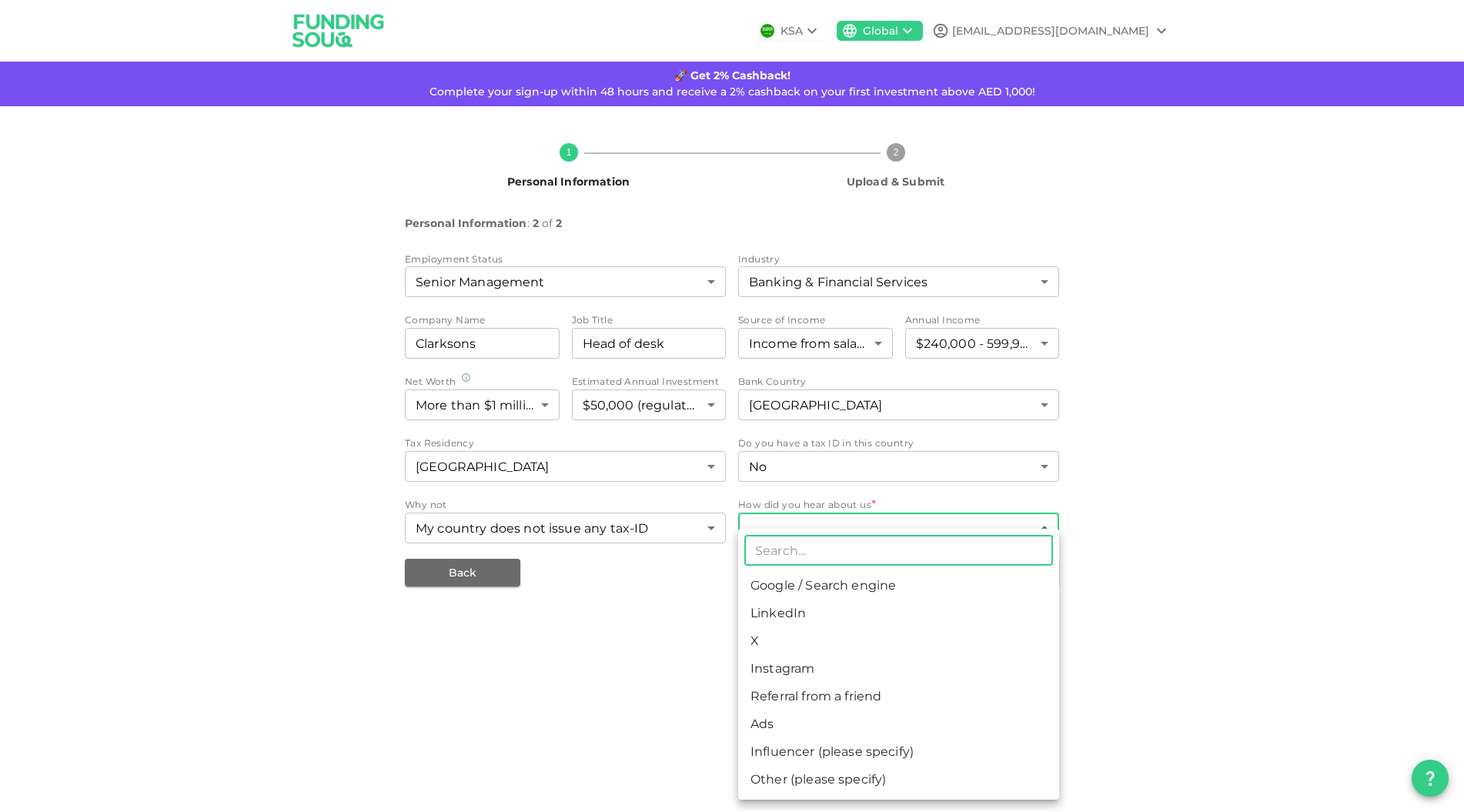
click at [790, 586] on li "Google / Search engine" at bounding box center [899, 586] width 321 height 28
type input "1"
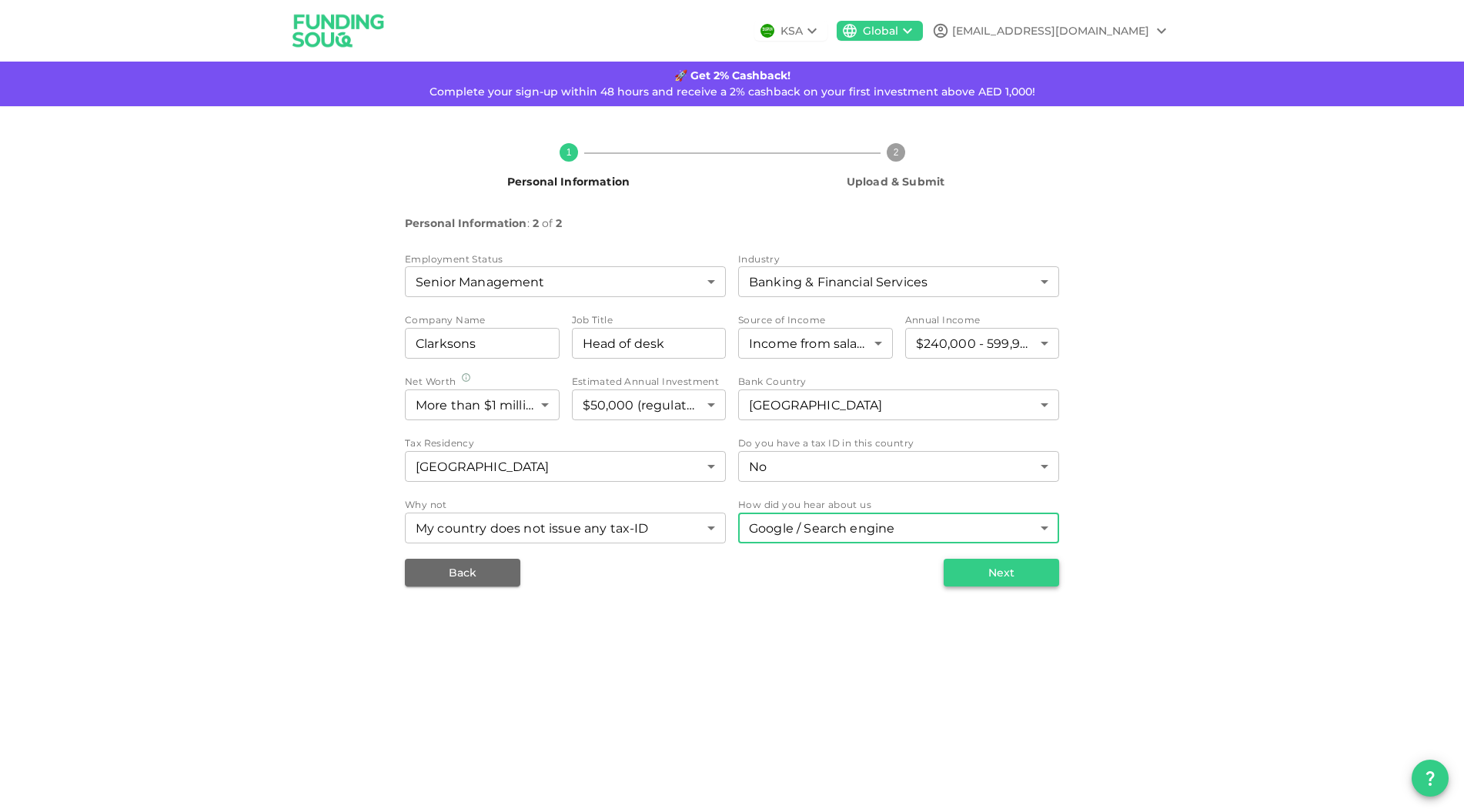
click at [982, 576] on button "Next" at bounding box center [1001, 573] width 115 height 28
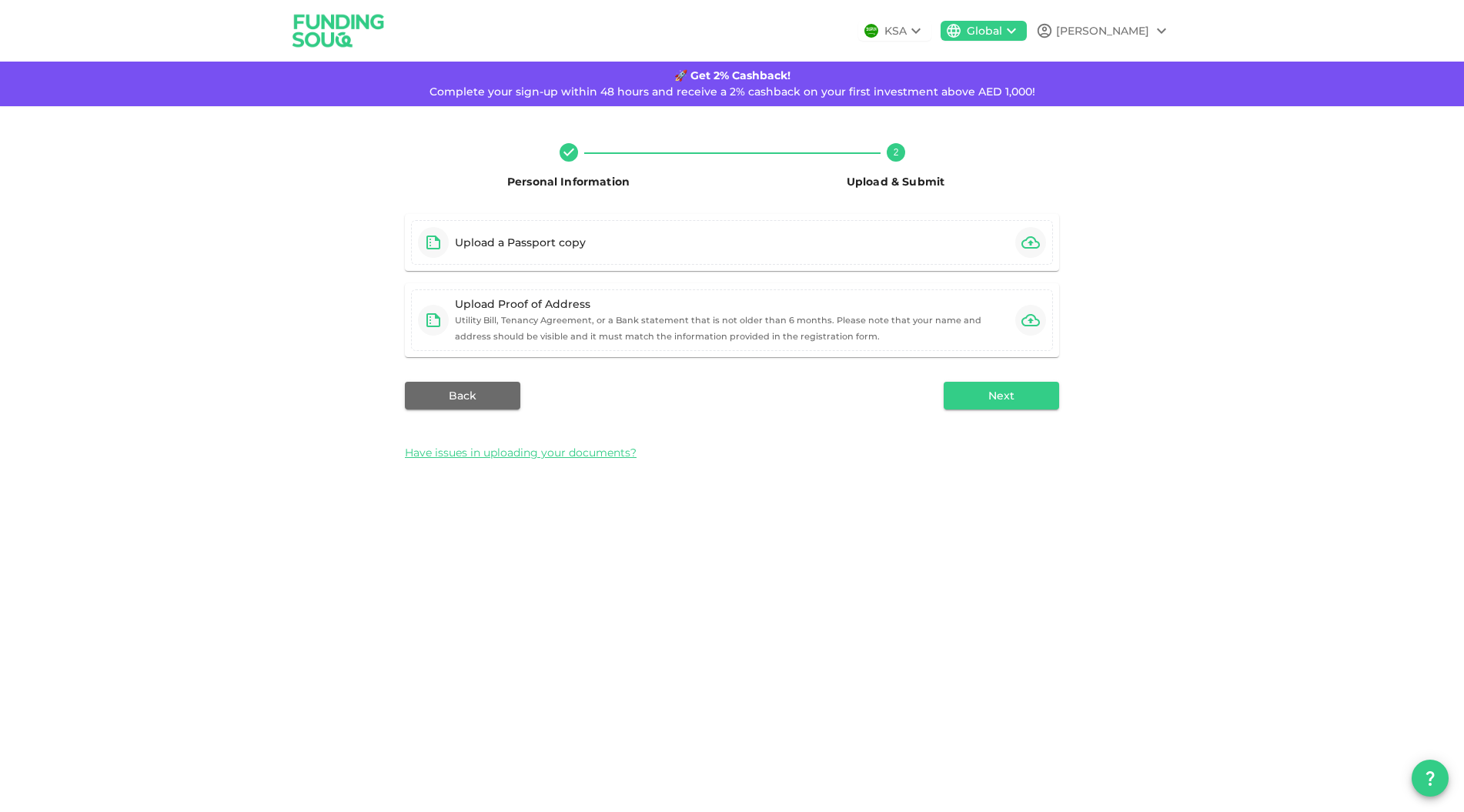
click at [1250, 311] on div "Personal Information 2 Upload & Submit Upload a Passport copy Upload Proof of A…" at bounding box center [732, 301] width 1464 height 389
click at [1036, 246] on icon "button" at bounding box center [1031, 242] width 19 height 19
click at [1027, 238] on icon "button" at bounding box center [1031, 242] width 19 height 12
click at [1028, 320] on icon "button" at bounding box center [1031, 320] width 19 height 19
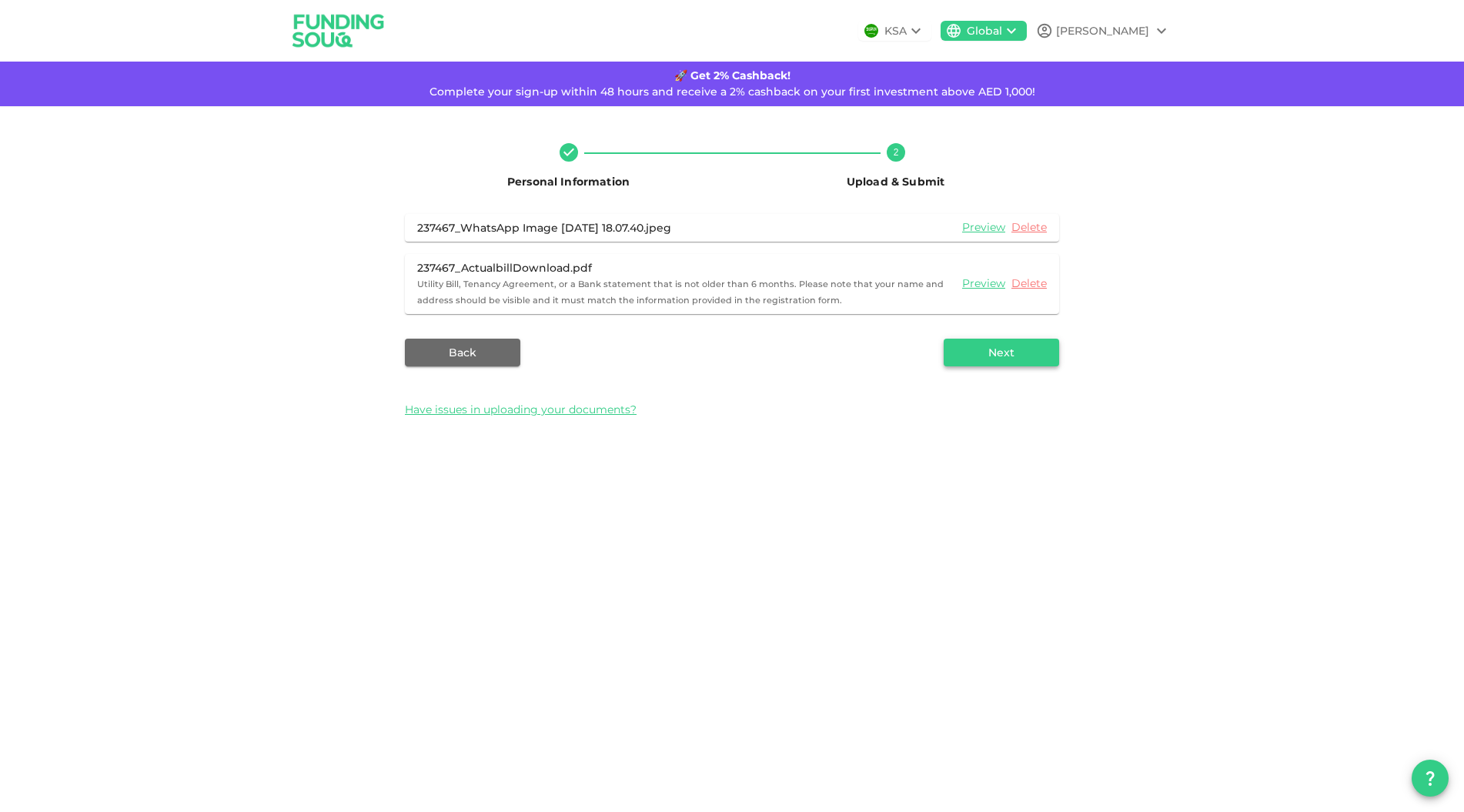
click at [1016, 358] on button "Next" at bounding box center [1001, 352] width 115 height 28
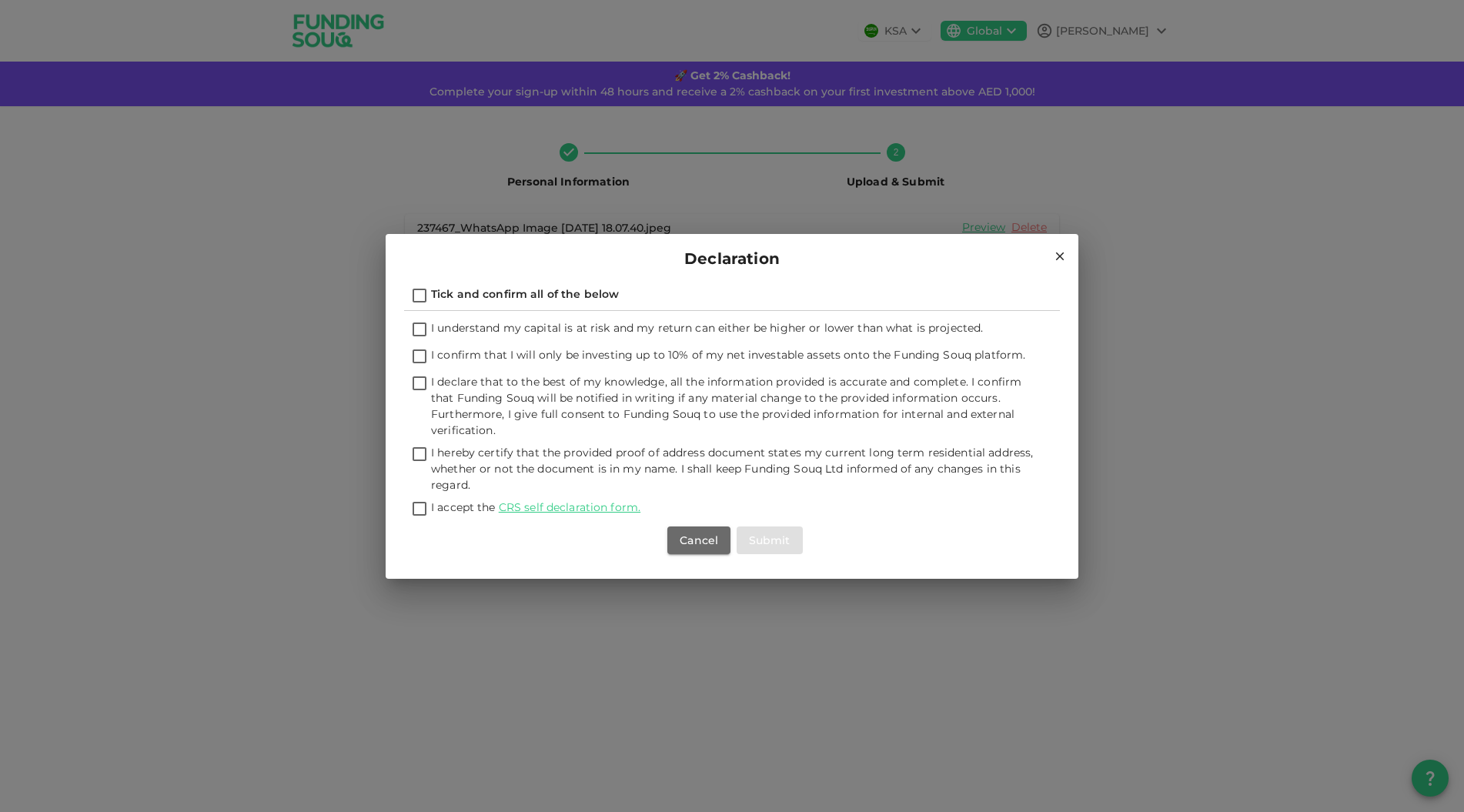
click at [450, 509] on span "I accept the CRS self declaration form." at bounding box center [536, 507] width 209 height 14
click at [431, 509] on input "I accept the CRS self declaration form." at bounding box center [420, 510] width 23 height 21
checkbox input "true"
click at [478, 460] on span "I hereby certify that the provided proof of address document states my current …" at bounding box center [733, 469] width 605 height 49
click at [431, 460] on input "I hereby certify that the provided proof of address document states my current …" at bounding box center [420, 455] width 23 height 21
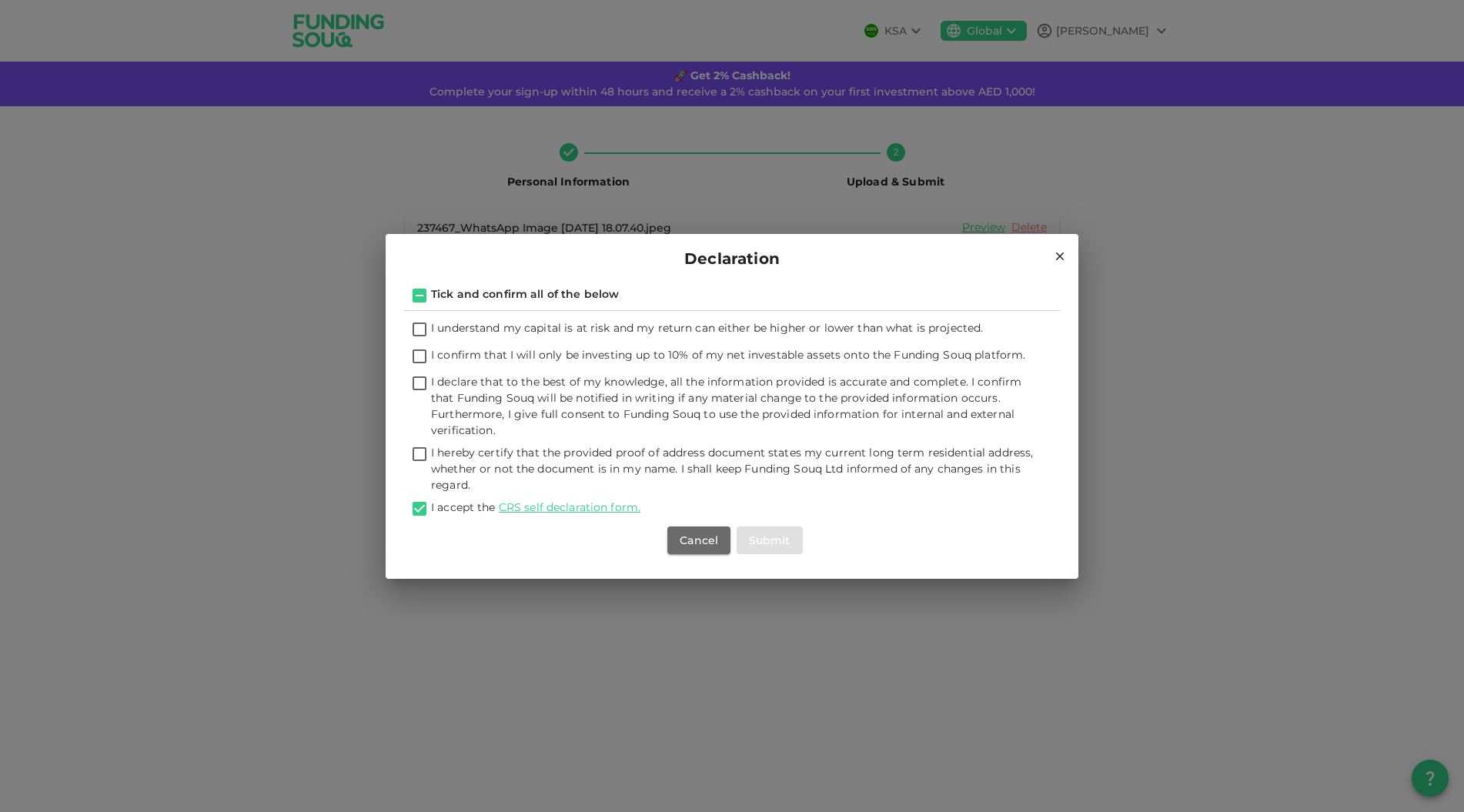
checkbox input "true"
click at [439, 384] on span "I declare that to the best of my knowledge, all the information provided is acc…" at bounding box center [726, 406] width 591 height 62
click at [431, 384] on input "I declare that to the best of my knowledge, all the information provided is acc…" at bounding box center [420, 385] width 23 height 21
checkbox input "true"
click at [434, 355] on span "I confirm that I will only be investing up to 10% of my net investable assets o…" at bounding box center [728, 354] width 594 height 14
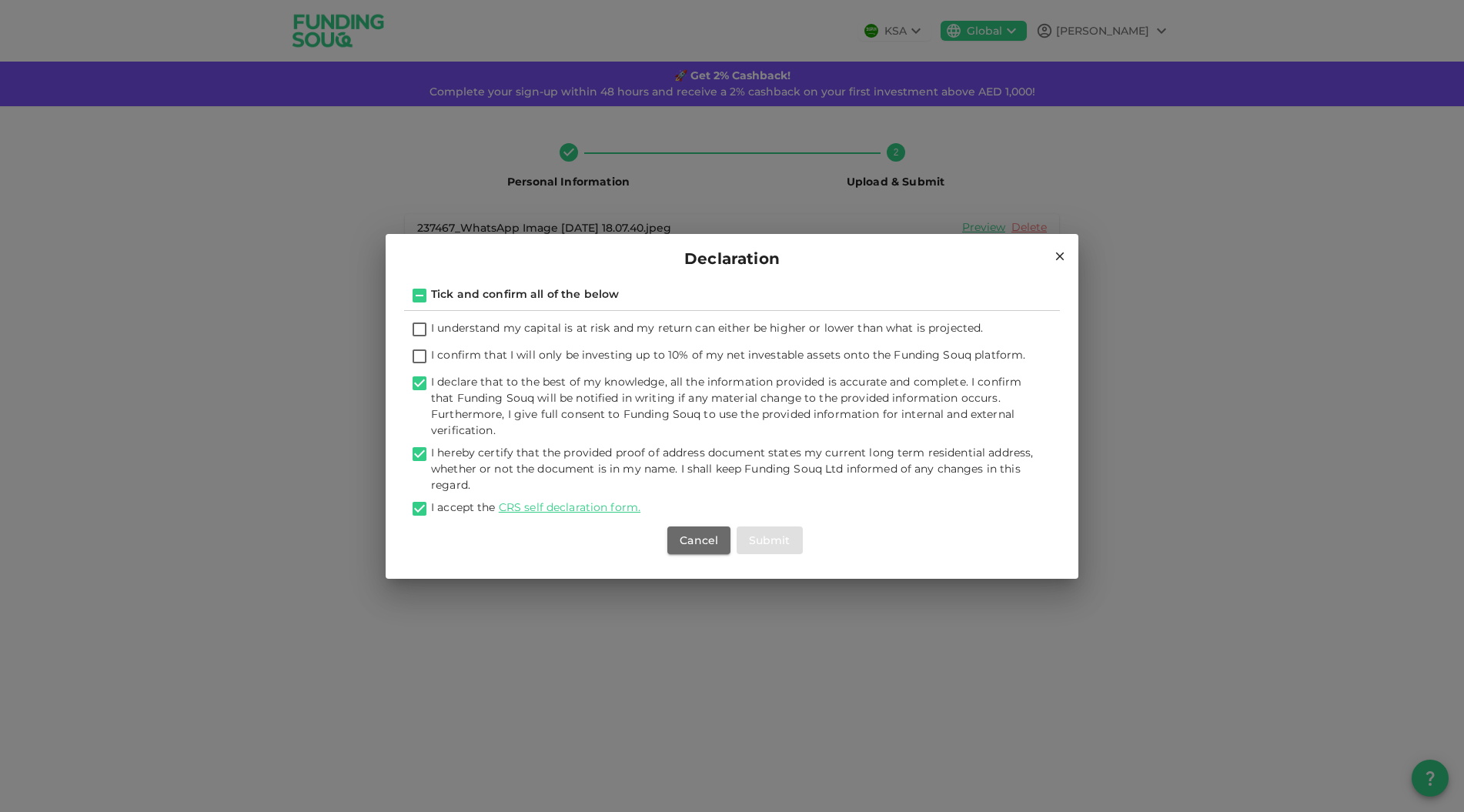
click at [431, 355] on input "I confirm that I will only be investing up to 10% of my net investable assets o…" at bounding box center [420, 358] width 23 height 21
checkbox input "true"
click at [439, 325] on span "I understand my capital is at risk and my return can either be higher or lower …" at bounding box center [707, 328] width 552 height 14
click at [431, 325] on input "I understand my capital is at risk and my return can either be higher or lower …" at bounding box center [420, 331] width 23 height 21
checkbox input "true"
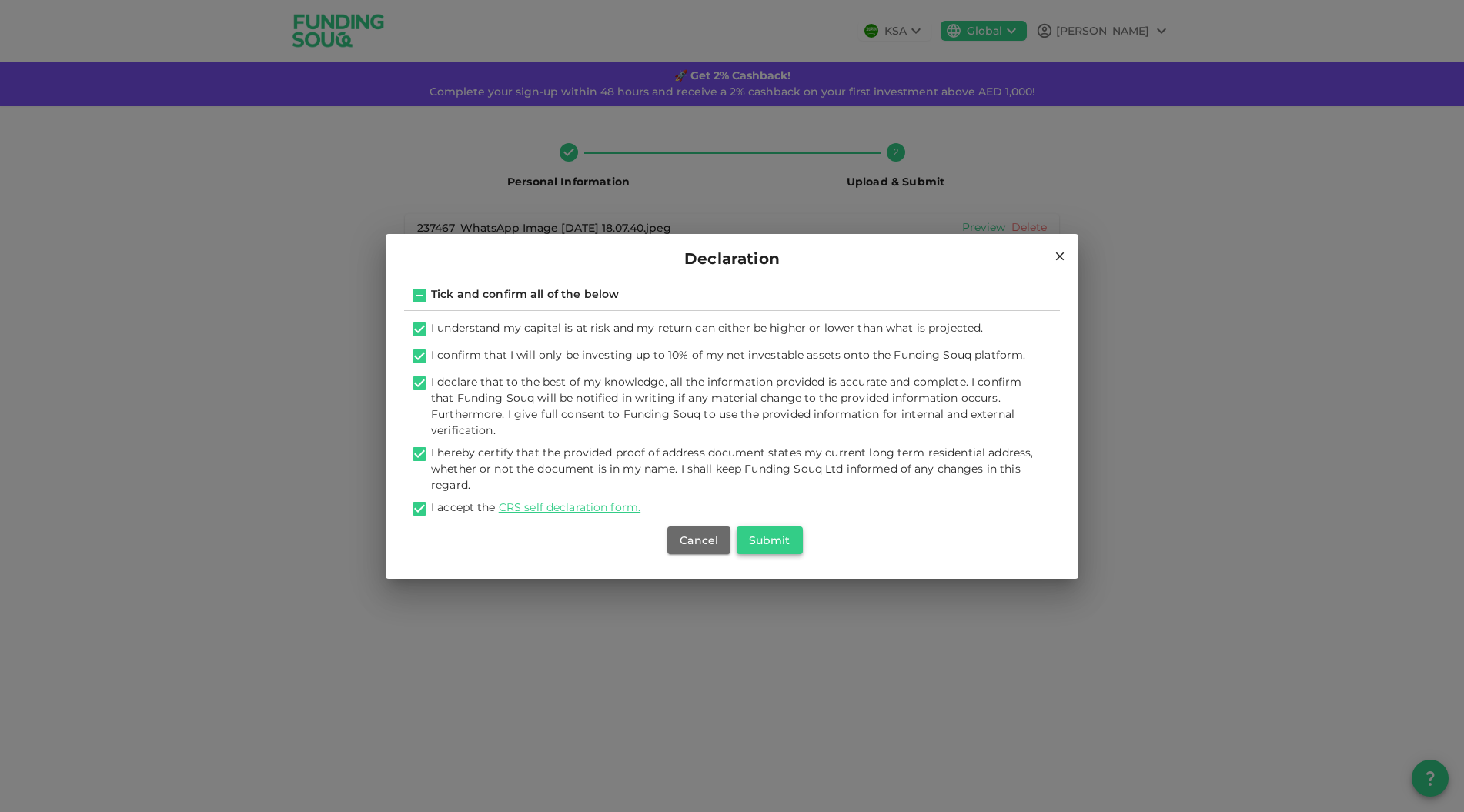
click at [782, 541] on button "Submit" at bounding box center [770, 540] width 67 height 28
click at [252, 322] on div "Declaration Tick and confirm all of the below I understand my capital is at ris…" at bounding box center [732, 406] width 1464 height 812
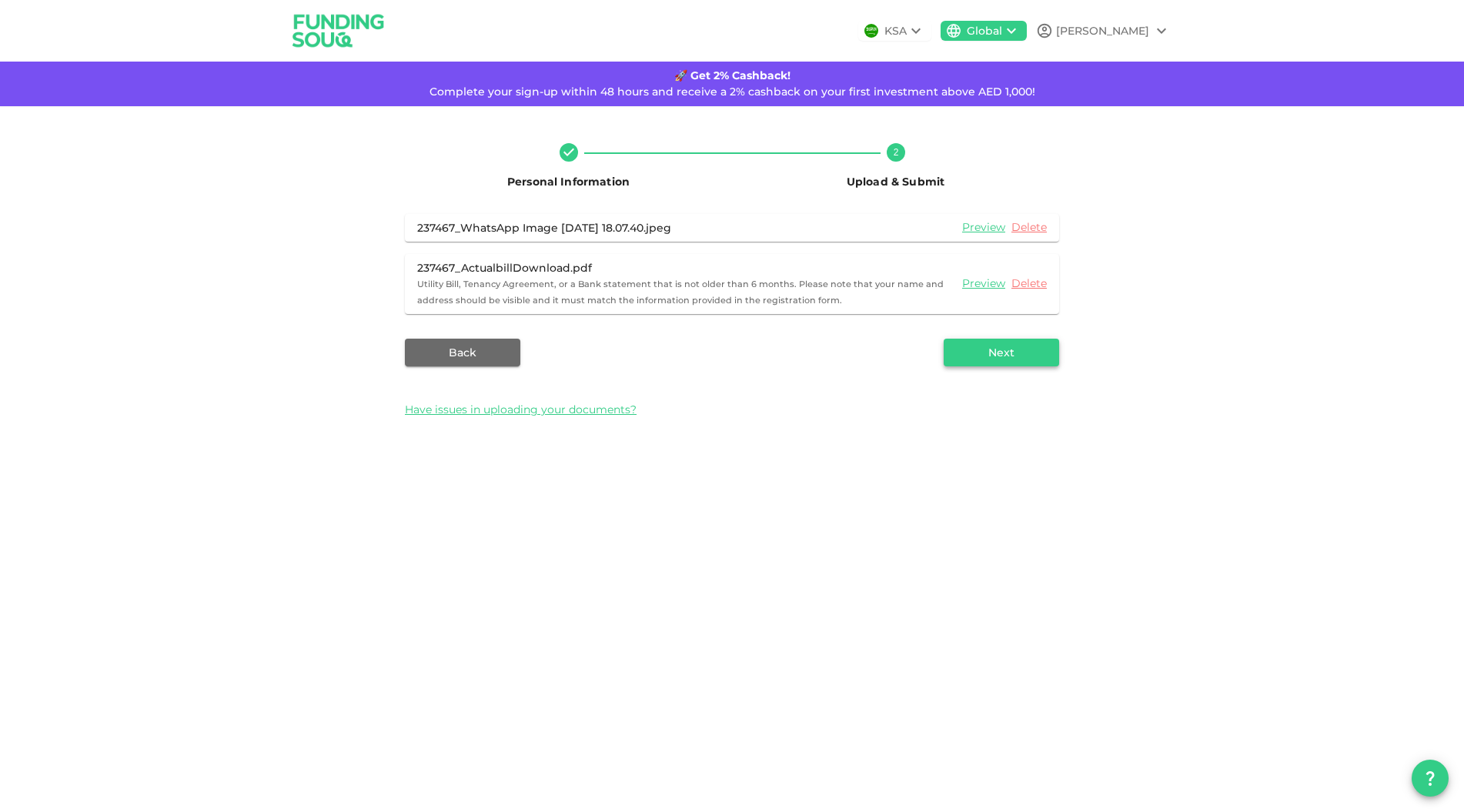
click at [1020, 358] on button "Next" at bounding box center [1001, 352] width 115 height 28
click at [992, 342] on button "Next" at bounding box center [1001, 352] width 115 height 28
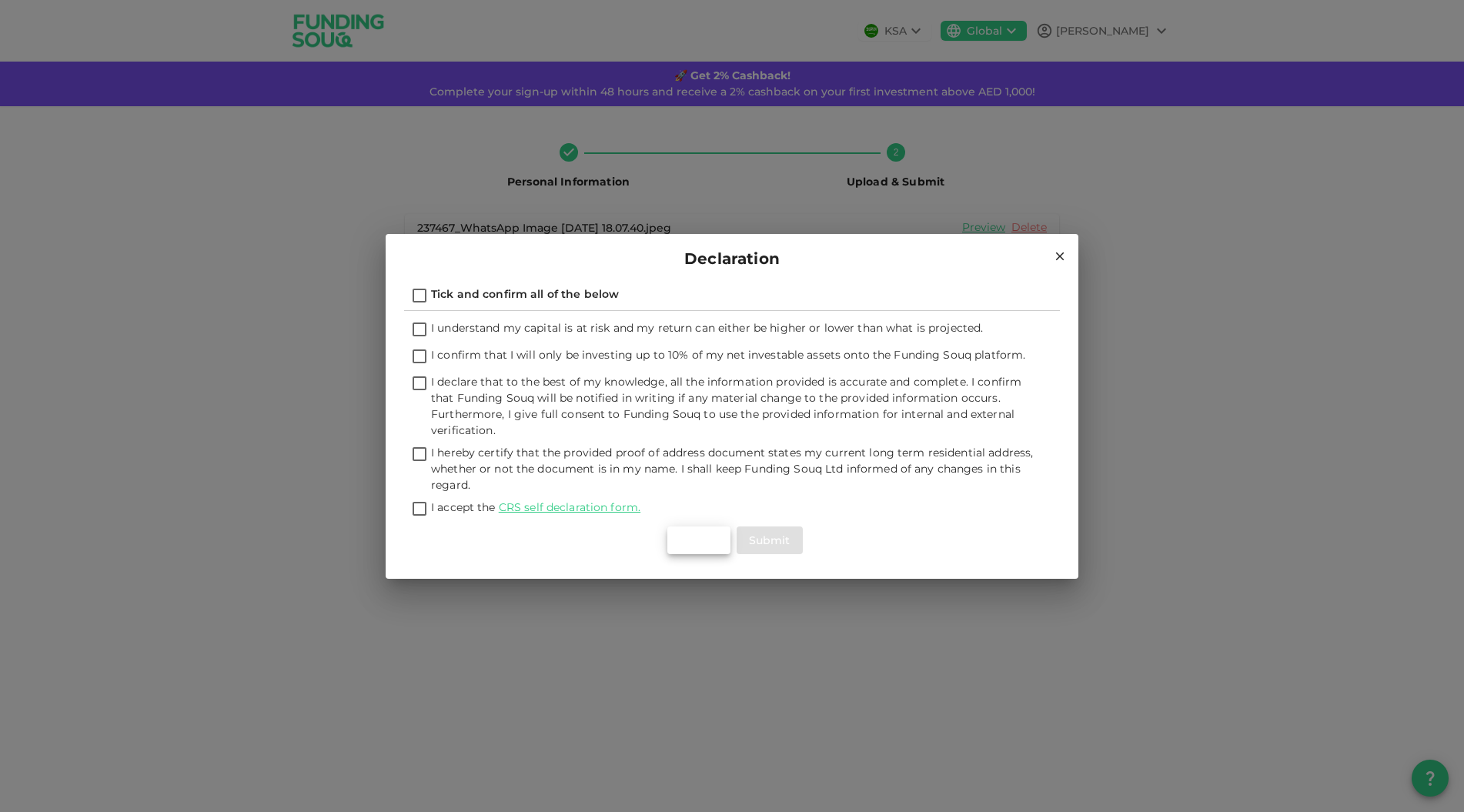
click at [425, 298] on input "Tick and confirm all of the below" at bounding box center [420, 297] width 23 height 21
checkbox input "true"
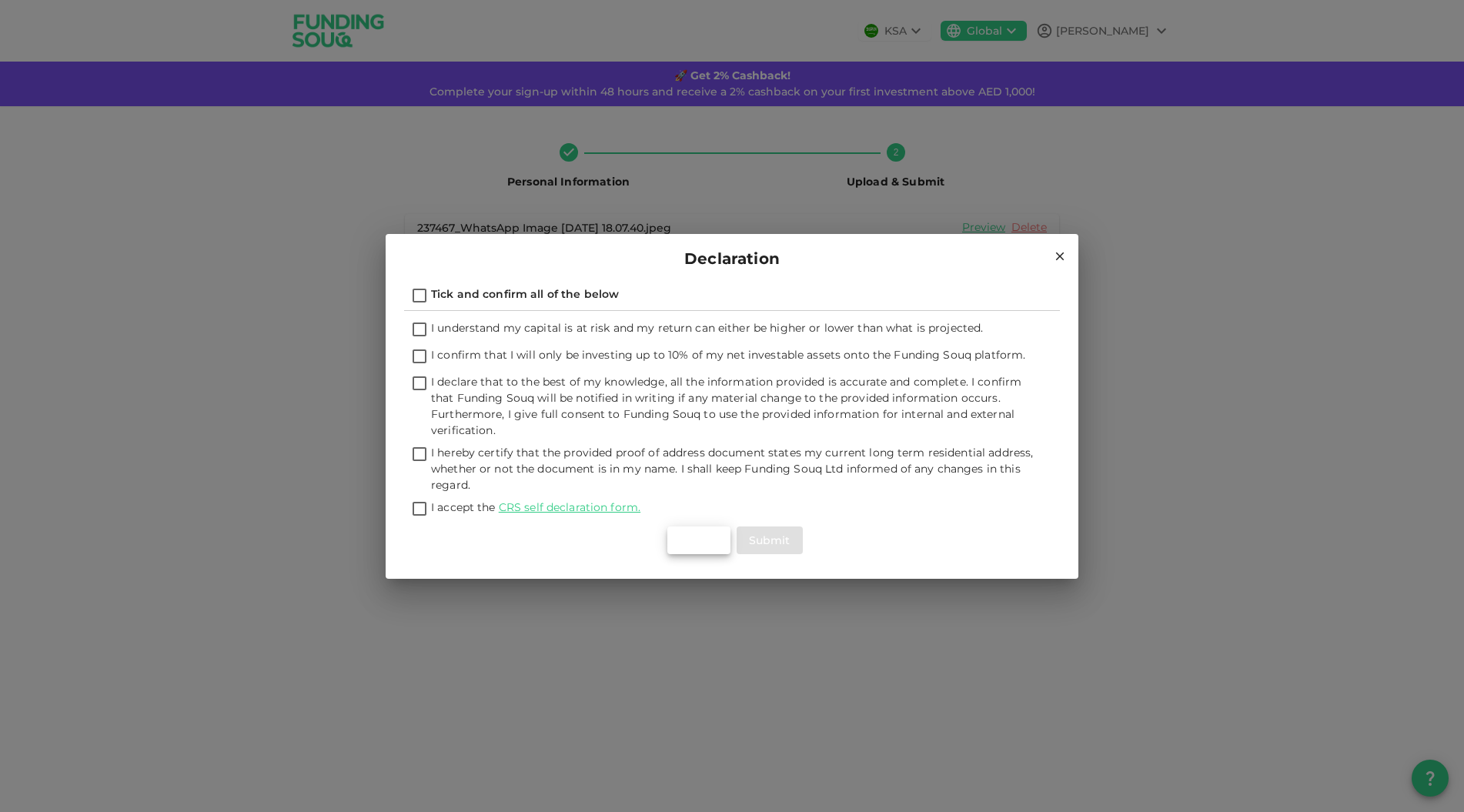
checkbox input "true"
click at [782, 543] on button "Submit" at bounding box center [770, 540] width 67 height 28
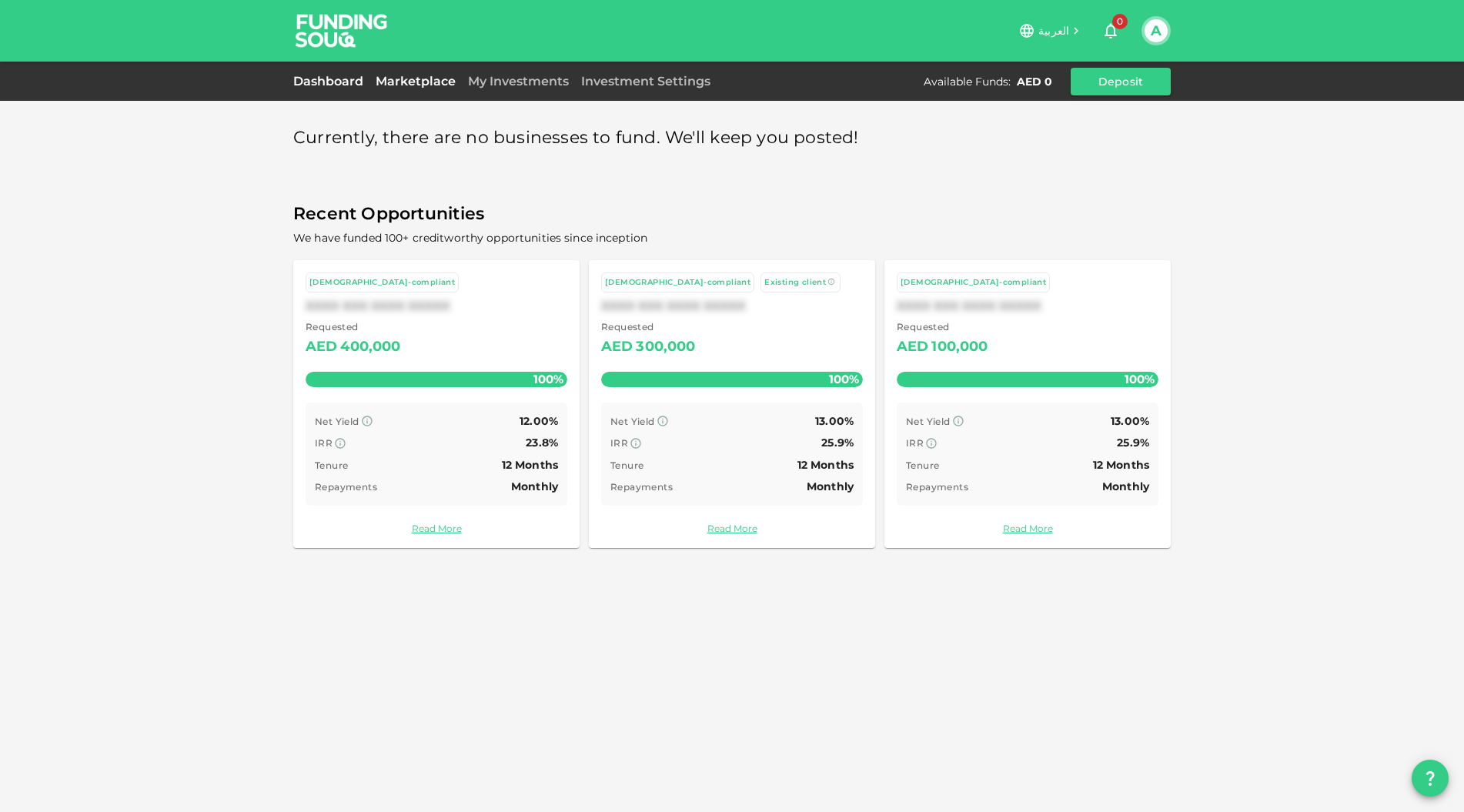
click at [320, 75] on link "Dashboard" at bounding box center [331, 81] width 76 height 15
